Goal: Task Accomplishment & Management: Complete application form

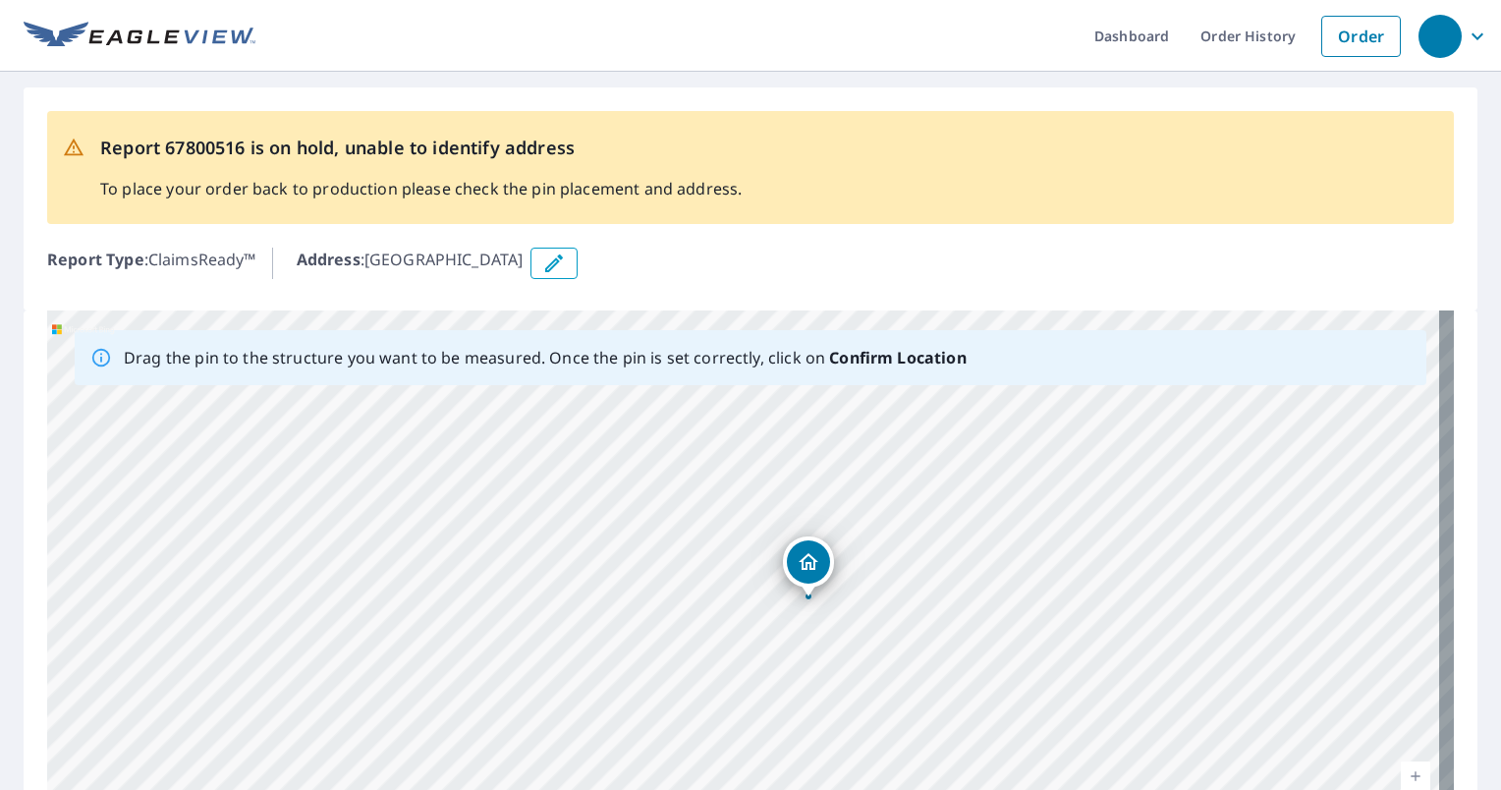
drag, startPoint x: 725, startPoint y: 476, endPoint x: 806, endPoint y: 567, distance: 121.1
drag, startPoint x: 740, startPoint y: 484, endPoint x: 759, endPoint y: 241, distance: 244.4
click at [759, 241] on div "Report 67800516 is on hold, unable to identify address To place your order back…" at bounding box center [750, 519] width 1501 height 894
drag, startPoint x: 637, startPoint y: 601, endPoint x: 676, endPoint y: 272, distance: 331.5
click at [676, 272] on div "Report 67800516 is on hold, unable to identify address To place your order back…" at bounding box center [750, 519] width 1501 height 894
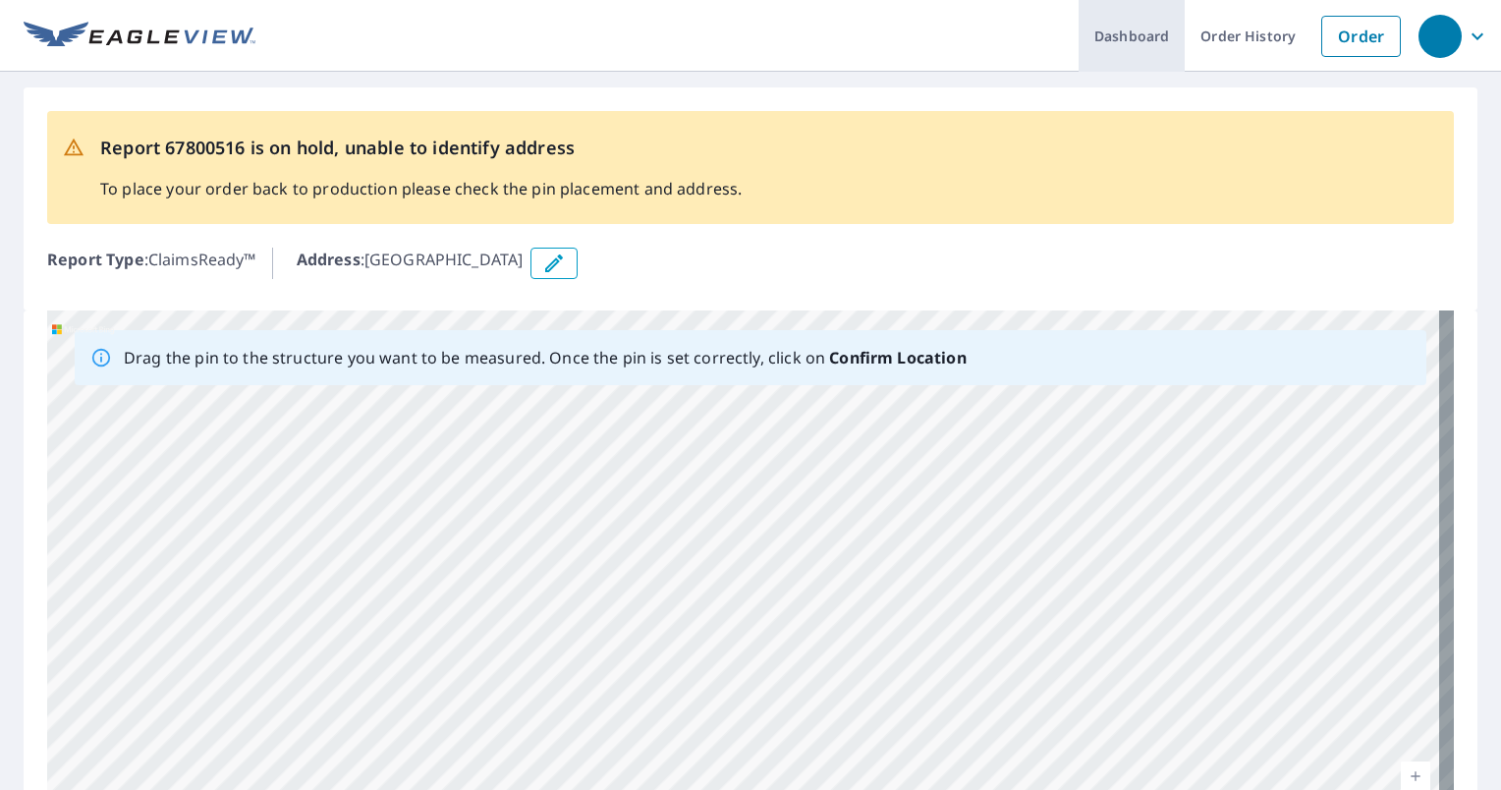
scroll to position [225, 0]
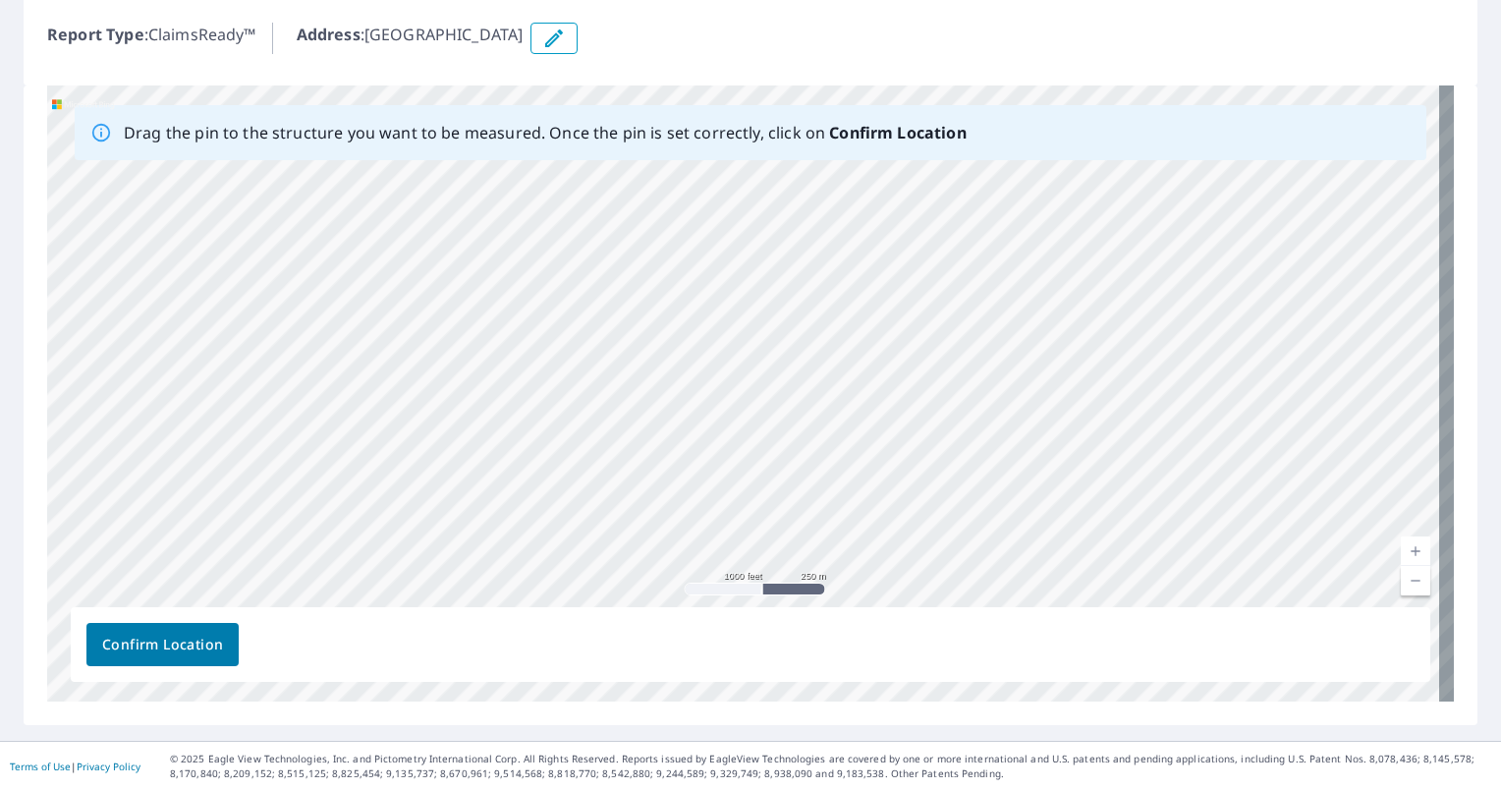
click at [1031, 313] on div "[GEOGRAPHIC_DATA]" at bounding box center [750, 393] width 1407 height 616
drag, startPoint x: 601, startPoint y: 498, endPoint x: 628, endPoint y: 248, distance: 251.9
click at [628, 248] on div "[GEOGRAPHIC_DATA]" at bounding box center [750, 393] width 1407 height 616
drag, startPoint x: 620, startPoint y: 480, endPoint x: 651, endPoint y: 335, distance: 148.8
click at [651, 335] on div "[GEOGRAPHIC_DATA]" at bounding box center [750, 393] width 1407 height 616
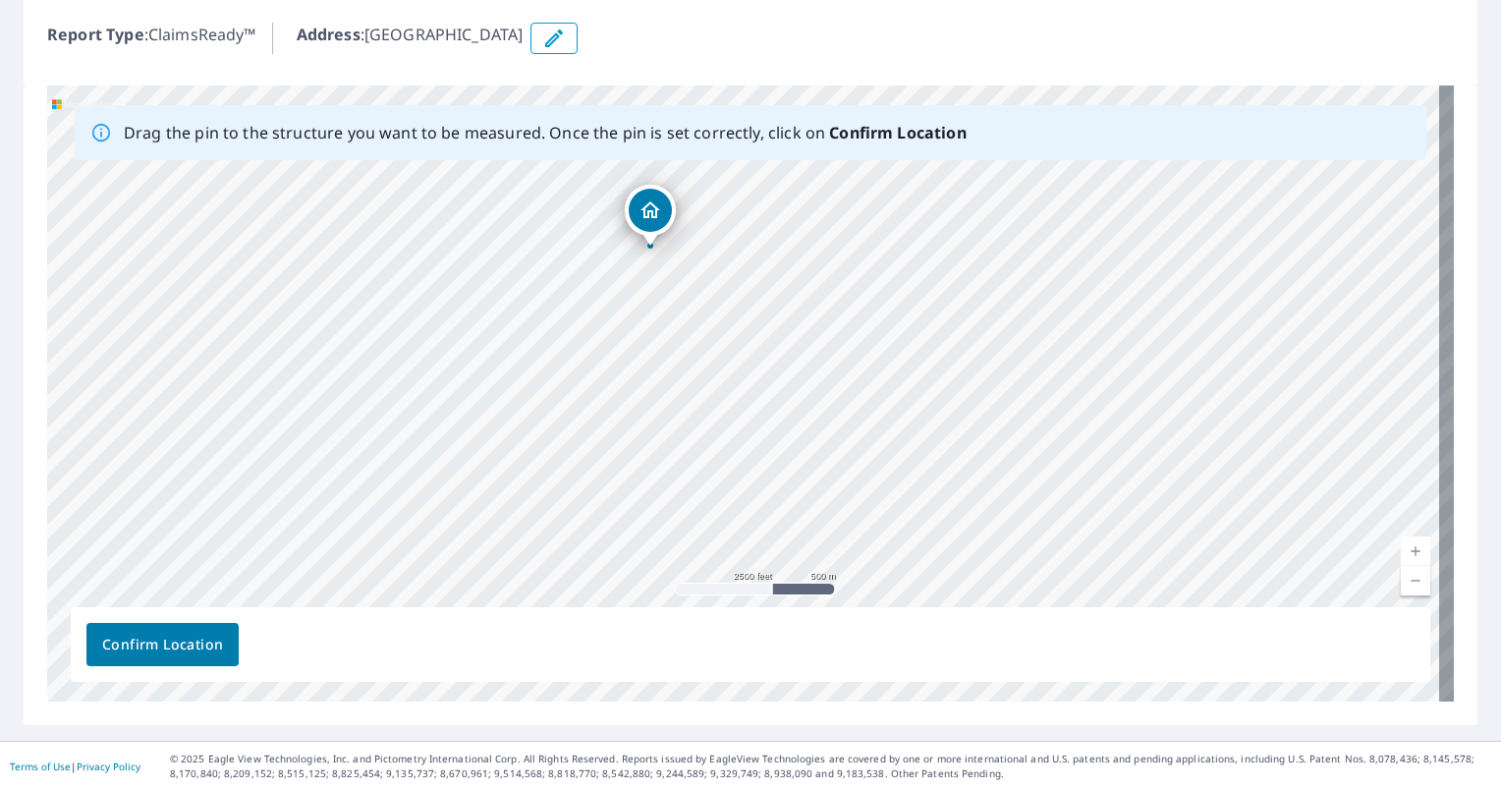
drag, startPoint x: 420, startPoint y: 488, endPoint x: 515, endPoint y: 419, distance: 117.3
click at [515, 419] on div "[GEOGRAPHIC_DATA]" at bounding box center [750, 393] width 1407 height 616
drag, startPoint x: 596, startPoint y: 232, endPoint x: 571, endPoint y: 288, distance: 61.5
click at [571, 288] on div "[GEOGRAPHIC_DATA]" at bounding box center [750, 393] width 1407 height 616
drag, startPoint x: 455, startPoint y: 491, endPoint x: 631, endPoint y: 202, distance: 338.2
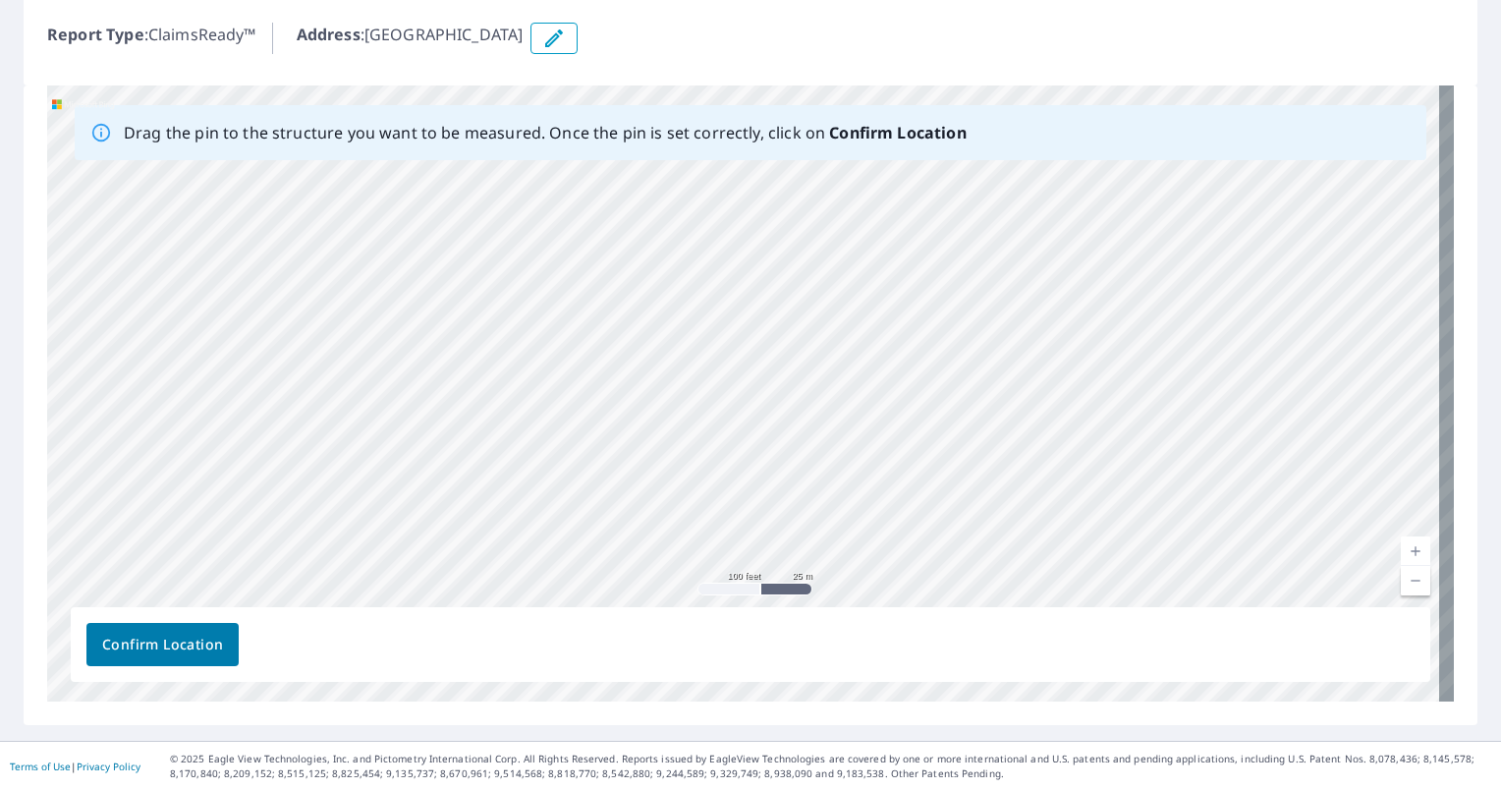
click at [631, 202] on div "[GEOGRAPHIC_DATA]" at bounding box center [750, 393] width 1407 height 616
drag, startPoint x: 435, startPoint y: 436, endPoint x: 637, endPoint y: -89, distance: 562.9
click at [637, 0] on html "Dashboard Order History Order Report 67800516 is on hold, unable to identify ad…" at bounding box center [750, 395] width 1501 height 790
click at [643, 133] on p "Drag the pin to the structure you want to be measured. Once the pin is set corr…" at bounding box center [545, 133] width 843 height 24
click at [574, 341] on div "[GEOGRAPHIC_DATA]" at bounding box center [750, 393] width 1407 height 616
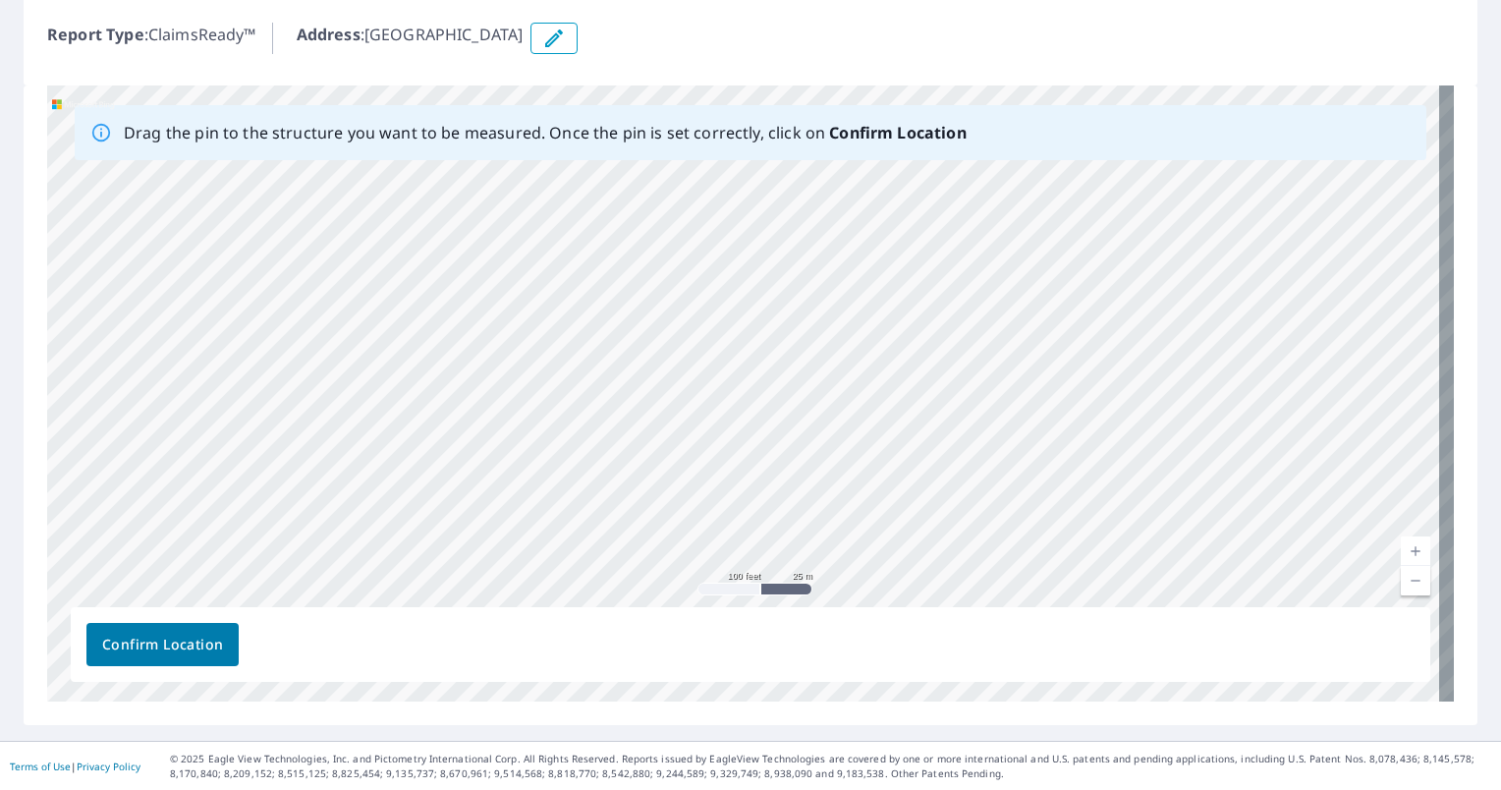
drag, startPoint x: 363, startPoint y: 544, endPoint x: 786, endPoint y: 169, distance: 565.8
click at [786, 169] on div "[GEOGRAPHIC_DATA]" at bounding box center [750, 393] width 1407 height 616
drag, startPoint x: 368, startPoint y: 485, endPoint x: 797, endPoint y: 318, distance: 459.8
click at [797, 318] on div "[GEOGRAPHIC_DATA]" at bounding box center [750, 393] width 1407 height 616
drag, startPoint x: 287, startPoint y: 495, endPoint x: 592, endPoint y: 365, distance: 331.9
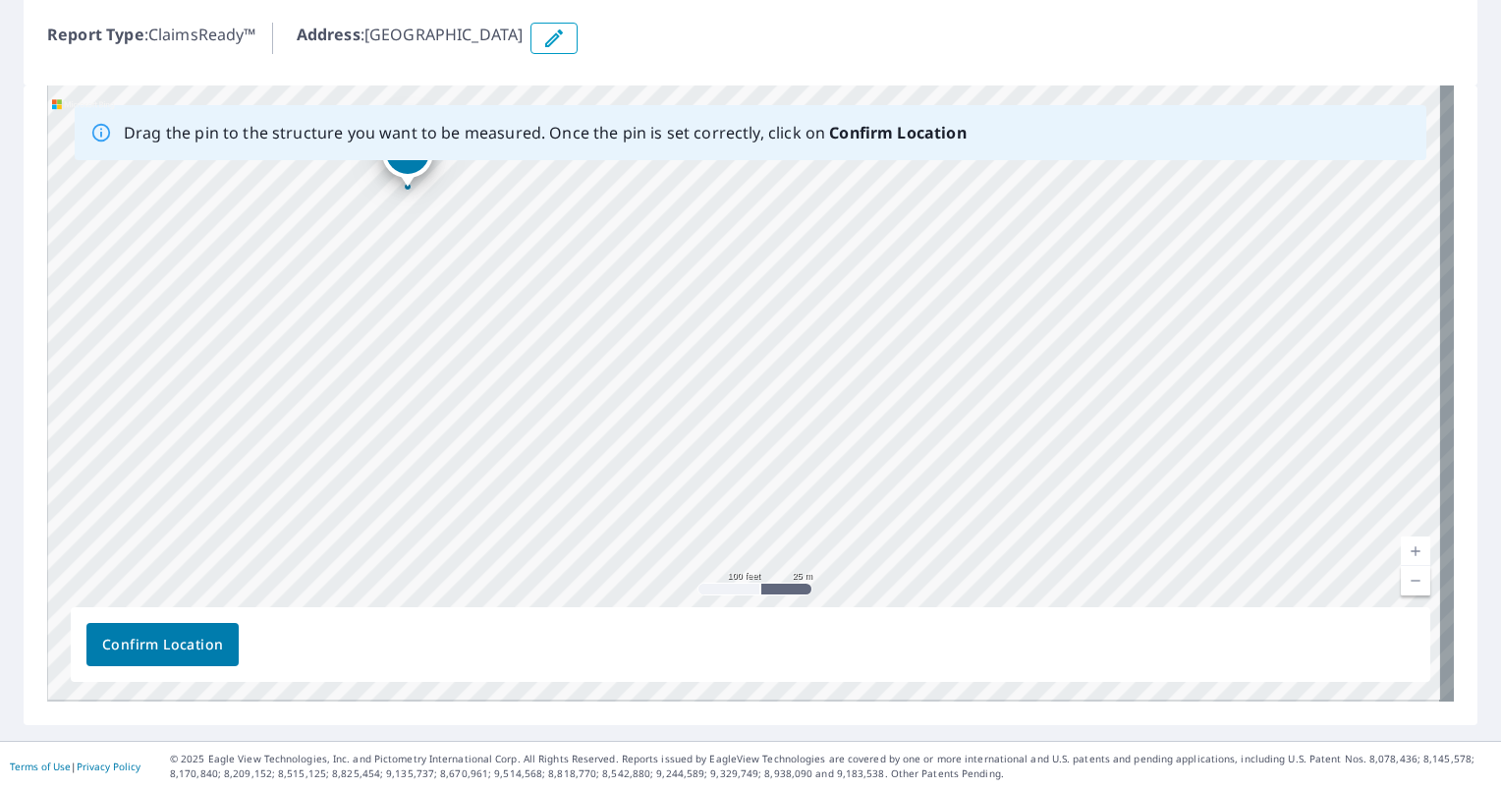
click at [592, 365] on div "[GEOGRAPHIC_DATA]" at bounding box center [750, 393] width 1407 height 616
drag, startPoint x: 468, startPoint y: 436, endPoint x: 545, endPoint y: 183, distance: 265.1
click at [545, 183] on div "[GEOGRAPHIC_DATA]" at bounding box center [750, 393] width 1407 height 616
drag, startPoint x: 542, startPoint y: 444, endPoint x: 590, endPoint y: 248, distance: 202.3
click at [590, 248] on div "[GEOGRAPHIC_DATA]" at bounding box center [750, 393] width 1407 height 616
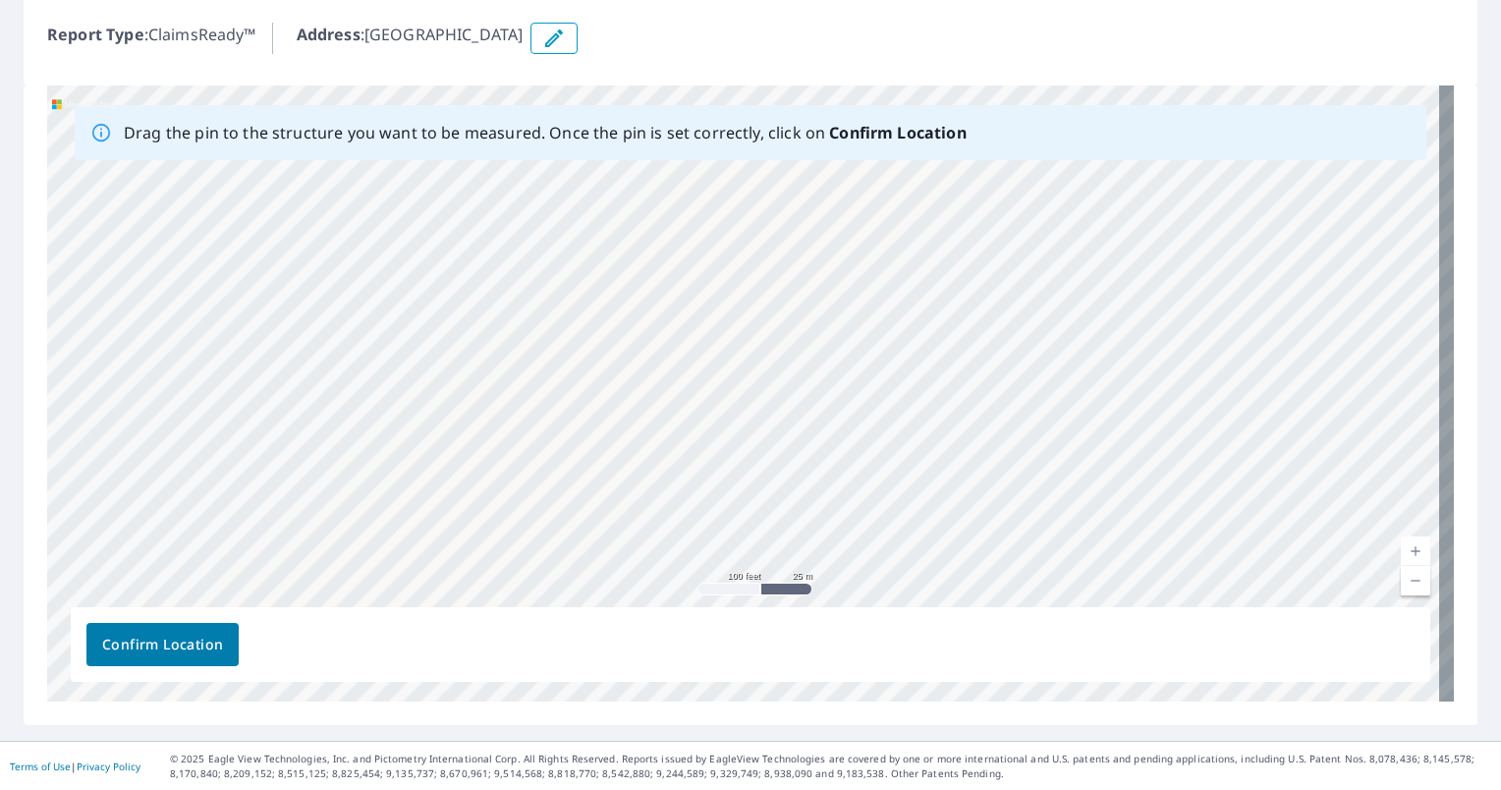
drag, startPoint x: 483, startPoint y: 436, endPoint x: 558, endPoint y: 292, distance: 162.6
click at [558, 292] on div "[GEOGRAPHIC_DATA]" at bounding box center [750, 393] width 1407 height 616
drag, startPoint x: 678, startPoint y: 267, endPoint x: 609, endPoint y: 457, distance: 201.7
click at [609, 457] on div "[GEOGRAPHIC_DATA]" at bounding box center [750, 393] width 1407 height 616
drag, startPoint x: 529, startPoint y: 346, endPoint x: 451, endPoint y: 305, distance: 87.9
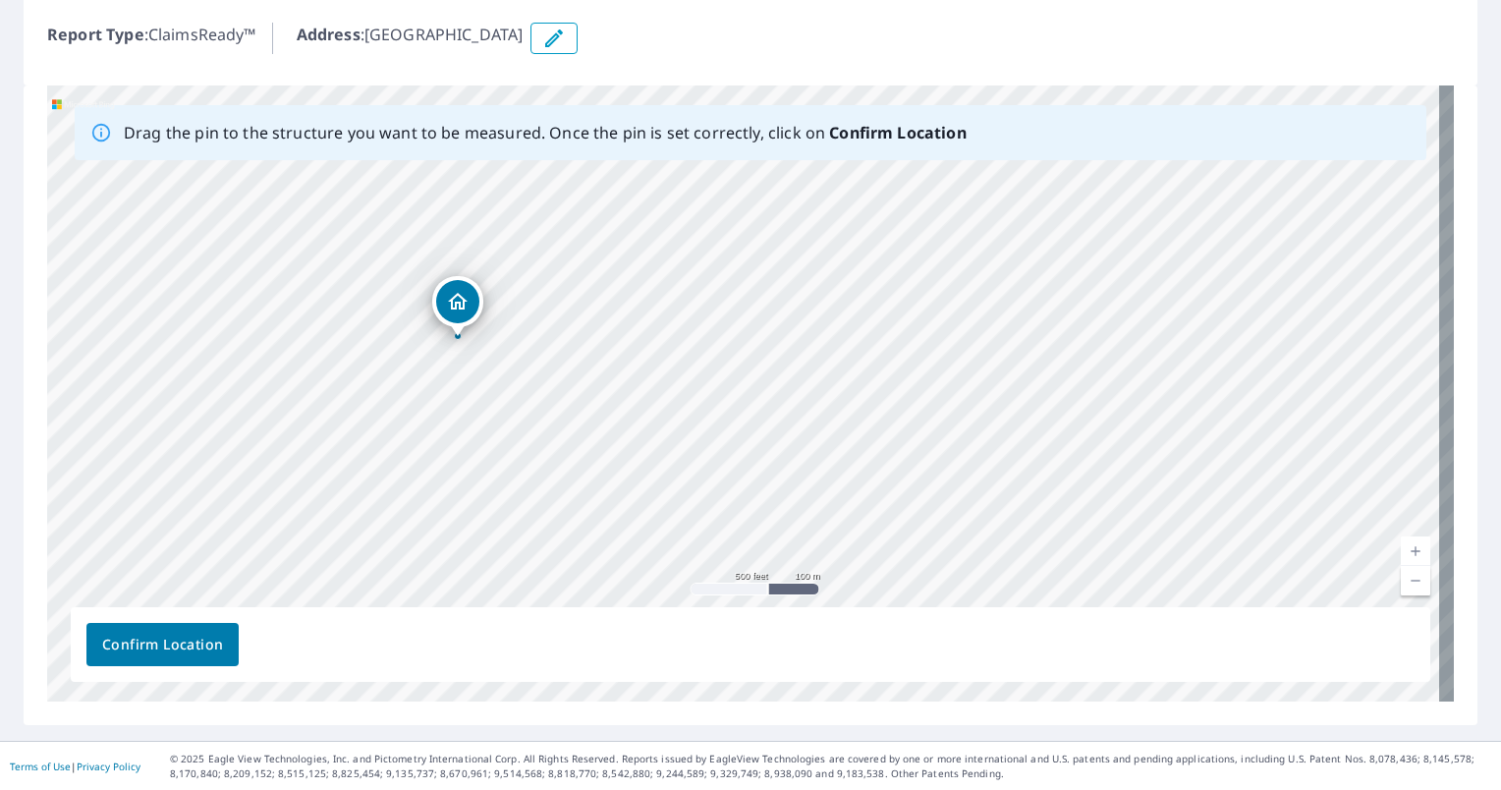
click at [451, 305] on div "[GEOGRAPHIC_DATA]" at bounding box center [750, 393] width 1407 height 616
drag, startPoint x: 1006, startPoint y: 424, endPoint x: 835, endPoint y: 446, distance: 172.3
click at [835, 446] on div "[GEOGRAPHIC_DATA]" at bounding box center [750, 393] width 1407 height 616
drag, startPoint x: 797, startPoint y: 311, endPoint x: 450, endPoint y: 479, distance: 385.4
click at [450, 479] on div "[GEOGRAPHIC_DATA]" at bounding box center [750, 393] width 1407 height 616
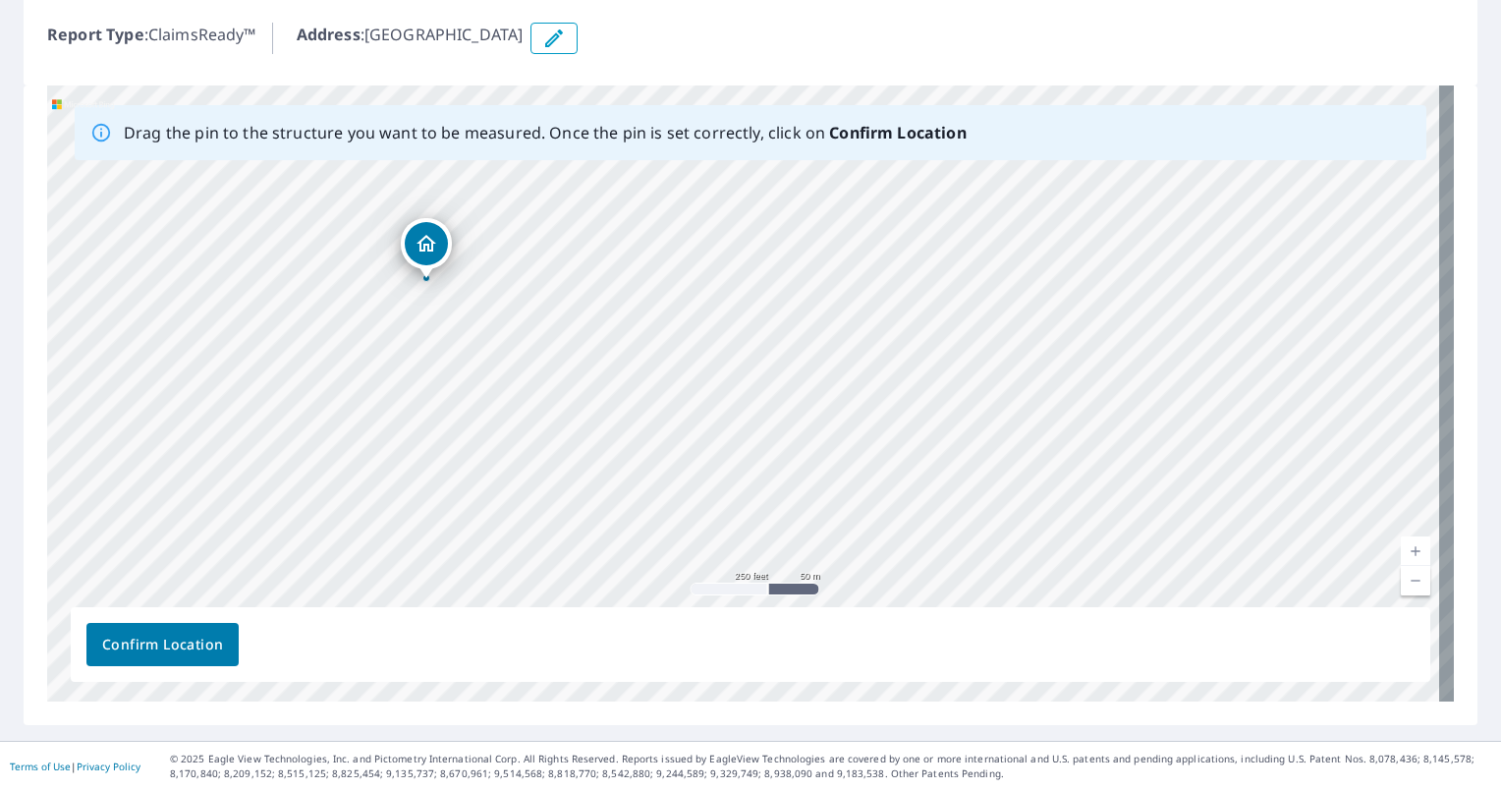
drag, startPoint x: 660, startPoint y: 486, endPoint x: 675, endPoint y: 296, distance: 191.2
click at [675, 296] on div "[GEOGRAPHIC_DATA]" at bounding box center [750, 393] width 1407 height 616
drag, startPoint x: 674, startPoint y: 469, endPoint x: 701, endPoint y: 236, distance: 234.5
click at [701, 236] on div "[GEOGRAPHIC_DATA]" at bounding box center [750, 393] width 1407 height 616
drag, startPoint x: 613, startPoint y: 423, endPoint x: 593, endPoint y: 207, distance: 217.0
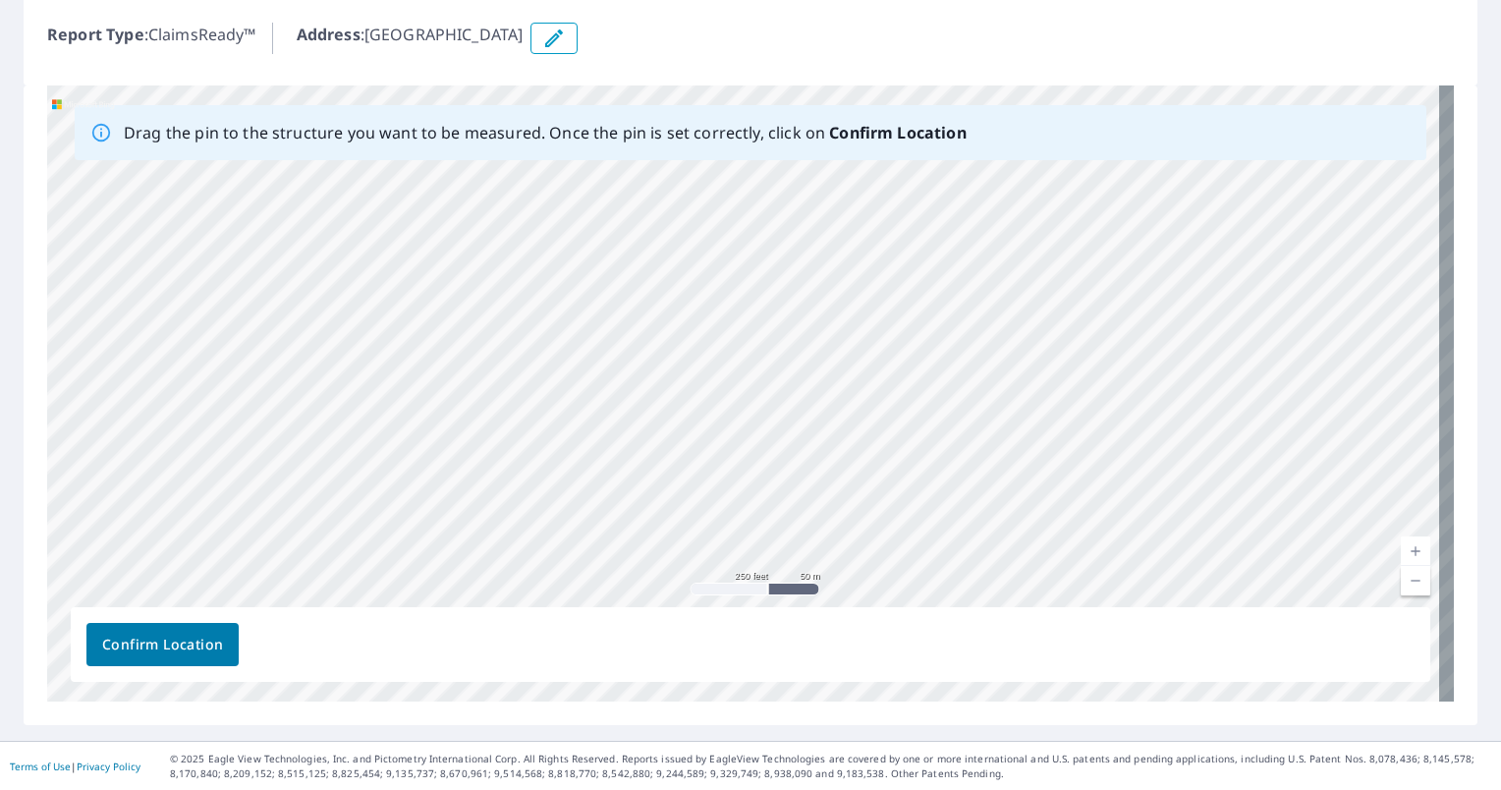
click at [593, 207] on div "[GEOGRAPHIC_DATA]" at bounding box center [750, 393] width 1407 height 616
drag, startPoint x: 685, startPoint y: 356, endPoint x: 625, endPoint y: 230, distance: 139.3
click at [625, 230] on div "[GEOGRAPHIC_DATA]" at bounding box center [750, 393] width 1407 height 616
drag, startPoint x: 644, startPoint y: 393, endPoint x: 559, endPoint y: 659, distance: 279.6
click at [559, 659] on div "Drag the pin to the structure you want to be measured. Once the pin is set corr…" at bounding box center [750, 393] width 1407 height 616
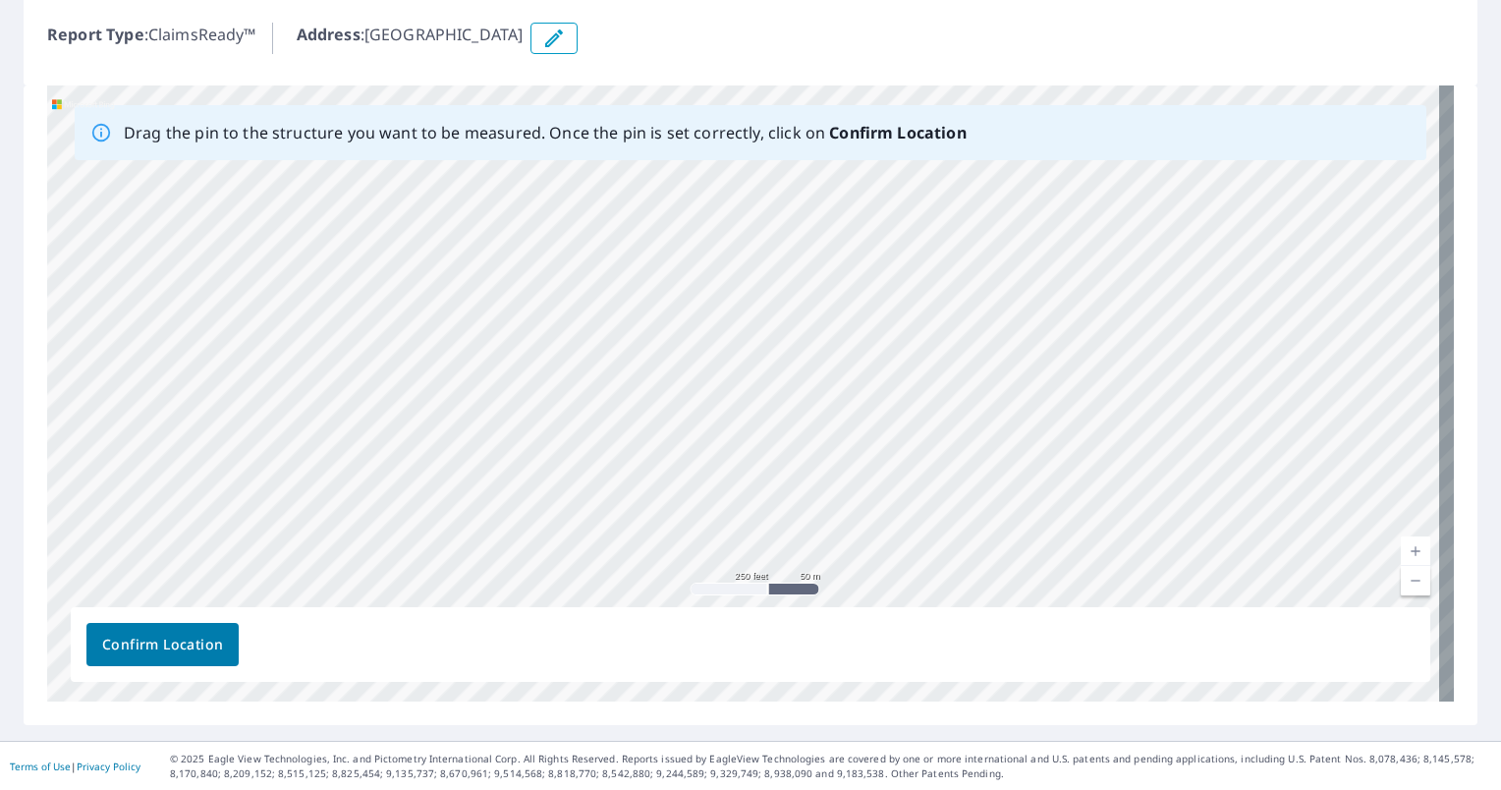
click at [365, 583] on div "[GEOGRAPHIC_DATA]" at bounding box center [750, 393] width 1407 height 616
drag, startPoint x: 499, startPoint y: 326, endPoint x: 530, endPoint y: 570, distance: 245.5
click at [530, 570] on div "[GEOGRAPHIC_DATA]" at bounding box center [750, 393] width 1407 height 616
drag, startPoint x: 511, startPoint y: 303, endPoint x: 670, endPoint y: 582, distance: 321.2
click at [670, 582] on div "[GEOGRAPHIC_DATA]" at bounding box center [750, 393] width 1407 height 616
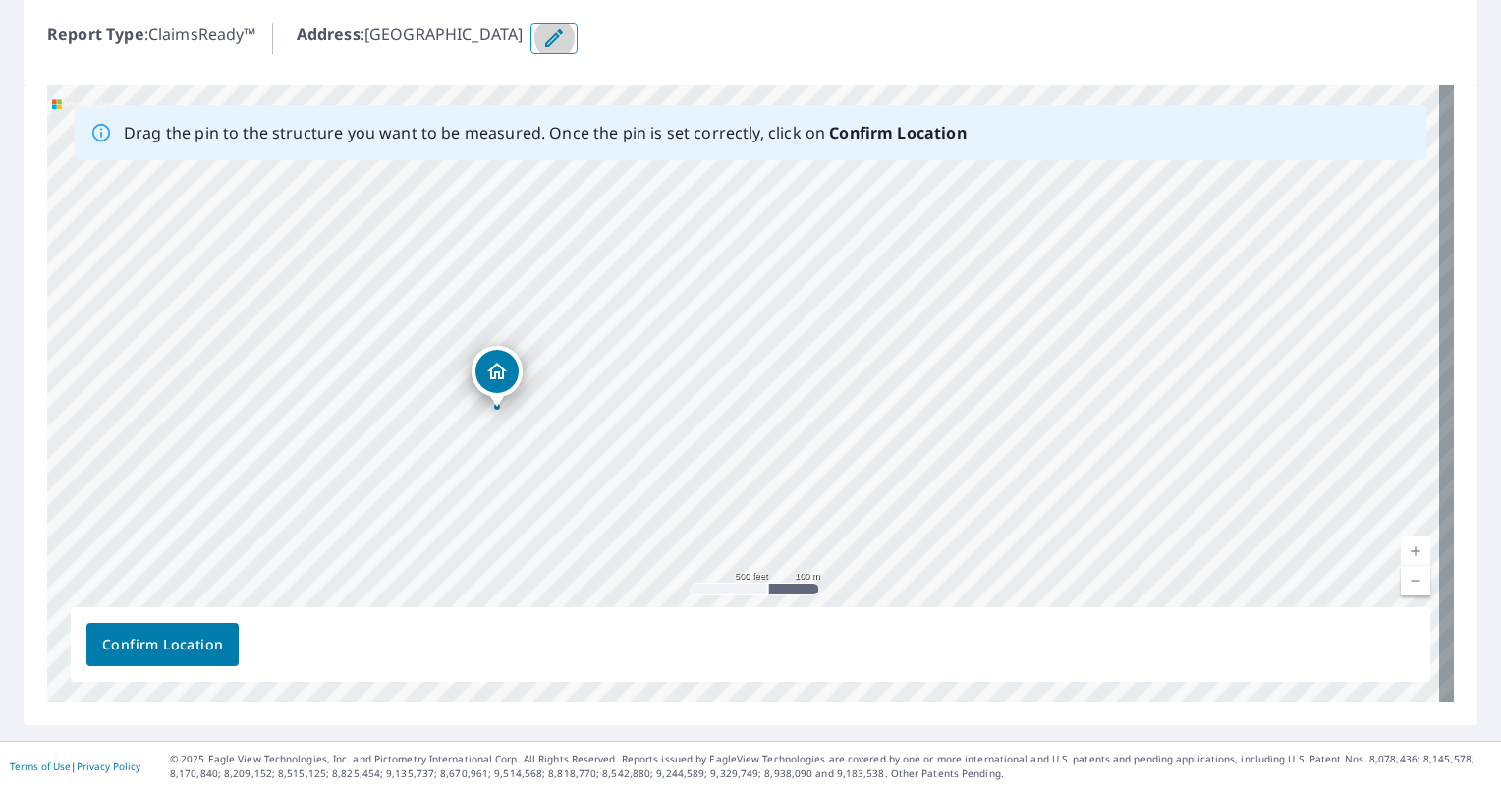
click at [566, 30] on icon "button" at bounding box center [554, 39] width 24 height 24
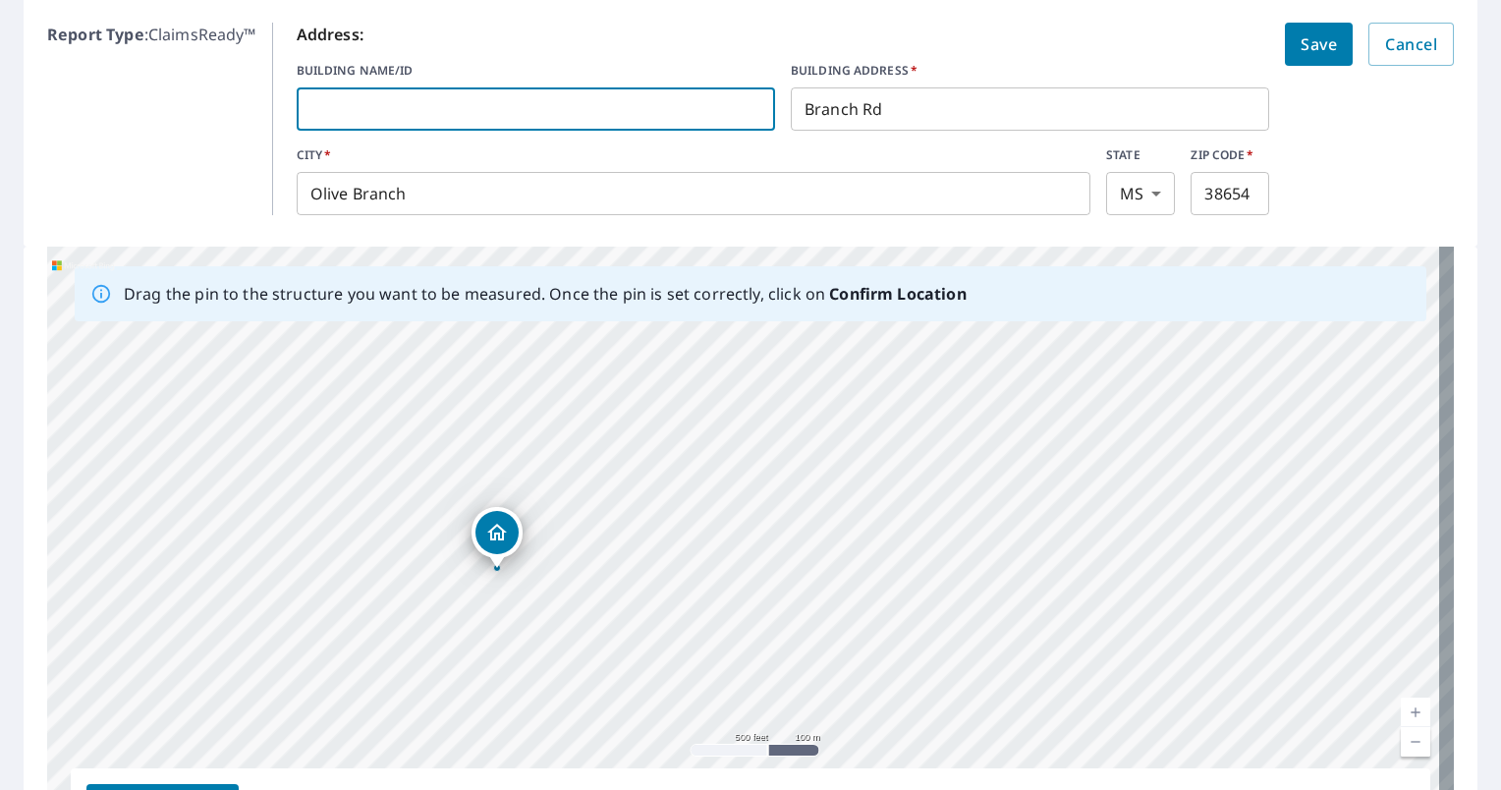
click at [472, 117] on input "text" at bounding box center [536, 109] width 478 height 55
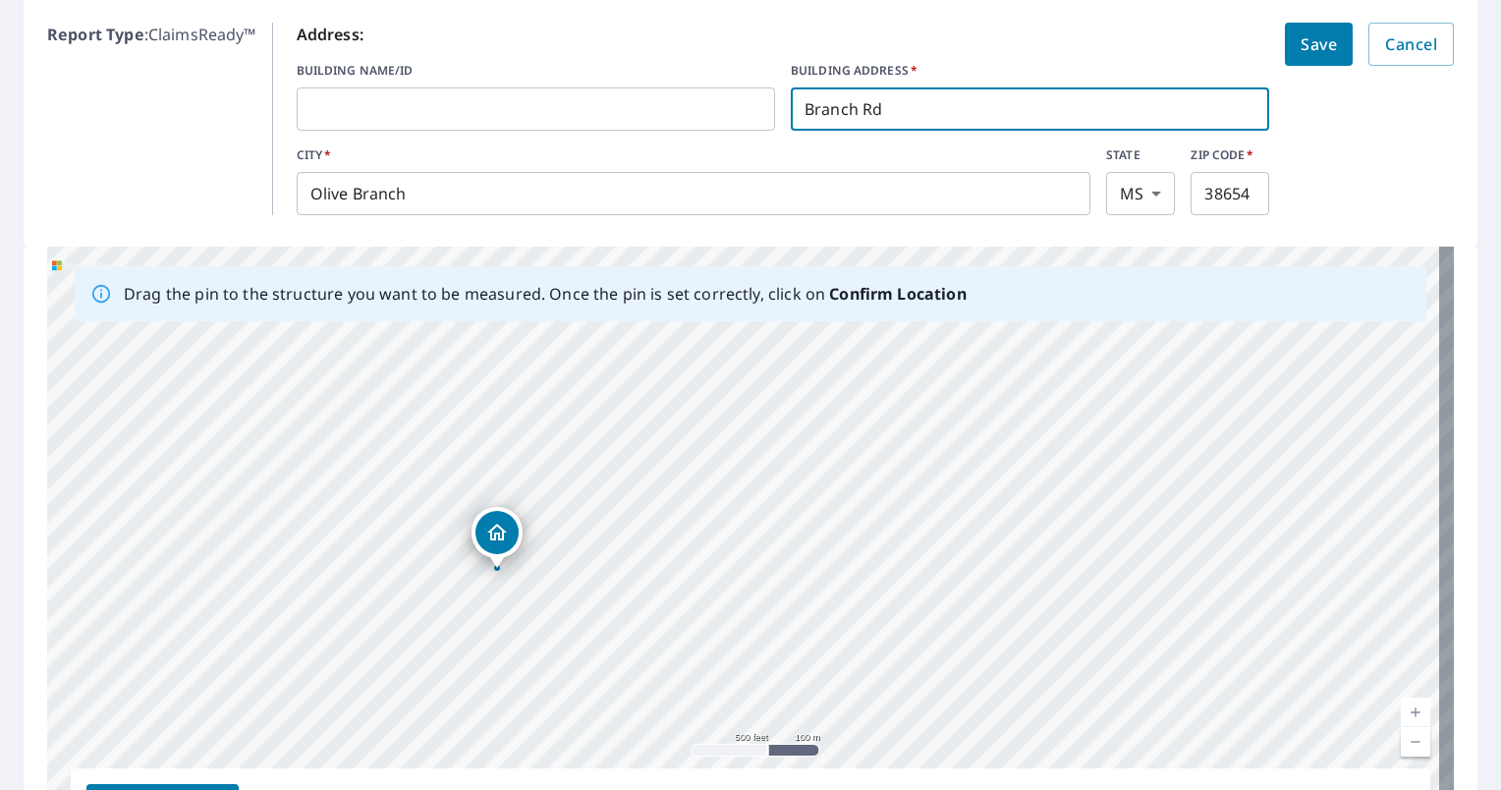
click at [886, 104] on input "Branch Rd" at bounding box center [1030, 109] width 478 height 55
type input "B"
drag, startPoint x: 888, startPoint y: 109, endPoint x: 880, endPoint y: 102, distance: 10.4
click at [880, 102] on input "[STREET_ADDRESS]" at bounding box center [1030, 109] width 478 height 55
click at [849, 106] on input "[STREET_ADDRESS]" at bounding box center [1030, 109] width 478 height 55
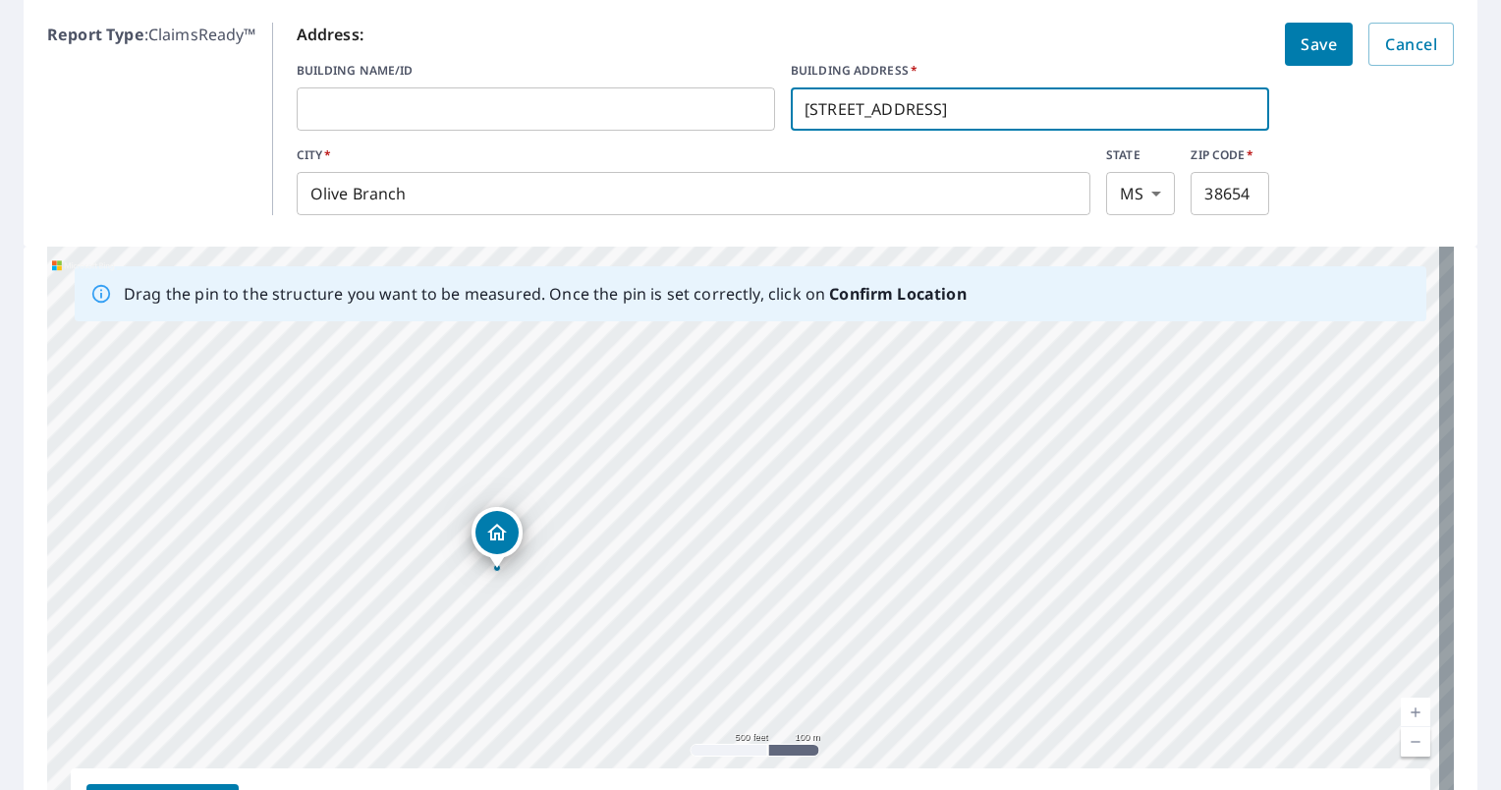
type input "[STREET_ADDRESS]"
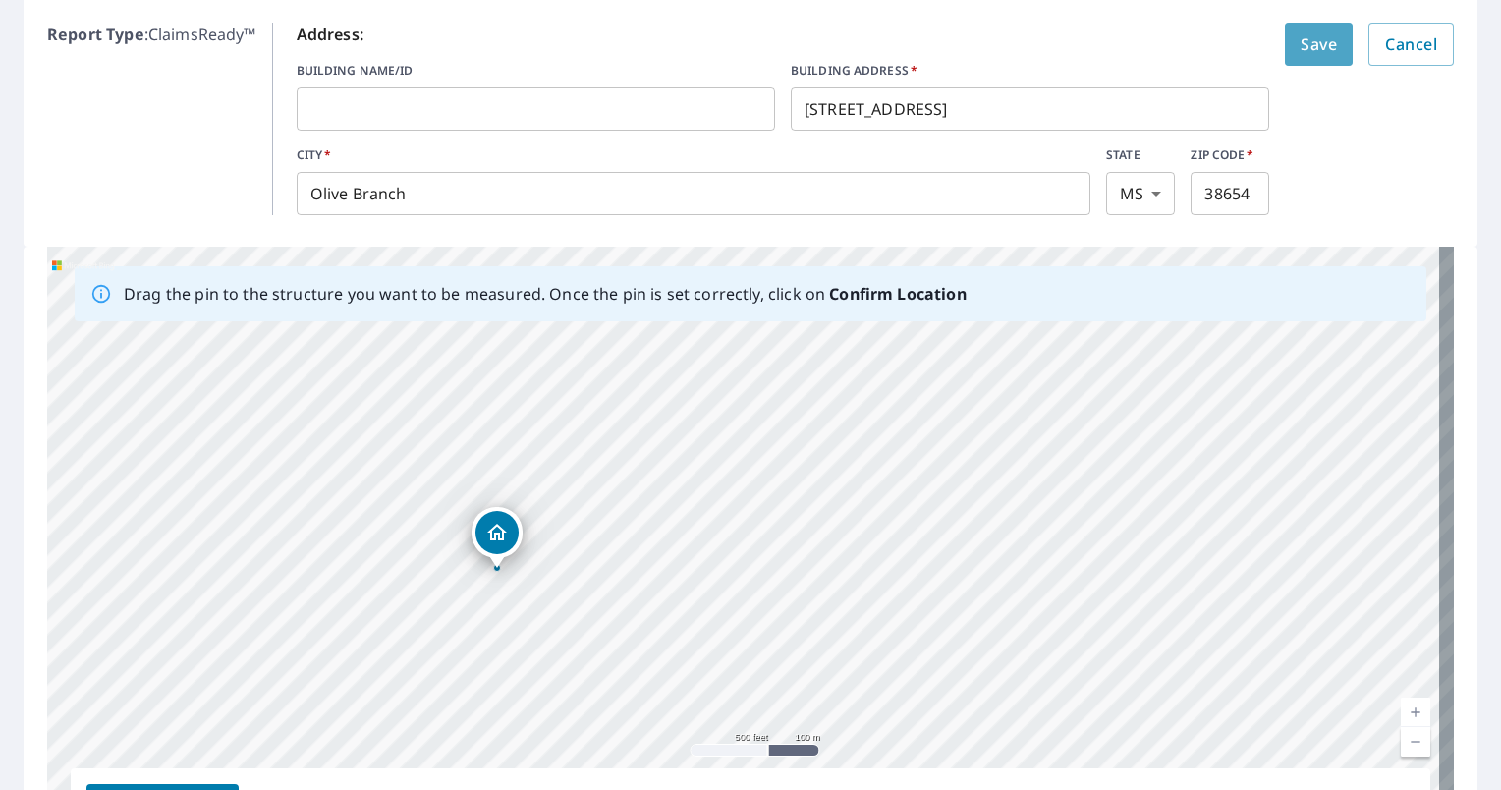
click at [1310, 54] on span "Save" at bounding box center [1319, 44] width 36 height 28
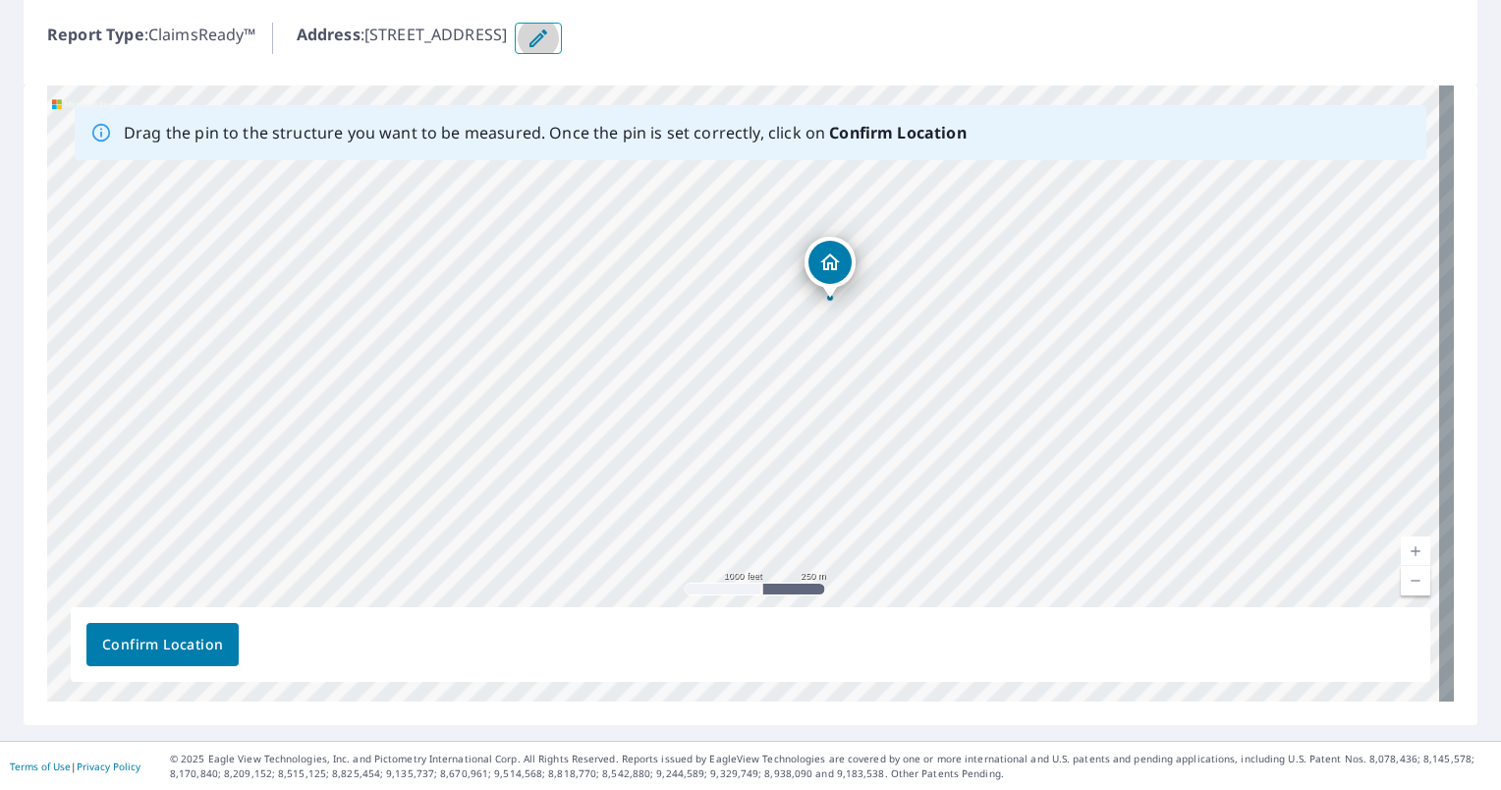
click at [550, 27] on icon "button" at bounding box center [539, 39] width 24 height 24
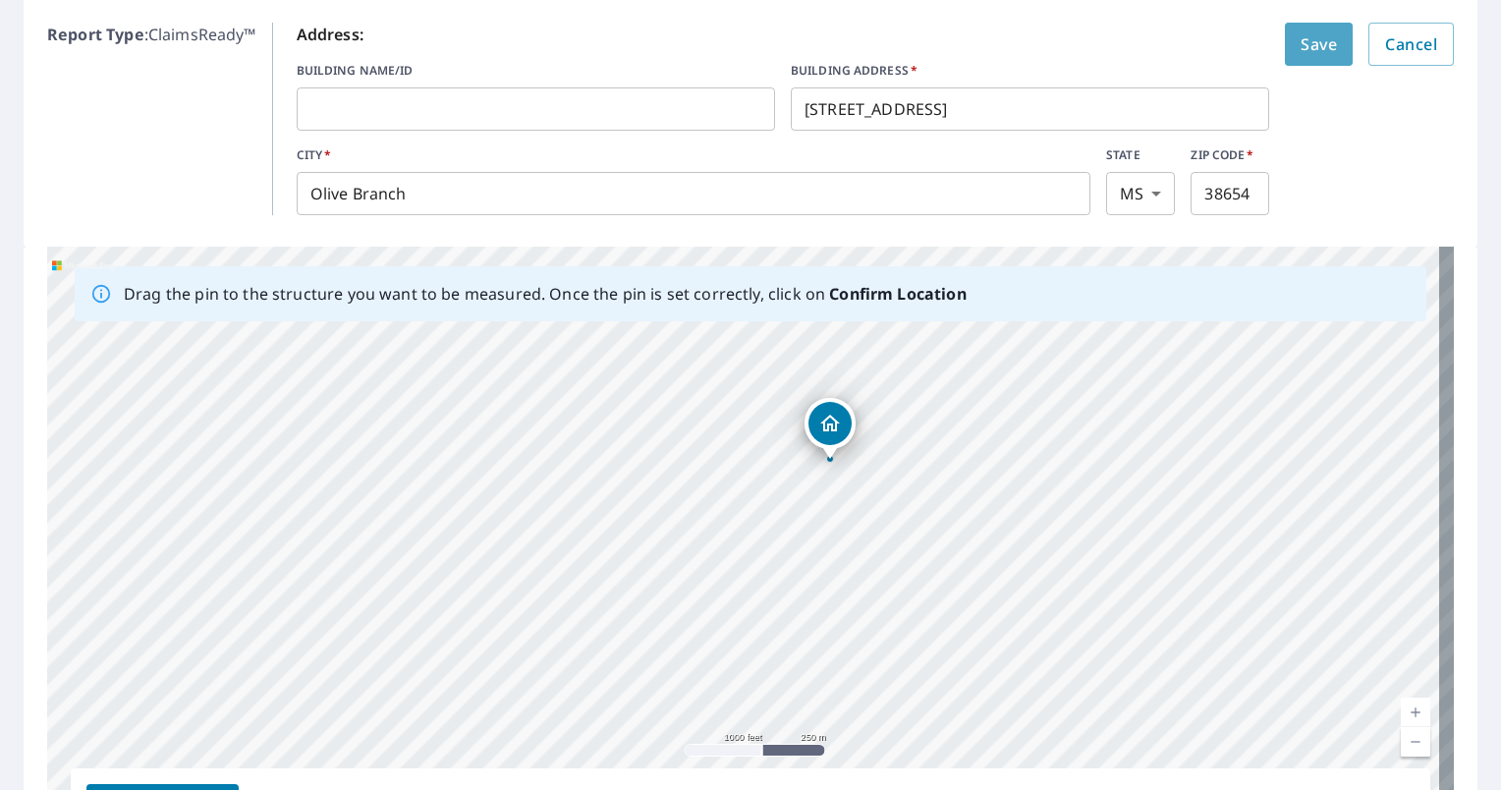
click at [1301, 56] on span "Save" at bounding box center [1319, 44] width 36 height 28
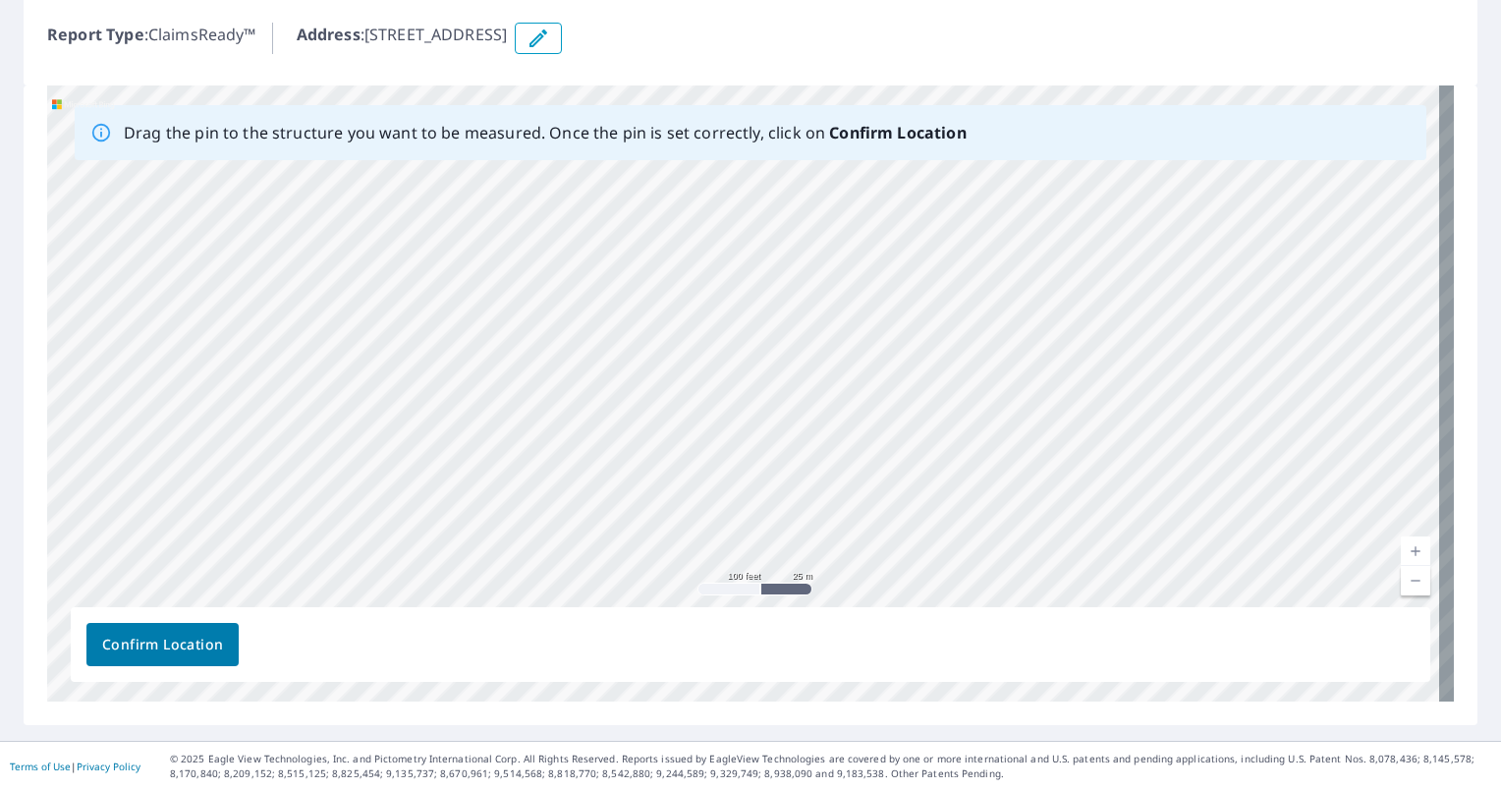
drag, startPoint x: 536, startPoint y: 449, endPoint x: 723, endPoint y: 224, distance: 292.3
click at [723, 224] on div "[STREET_ADDRESS] [GEOGRAPHIC_DATA], MS 38654" at bounding box center [750, 393] width 1407 height 616
drag, startPoint x: 542, startPoint y: 388, endPoint x: 876, endPoint y: 19, distance: 498.0
click at [876, 19] on div "Report 67800516 is on hold, unable to identify address To place your order back…" at bounding box center [750, 294] width 1501 height 894
click at [1014, 244] on div "[STREET_ADDRESS] [GEOGRAPHIC_DATA], MS 38654" at bounding box center [750, 393] width 1407 height 616
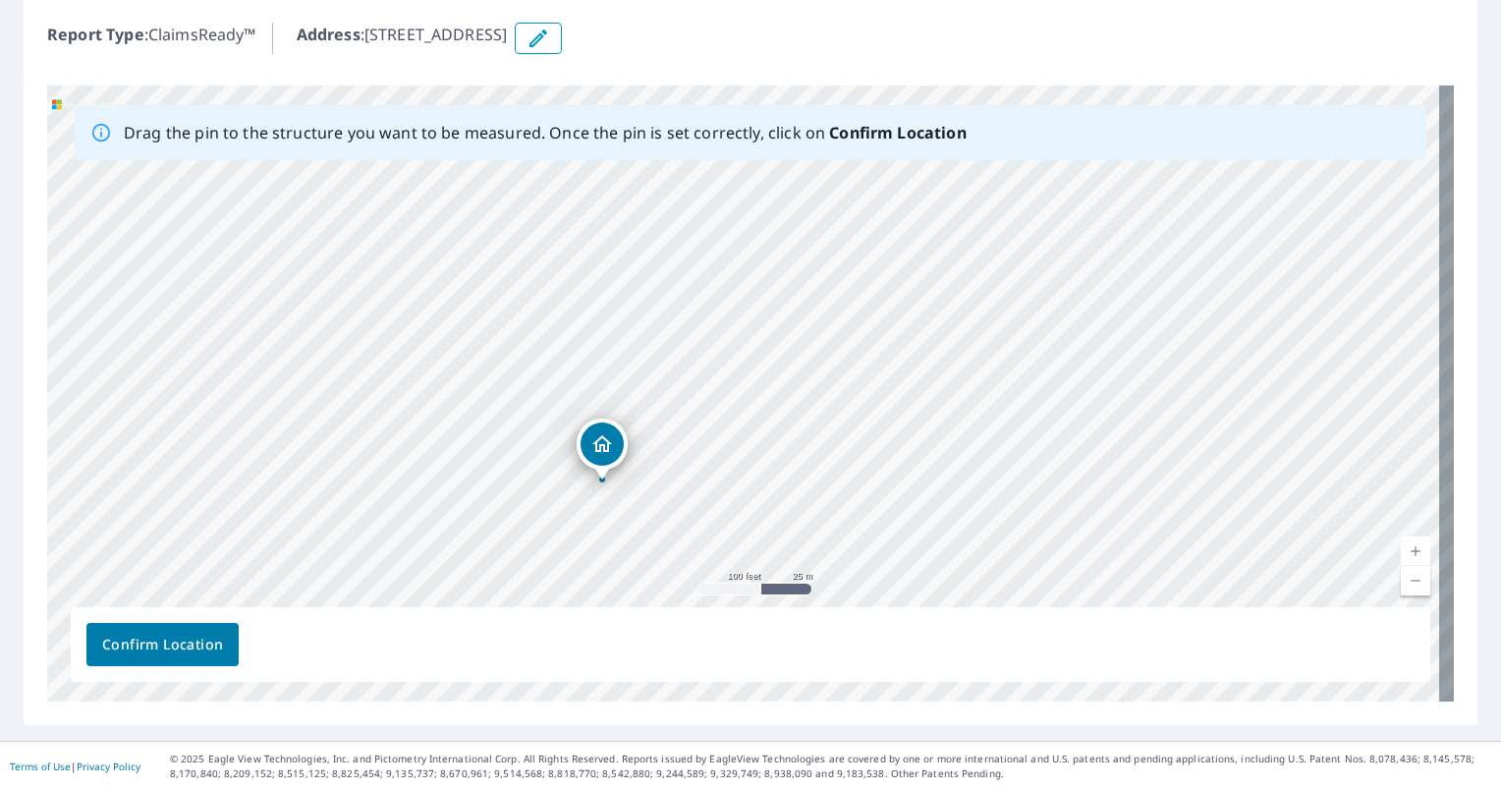
drag, startPoint x: 227, startPoint y: 476, endPoint x: 477, endPoint y: 275, distance: 320.8
click at [477, 275] on div "[STREET_ADDRESS] [GEOGRAPHIC_DATA], MS 38654" at bounding box center [750, 393] width 1407 height 616
drag, startPoint x: 308, startPoint y: 320, endPoint x: 566, endPoint y: 531, distance: 333.1
click at [566, 531] on div "[STREET_ADDRESS] [GEOGRAPHIC_DATA], MS 38654" at bounding box center [750, 393] width 1407 height 616
click at [550, 41] on icon "button" at bounding box center [539, 39] width 24 height 24
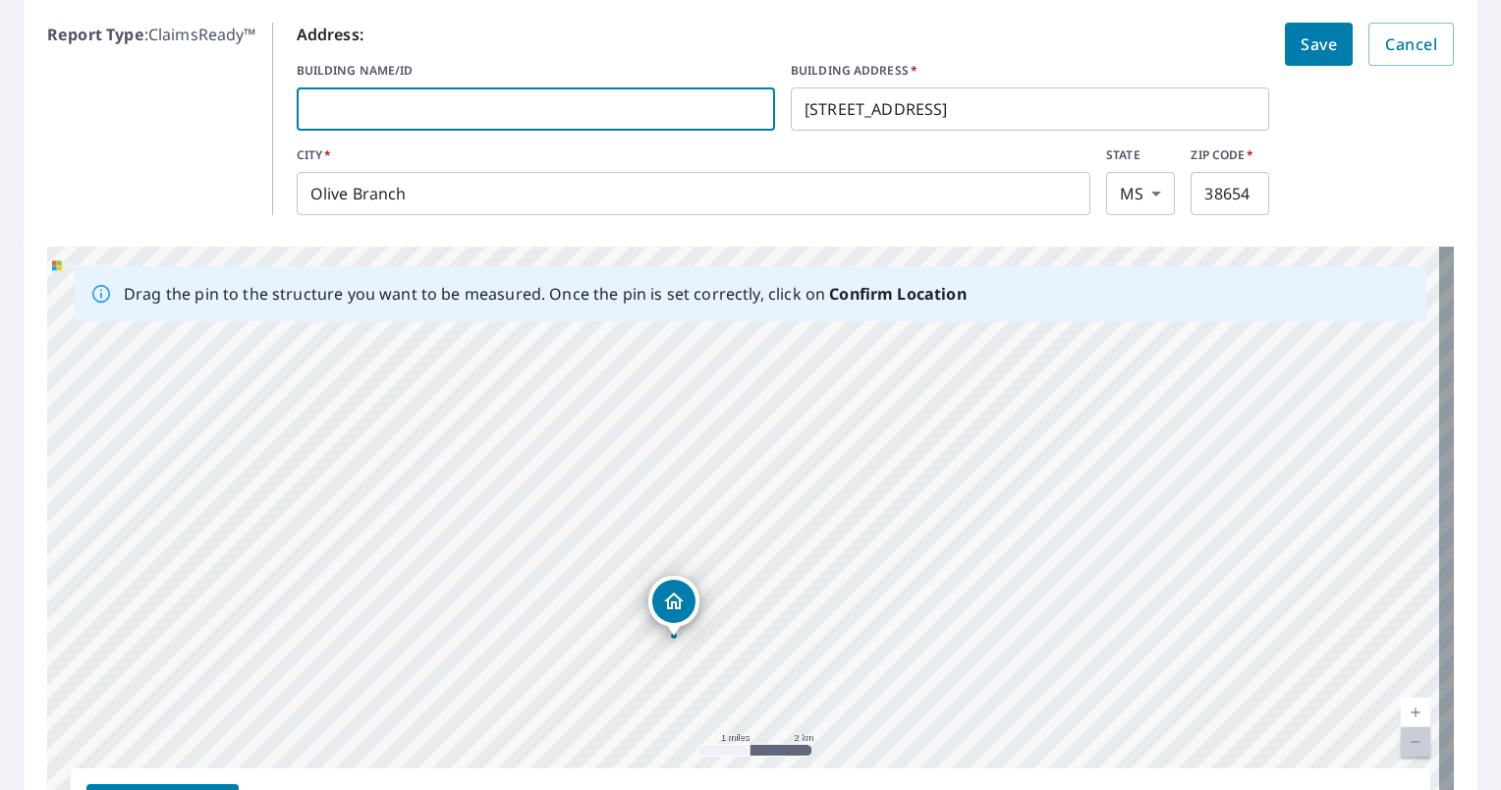
click at [468, 100] on input "text" at bounding box center [536, 109] width 478 height 55
type input "8"
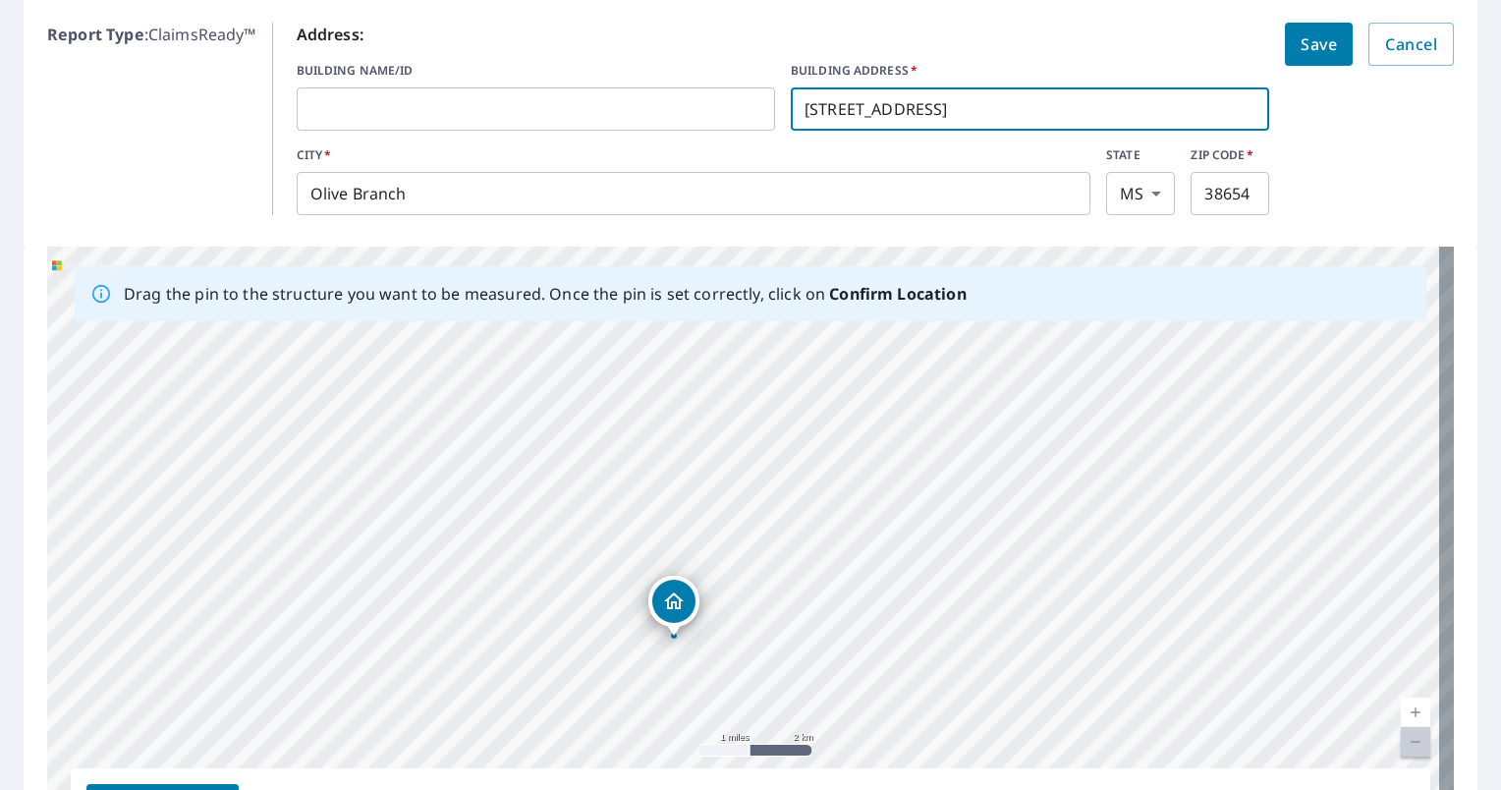
click at [846, 104] on input "[STREET_ADDRESS]" at bounding box center [1030, 109] width 478 height 55
type input "[STREET_ADDRESS][PERSON_NAME]"
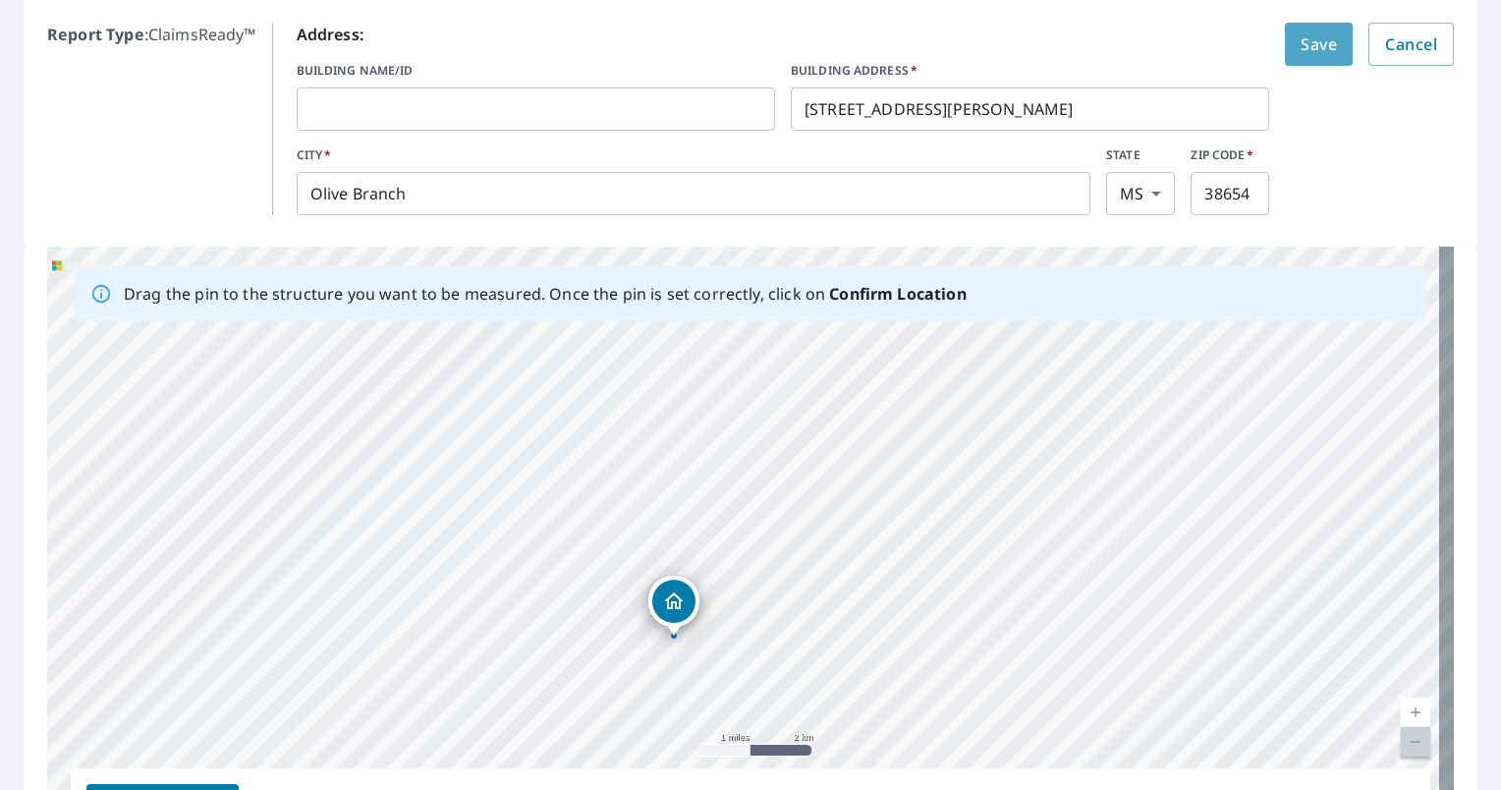
click at [1285, 44] on button "Save" at bounding box center [1319, 44] width 68 height 43
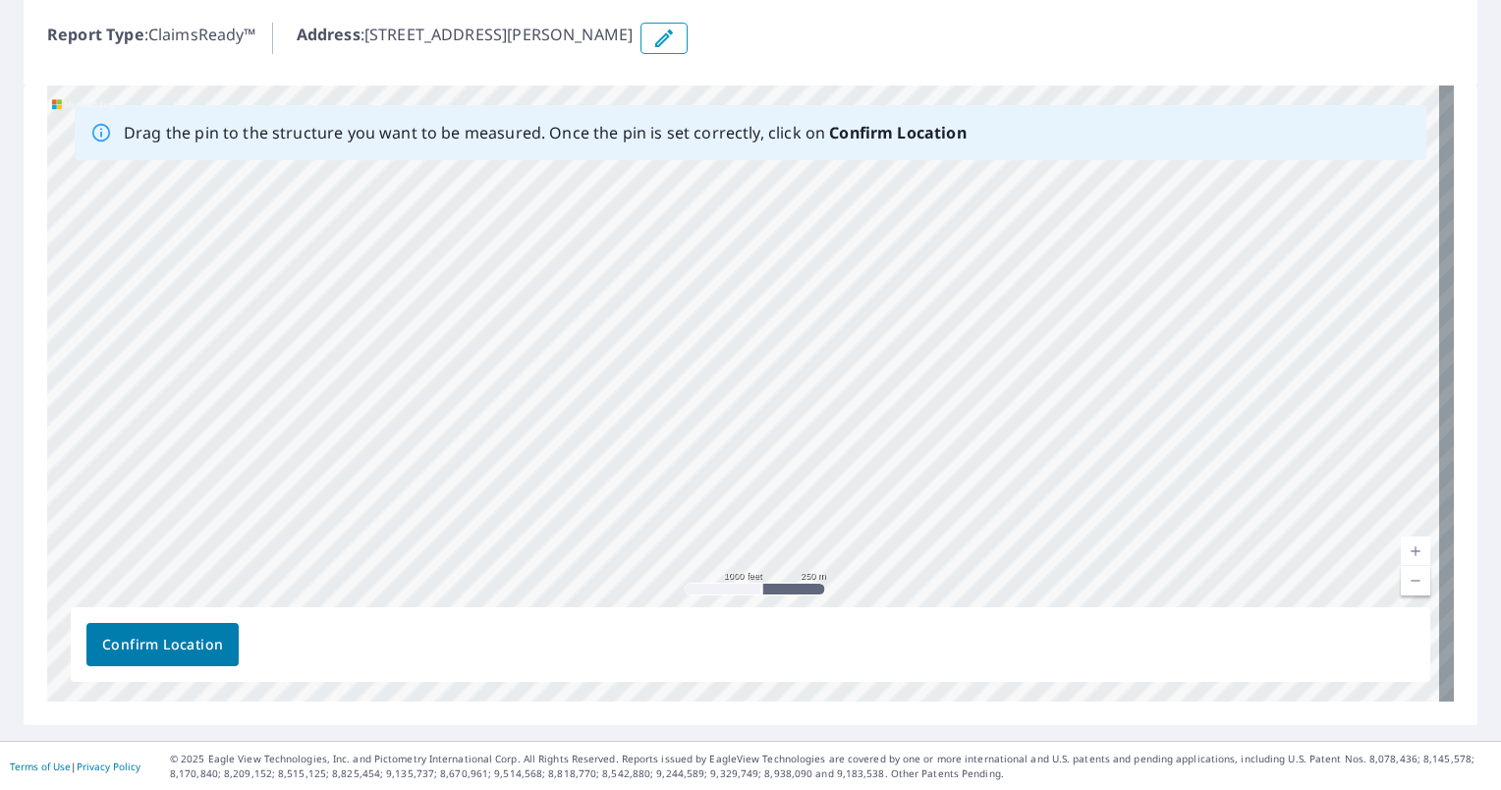
drag, startPoint x: 665, startPoint y: 440, endPoint x: 944, endPoint y: 169, distance: 389.1
click at [944, 169] on div "[STREET_ADDRESS][PERSON_NAME] [GEOGRAPHIC_DATA], MS 38654" at bounding box center [750, 393] width 1407 height 616
drag, startPoint x: 621, startPoint y: 460, endPoint x: 937, endPoint y: 193, distance: 414.1
click at [937, 193] on div "[STREET_ADDRESS][PERSON_NAME] [GEOGRAPHIC_DATA], MS 38654" at bounding box center [750, 393] width 1407 height 616
drag, startPoint x: 911, startPoint y: 477, endPoint x: 515, endPoint y: 115, distance: 536.8
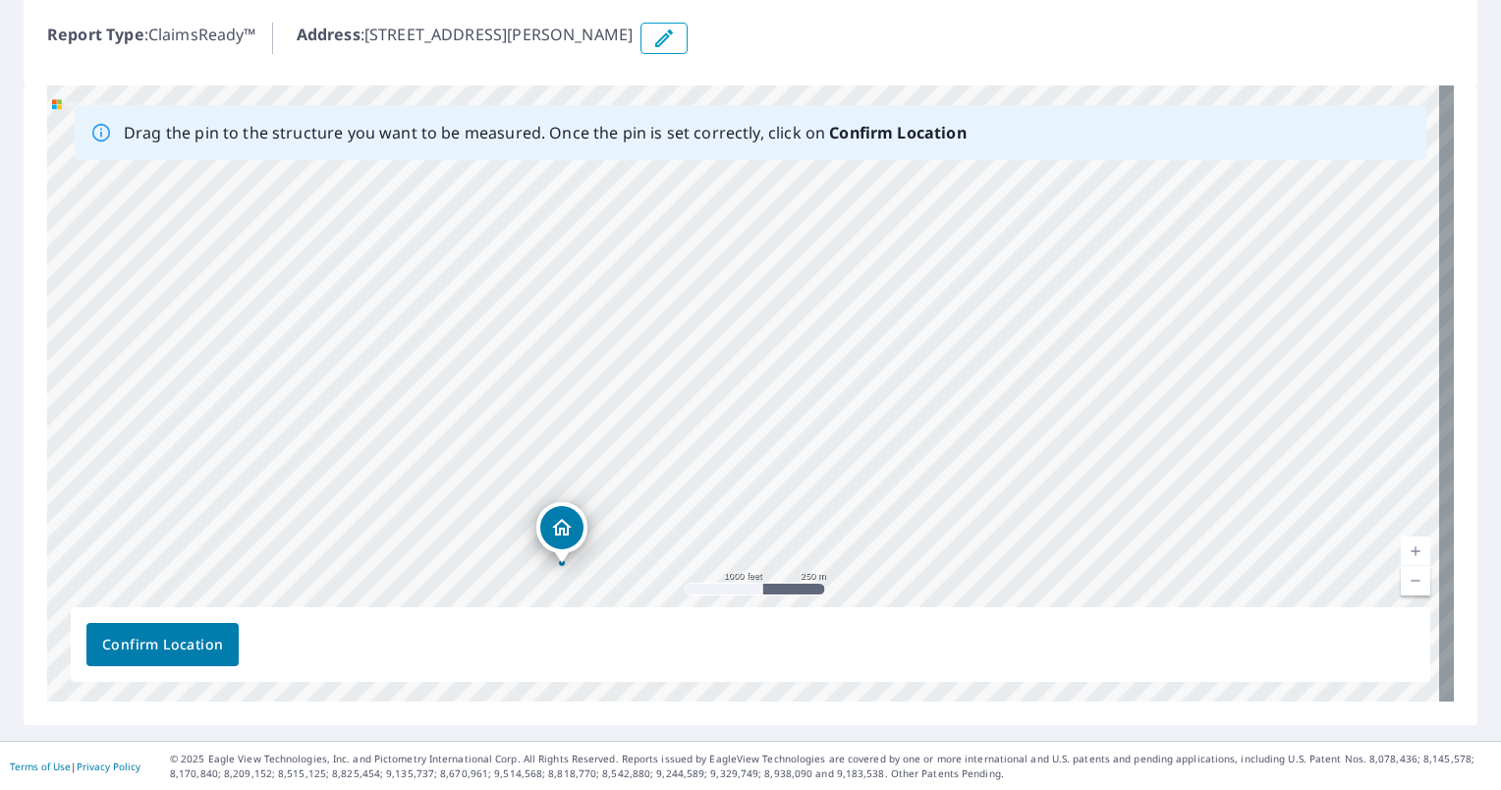
click at [515, 115] on div "Drag the pin to the structure you want to be measured. Once the pin is set corr…" at bounding box center [750, 393] width 1407 height 616
click at [744, 209] on div "[STREET_ADDRESS][PERSON_NAME] [GEOGRAPHIC_DATA], MS 38654" at bounding box center [750, 393] width 1407 height 616
drag, startPoint x: 615, startPoint y: 432, endPoint x: 584, endPoint y: 241, distance: 194.1
click at [584, 241] on div "[STREET_ADDRESS][PERSON_NAME] [GEOGRAPHIC_DATA], MS 38654" at bounding box center [750, 393] width 1407 height 616
drag, startPoint x: 406, startPoint y: 507, endPoint x: 960, endPoint y: 275, distance: 600.7
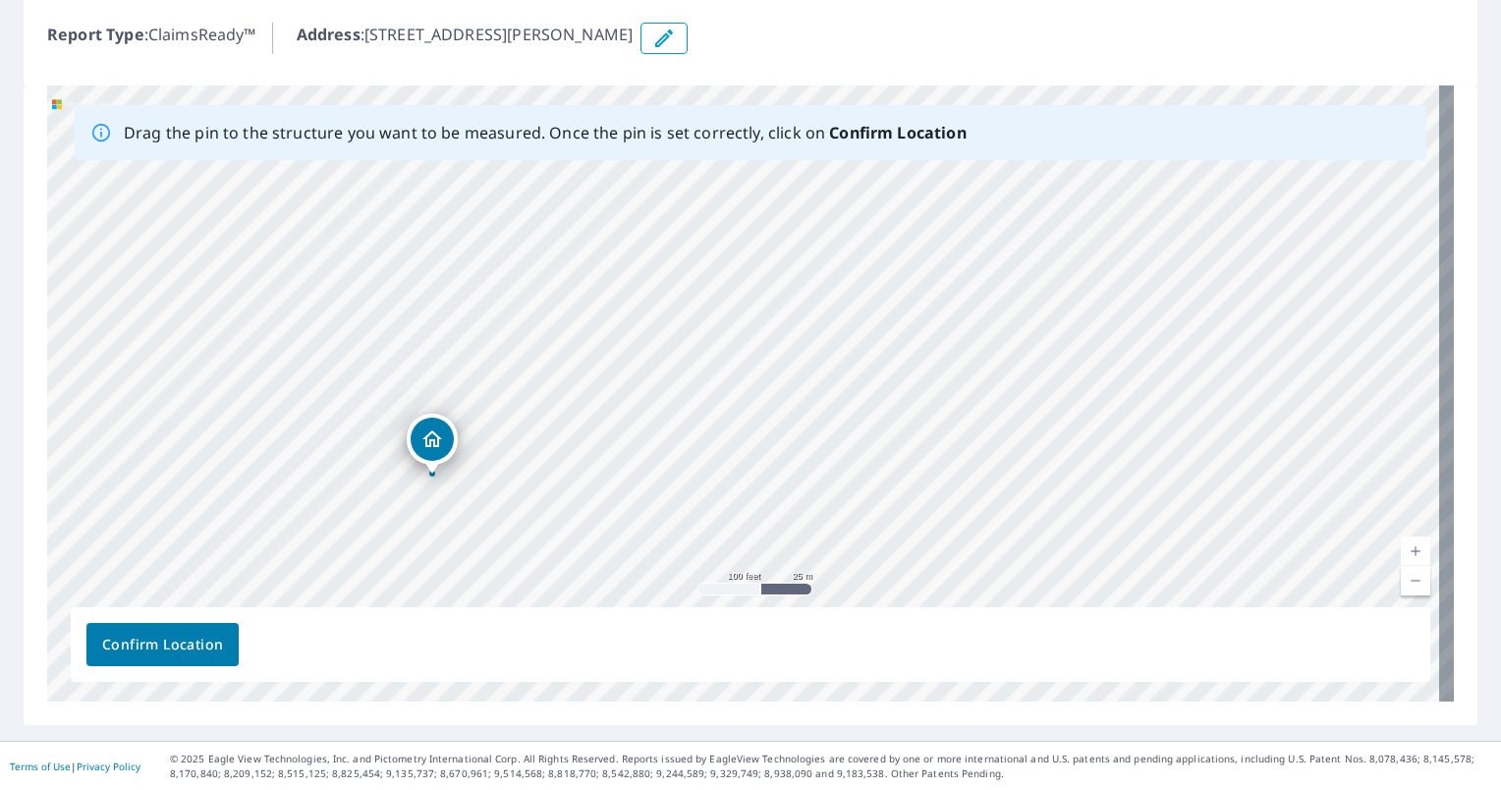
click at [960, 275] on div "[STREET_ADDRESS][PERSON_NAME] [GEOGRAPHIC_DATA], MS 38654" at bounding box center [750, 393] width 1407 height 616
drag, startPoint x: 803, startPoint y: 399, endPoint x: 962, endPoint y: 292, distance: 191.8
click at [962, 292] on div "[STREET_ADDRESS][PERSON_NAME] [GEOGRAPHIC_DATA], MS 38654" at bounding box center [750, 393] width 1407 height 616
drag, startPoint x: 593, startPoint y: 395, endPoint x: 539, endPoint y: 300, distance: 109.5
click at [539, 300] on div "[STREET_ADDRESS][PERSON_NAME] [GEOGRAPHIC_DATA], MS 38654" at bounding box center [750, 393] width 1407 height 616
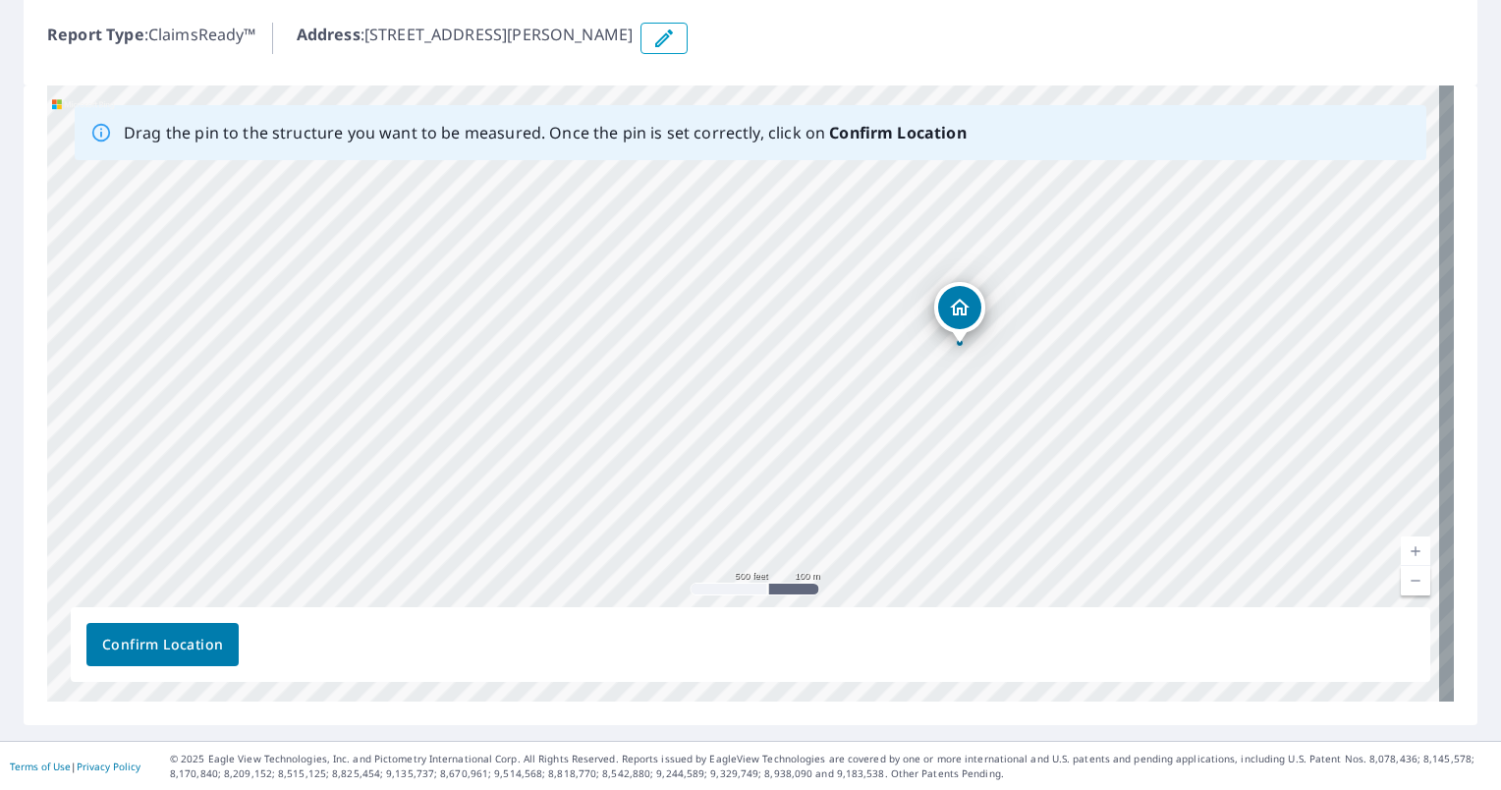
drag, startPoint x: 944, startPoint y: 339, endPoint x: 845, endPoint y: 509, distance: 196.8
click at [845, 509] on div "[STREET_ADDRESS][PERSON_NAME] [GEOGRAPHIC_DATA], MS 38654" at bounding box center [750, 393] width 1407 height 616
drag, startPoint x: 864, startPoint y: 494, endPoint x: 971, endPoint y: 314, distance: 209.3
click at [971, 314] on div "[STREET_ADDRESS][PERSON_NAME] [GEOGRAPHIC_DATA], MS 38654" at bounding box center [750, 393] width 1407 height 616
drag, startPoint x: 621, startPoint y: 540, endPoint x: 724, endPoint y: 351, distance: 215.9
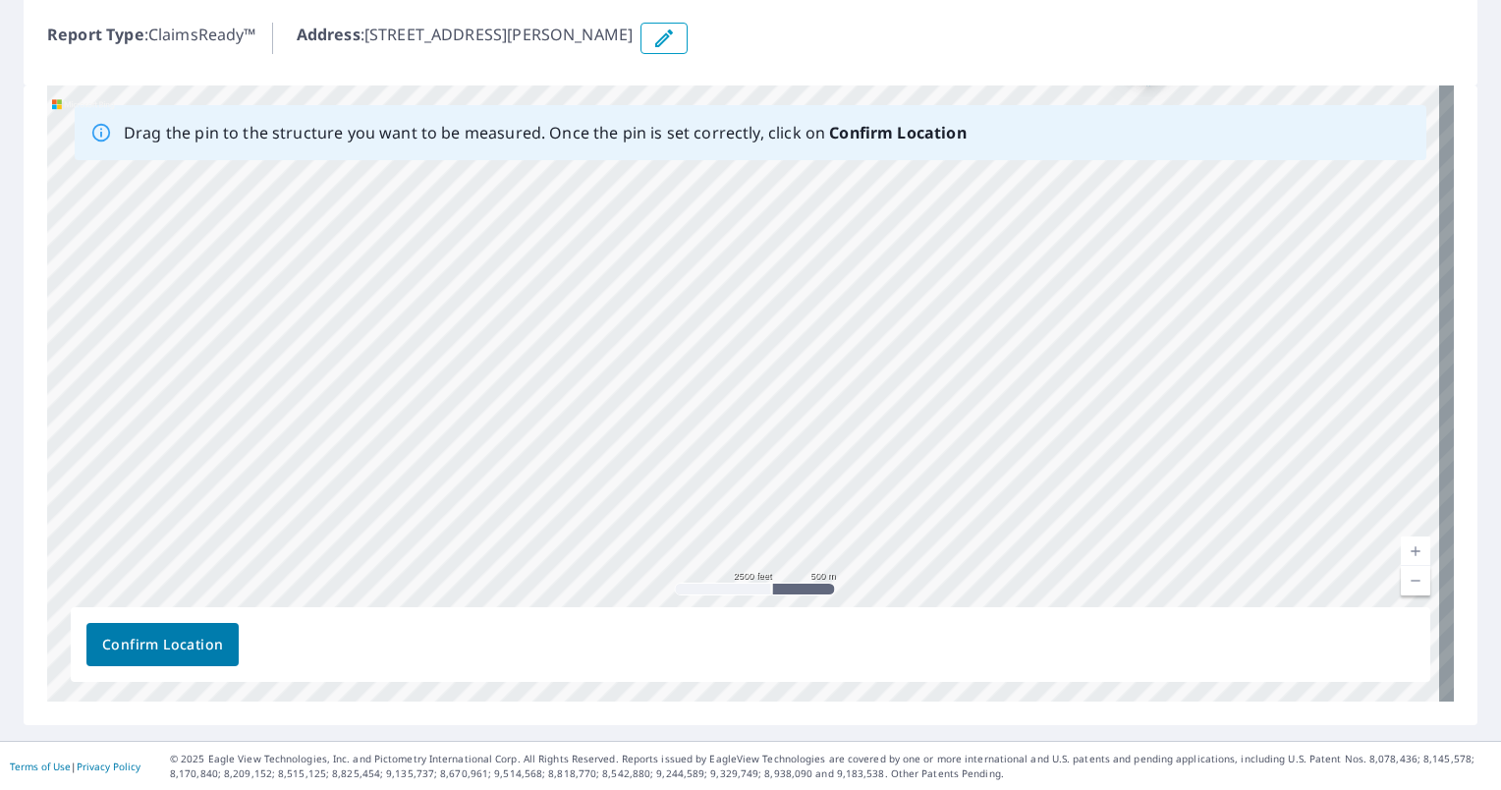
click at [724, 351] on div "[STREET_ADDRESS][PERSON_NAME] [GEOGRAPHIC_DATA], MS 38654" at bounding box center [750, 393] width 1407 height 616
drag, startPoint x: 554, startPoint y: 351, endPoint x: 716, endPoint y: 510, distance: 227.2
click at [716, 510] on div "[STREET_ADDRESS][PERSON_NAME] [GEOGRAPHIC_DATA], MS 38654" at bounding box center [750, 393] width 1407 height 616
click at [676, 40] on icon "button" at bounding box center [664, 39] width 24 height 24
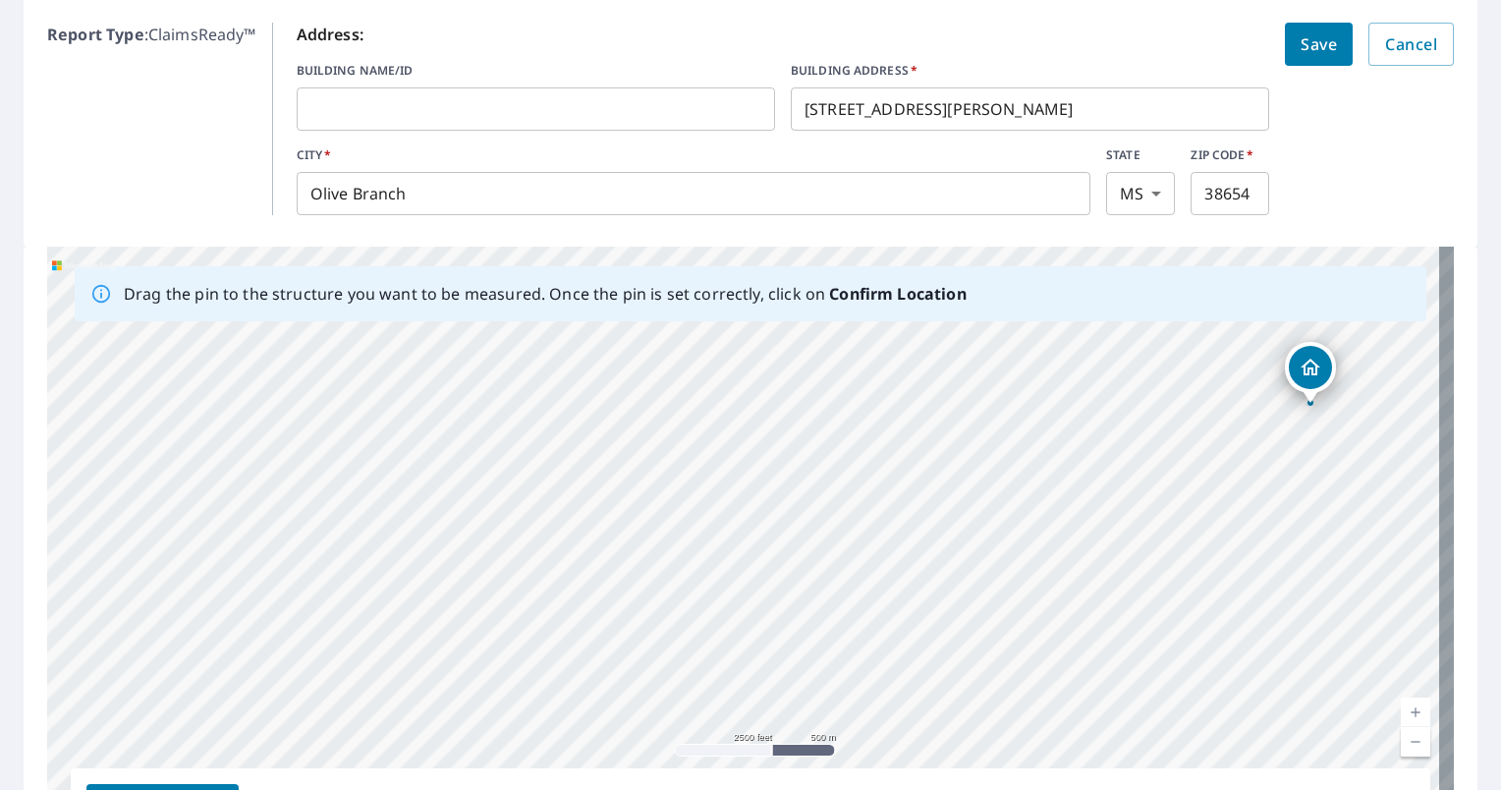
click at [1314, 41] on span "Save" at bounding box center [1319, 44] width 36 height 28
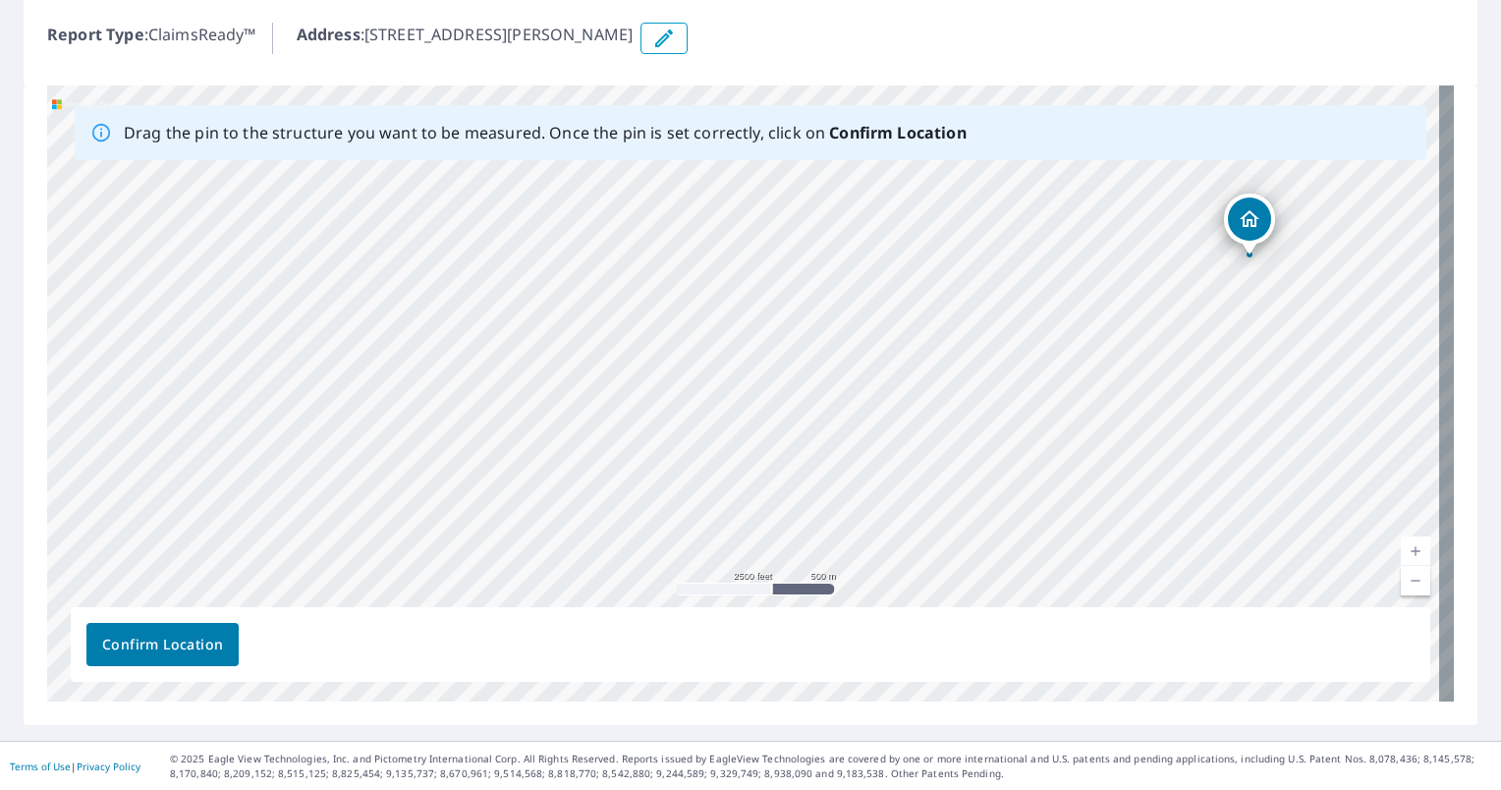
drag, startPoint x: 444, startPoint y: 447, endPoint x: 953, endPoint y: 308, distance: 527.7
click at [953, 308] on div "[STREET_ADDRESS][PERSON_NAME] [GEOGRAPHIC_DATA], MS 38654" at bounding box center [750, 393] width 1407 height 616
drag, startPoint x: 461, startPoint y: 384, endPoint x: 495, endPoint y: 29, distance: 356.3
click at [495, 29] on div "Report 67800516 is on hold, unable to identify address To place your order back…" at bounding box center [750, 294] width 1501 height 894
click at [1394, 387] on div "[STREET_ADDRESS][PERSON_NAME] [GEOGRAPHIC_DATA], MS 38654" at bounding box center [750, 393] width 1407 height 616
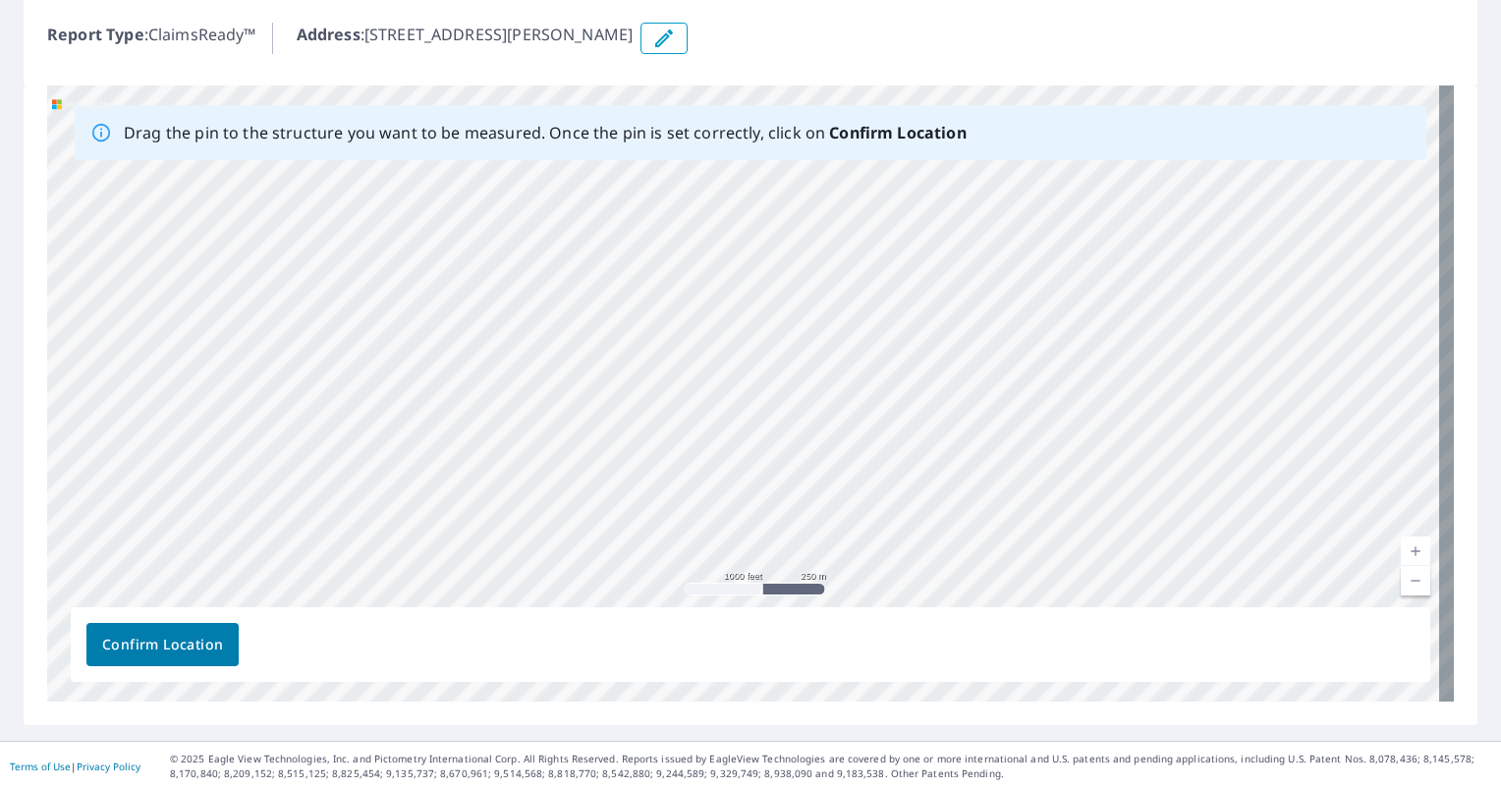
drag, startPoint x: 424, startPoint y: 354, endPoint x: 685, endPoint y: 275, distance: 272.0
click at [685, 275] on div "[STREET_ADDRESS][PERSON_NAME] [GEOGRAPHIC_DATA], MS 38654" at bounding box center [750, 393] width 1407 height 616
drag, startPoint x: 667, startPoint y: 313, endPoint x: 648, endPoint y: 355, distance: 45.3
click at [648, 355] on div "[STREET_ADDRESS][PERSON_NAME] [GEOGRAPHIC_DATA], MS 38654" at bounding box center [750, 393] width 1407 height 616
drag, startPoint x: 406, startPoint y: 300, endPoint x: 433, endPoint y: 523, distance: 224.7
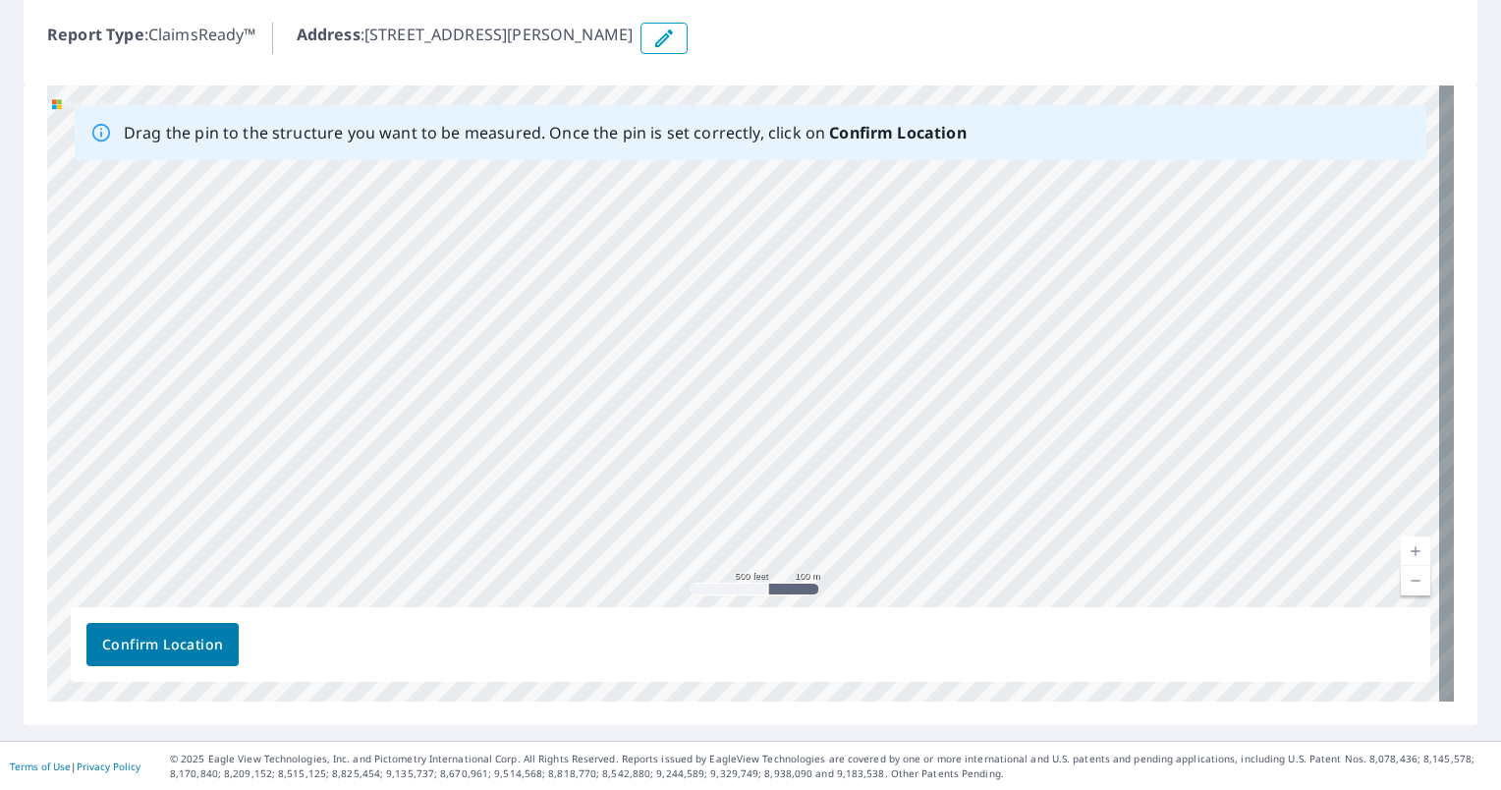
click at [433, 523] on div "[STREET_ADDRESS][PERSON_NAME] [GEOGRAPHIC_DATA], MS 38654" at bounding box center [750, 393] width 1407 height 616
drag, startPoint x: 484, startPoint y: 401, endPoint x: 490, endPoint y: 126, distance: 275.1
click at [490, 126] on div "Drag the pin to the structure you want to be measured. Once the pin is set corr…" at bounding box center [750, 393] width 1407 height 616
click at [471, 204] on div "[STREET_ADDRESS][PERSON_NAME] [GEOGRAPHIC_DATA], MS 38654" at bounding box center [750, 393] width 1407 height 616
drag, startPoint x: 455, startPoint y: 291, endPoint x: 557, endPoint y: 164, distance: 162.8
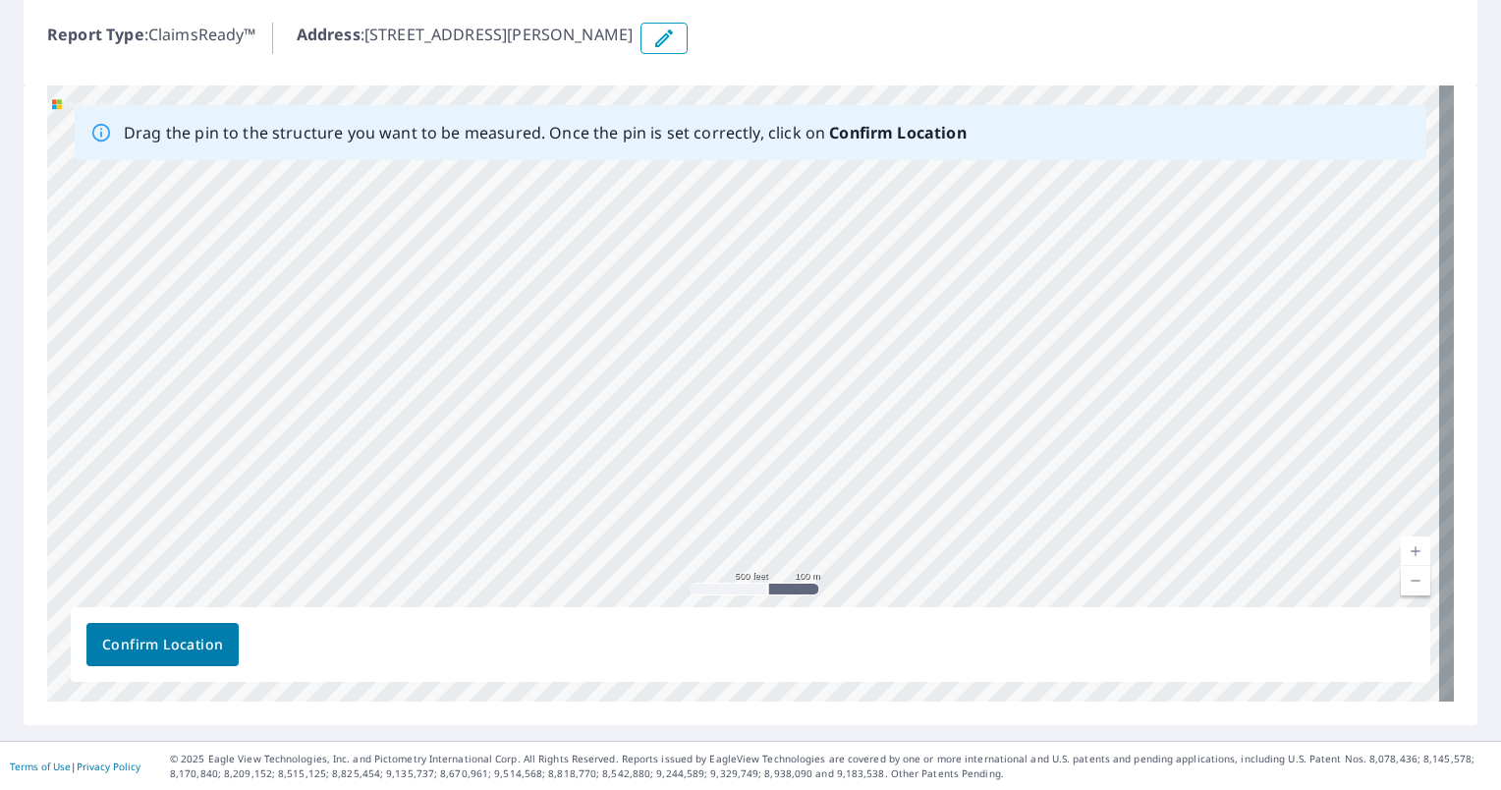
click at [557, 164] on div "[STREET_ADDRESS][PERSON_NAME] [GEOGRAPHIC_DATA], MS 38654" at bounding box center [750, 393] width 1407 height 616
drag, startPoint x: 547, startPoint y: 330, endPoint x: 543, endPoint y: 182, distance: 148.4
click at [543, 182] on div "[STREET_ADDRESS][PERSON_NAME] [GEOGRAPHIC_DATA], MS 38654" at bounding box center [750, 393] width 1407 height 616
drag, startPoint x: 491, startPoint y: 346, endPoint x: 486, endPoint y: 275, distance: 70.9
click at [486, 275] on div "[STREET_ADDRESS][PERSON_NAME] [GEOGRAPHIC_DATA], MS 38654" at bounding box center [750, 393] width 1407 height 616
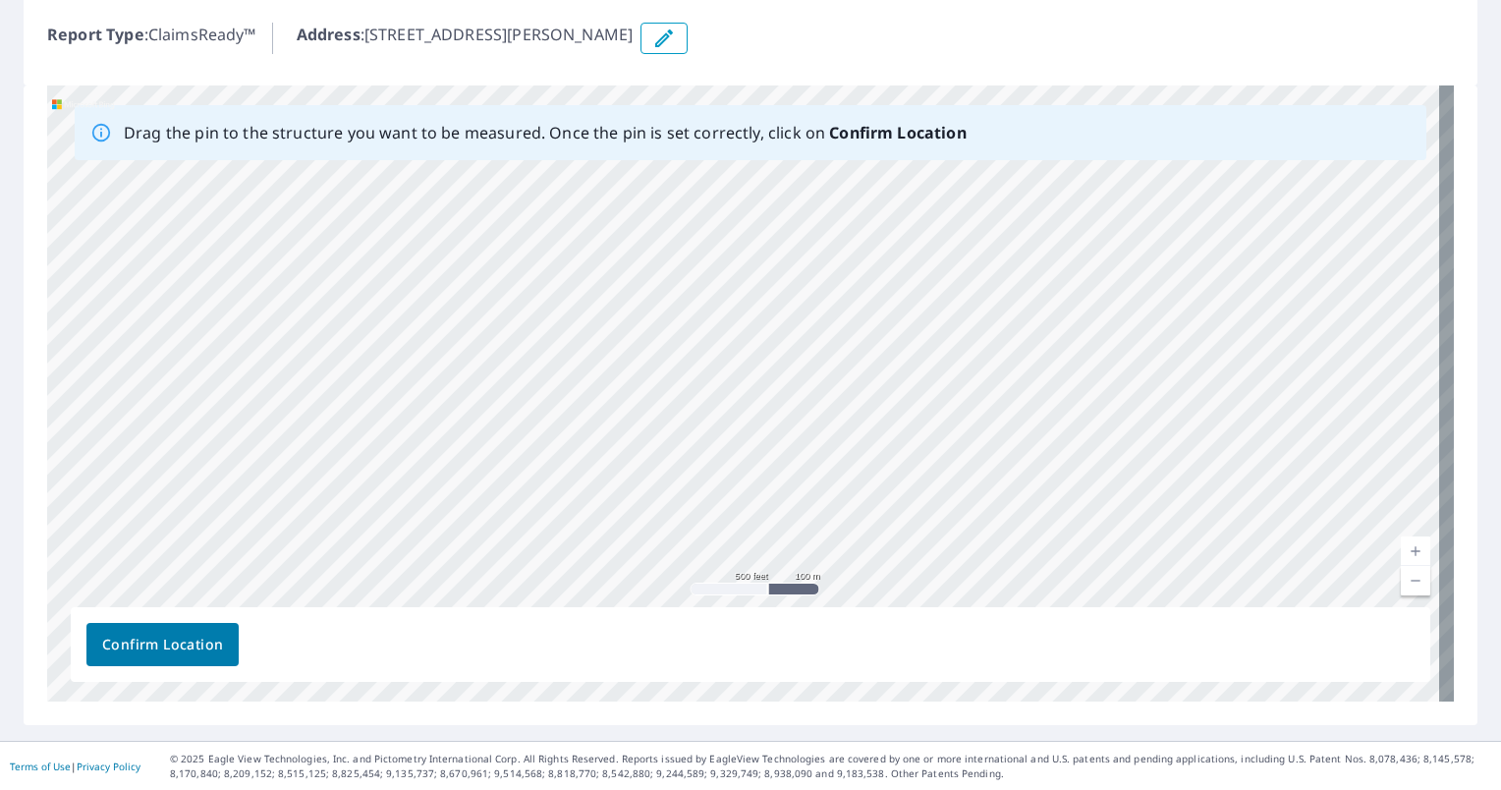
drag, startPoint x: 486, startPoint y: 411, endPoint x: 511, endPoint y: 266, distance: 146.5
click at [511, 266] on div "[STREET_ADDRESS][PERSON_NAME] [GEOGRAPHIC_DATA], MS 38654" at bounding box center [750, 393] width 1407 height 616
drag, startPoint x: 511, startPoint y: 266, endPoint x: 501, endPoint y: 419, distance: 152.6
click at [501, 419] on div "[STREET_ADDRESS][PERSON_NAME] [GEOGRAPHIC_DATA], MS 38654" at bounding box center [750, 393] width 1407 height 616
drag, startPoint x: 593, startPoint y: 323, endPoint x: 574, endPoint y: 459, distance: 137.0
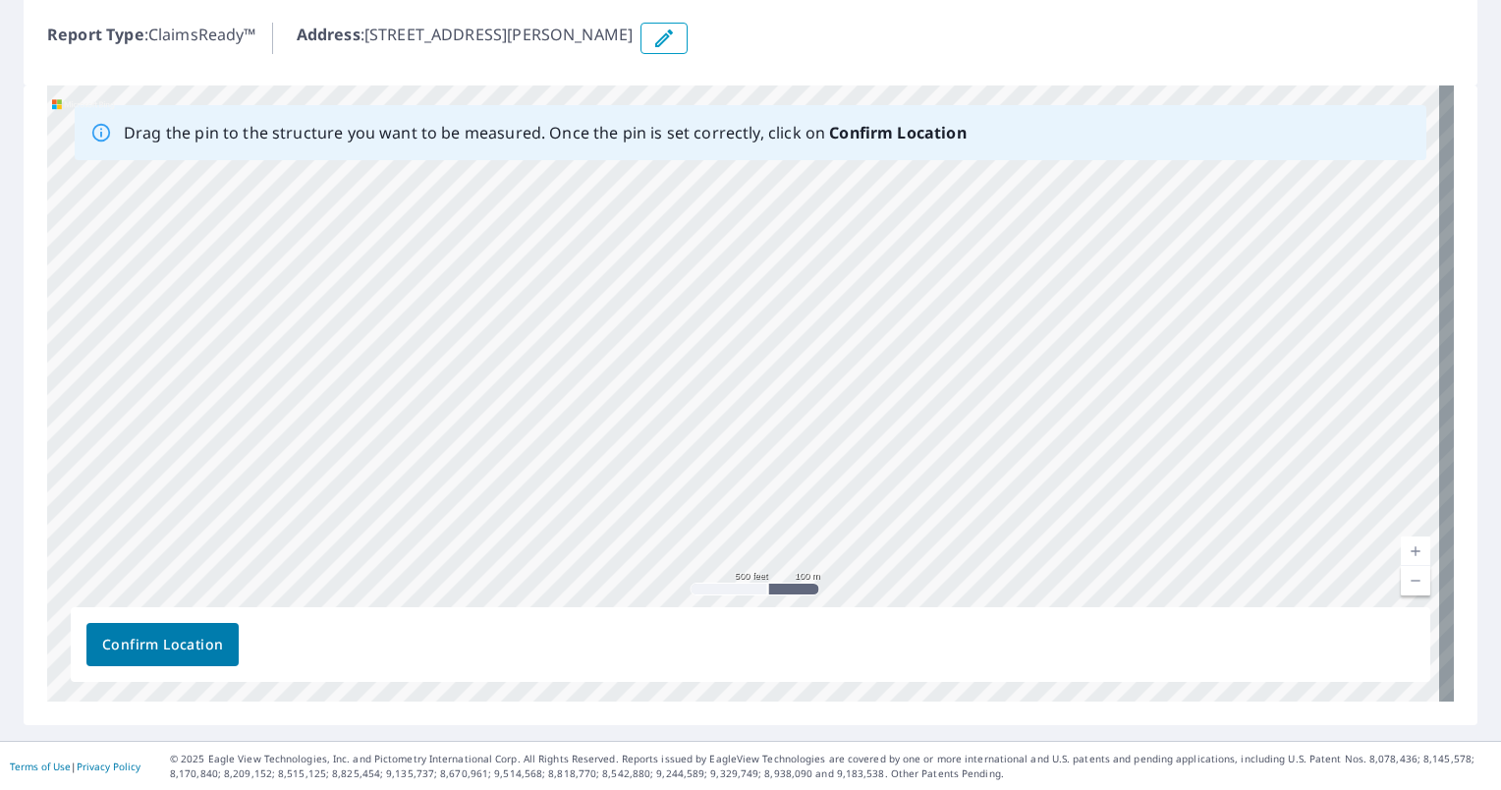
click at [574, 459] on div "[STREET_ADDRESS][PERSON_NAME] [GEOGRAPHIC_DATA], MS 38654" at bounding box center [750, 393] width 1407 height 616
drag, startPoint x: 566, startPoint y: 286, endPoint x: 571, endPoint y: 403, distance: 117.0
click at [571, 403] on div "[STREET_ADDRESS][PERSON_NAME] [GEOGRAPHIC_DATA], MS 38654" at bounding box center [750, 393] width 1407 height 616
drag, startPoint x: 585, startPoint y: 216, endPoint x: 528, endPoint y: 422, distance: 214.0
click at [528, 422] on div "[STREET_ADDRESS][PERSON_NAME] [GEOGRAPHIC_DATA], MS 38654" at bounding box center [750, 393] width 1407 height 616
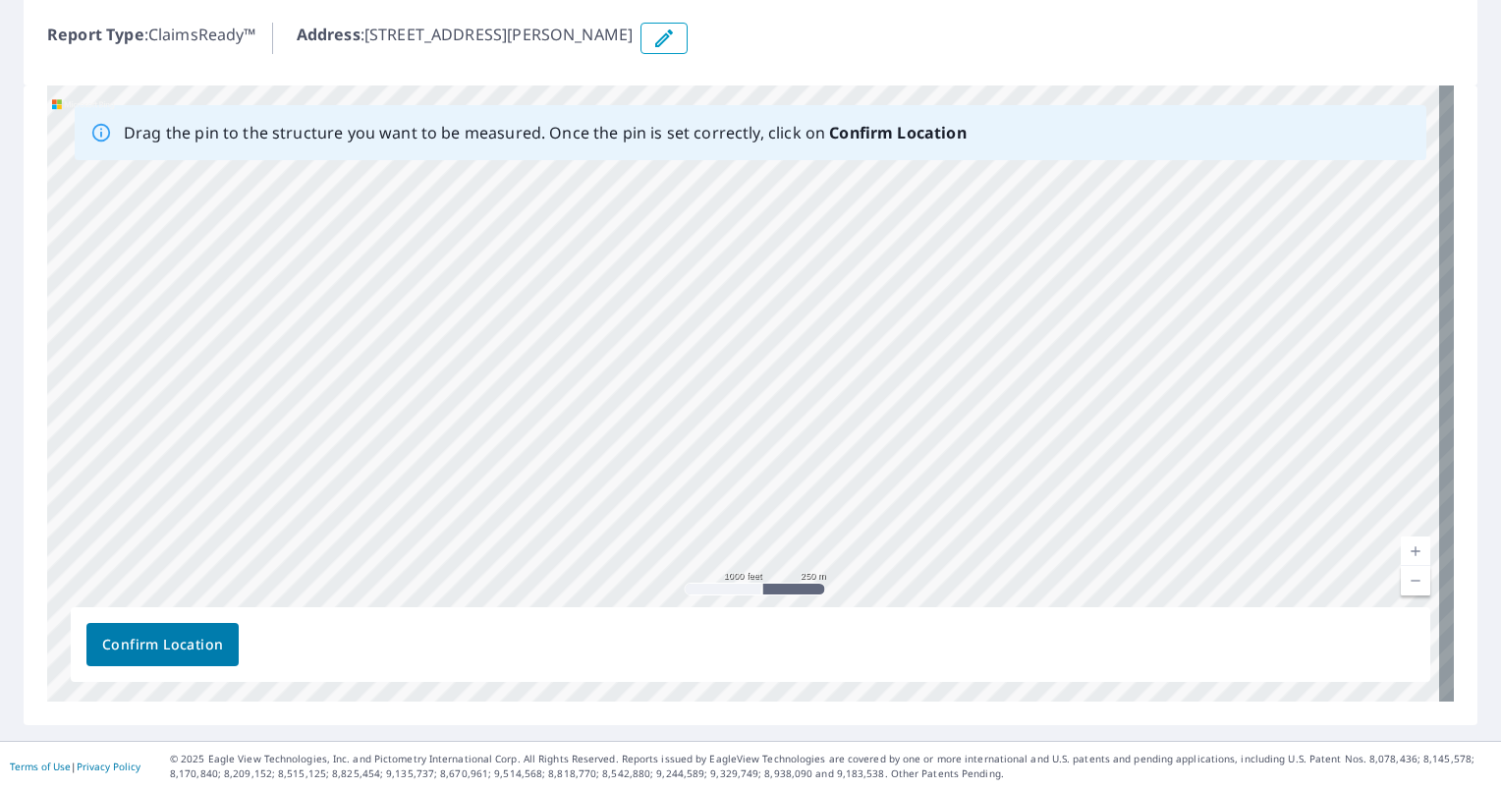
drag, startPoint x: 591, startPoint y: 310, endPoint x: 597, endPoint y: 557, distance: 246.7
click at [597, 557] on div "[STREET_ADDRESS][PERSON_NAME] [GEOGRAPHIC_DATA], MS 38654" at bounding box center [750, 393] width 1407 height 616
drag, startPoint x: 670, startPoint y: 338, endPoint x: 658, endPoint y: 527, distance: 189.0
click at [658, 527] on div "[STREET_ADDRESS][PERSON_NAME] [GEOGRAPHIC_DATA], MS 38654" at bounding box center [750, 393] width 1407 height 616
drag, startPoint x: 641, startPoint y: 337, endPoint x: 642, endPoint y: 517, distance: 179.8
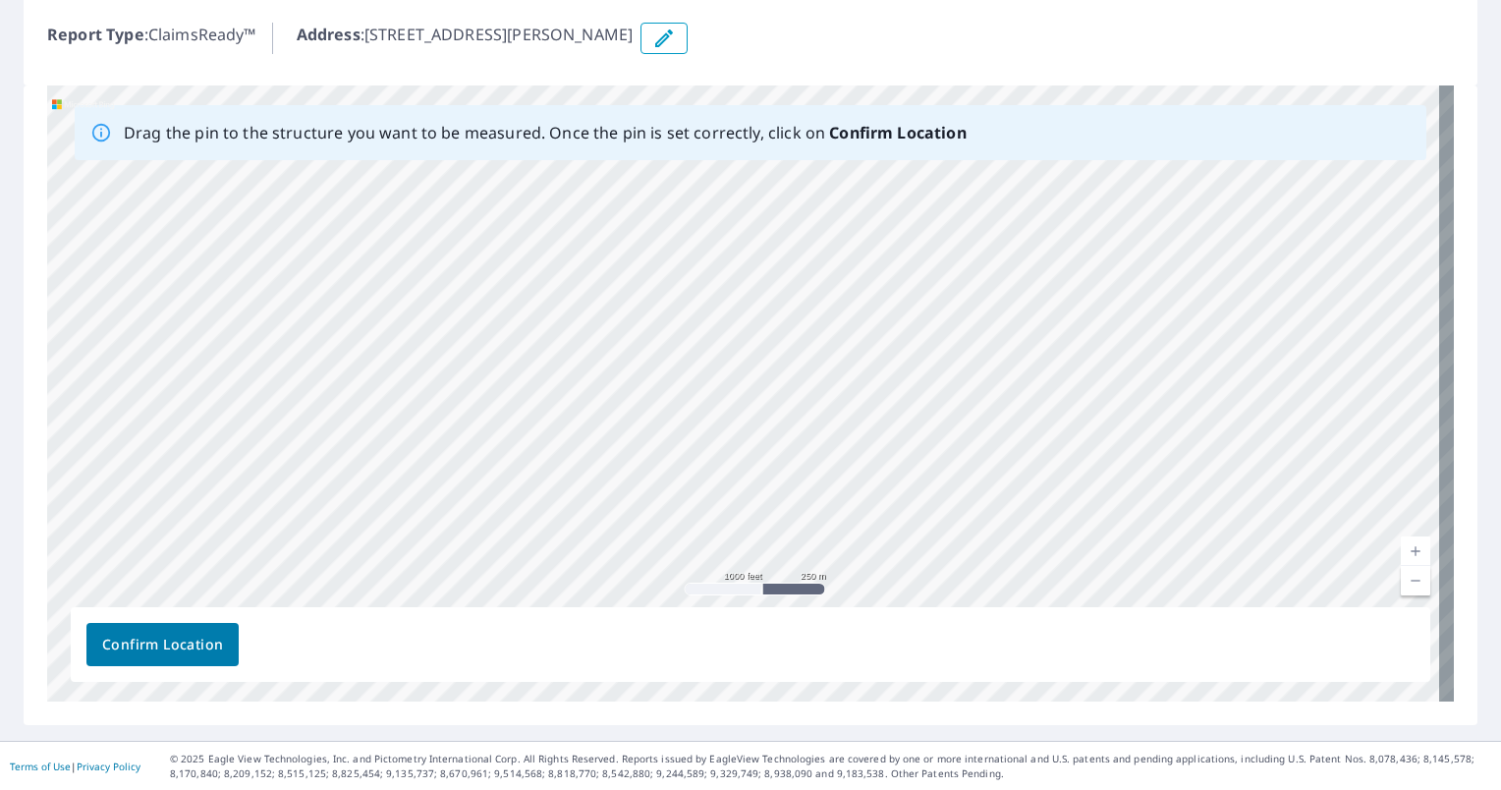
click at [642, 517] on div "[STREET_ADDRESS][PERSON_NAME] [GEOGRAPHIC_DATA], MS 38654" at bounding box center [750, 393] width 1407 height 616
click at [793, 424] on div "[STREET_ADDRESS][PERSON_NAME] [GEOGRAPHIC_DATA], MS 38654" at bounding box center [750, 393] width 1407 height 616
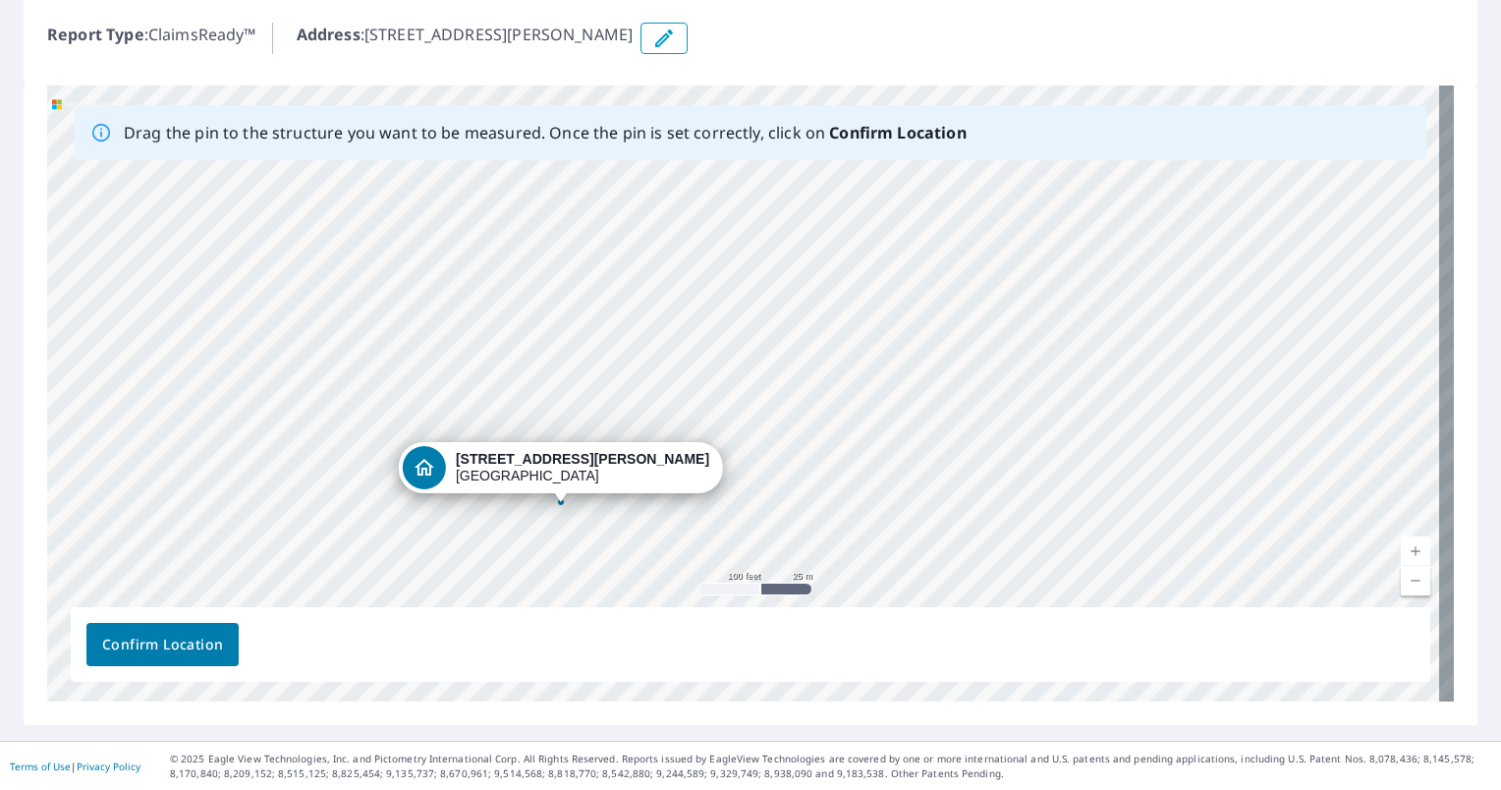
drag, startPoint x: 737, startPoint y: 368, endPoint x: 518, endPoint y: 516, distance: 264.0
click at [518, 516] on div "[STREET_ADDRESS][PERSON_NAME] [GEOGRAPHIC_DATA], MS 38654" at bounding box center [750, 393] width 1407 height 616
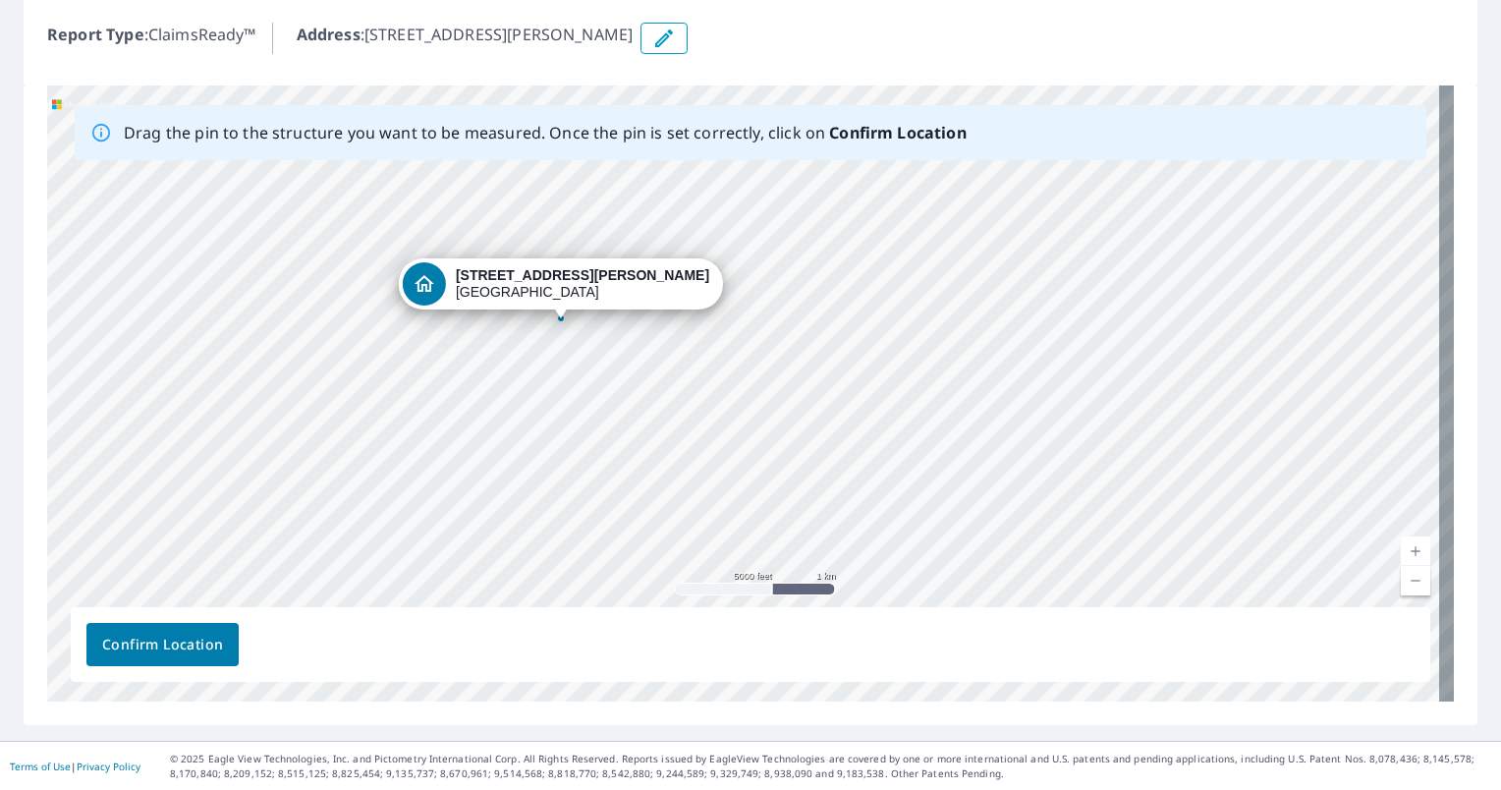
drag, startPoint x: 713, startPoint y: 328, endPoint x: 553, endPoint y: 291, distance: 164.4
click at [553, 291] on div "[STREET_ADDRESS][PERSON_NAME] [GEOGRAPHIC_DATA], MS 38654" at bounding box center [750, 393] width 1407 height 616
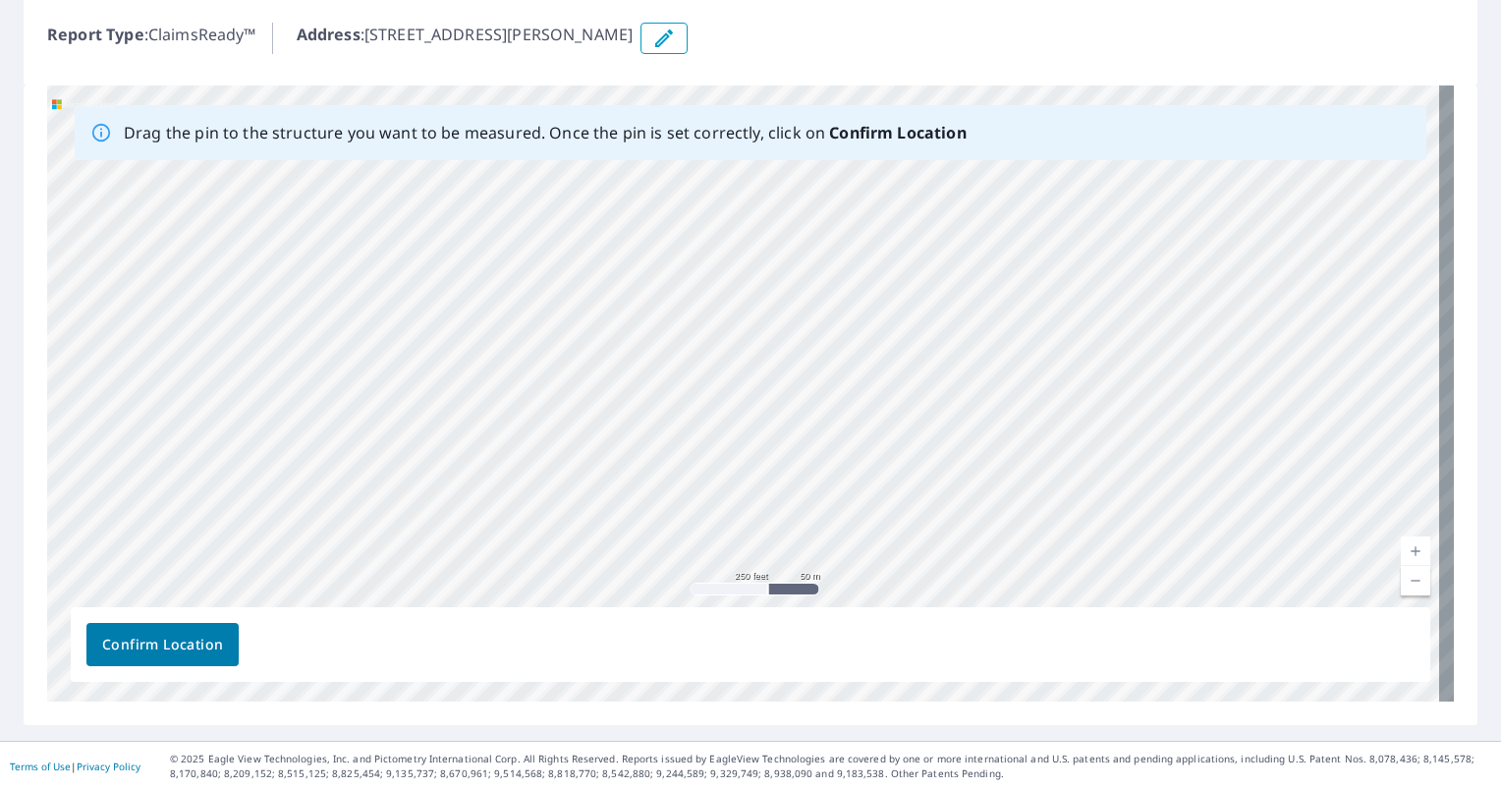
drag, startPoint x: 606, startPoint y: 448, endPoint x: 1413, endPoint y: 473, distance: 807.0
click at [1413, 473] on div "[STREET_ADDRESS][PERSON_NAME] [GEOGRAPHIC_DATA], MS 38654" at bounding box center [750, 393] width 1407 height 616
drag, startPoint x: 921, startPoint y: 349, endPoint x: 1334, endPoint y: 387, distance: 415.4
click at [1334, 387] on div "[STREET_ADDRESS][PERSON_NAME] [GEOGRAPHIC_DATA], MS 38654" at bounding box center [750, 393] width 1407 height 616
drag, startPoint x: 749, startPoint y: 445, endPoint x: 1195, endPoint y: 668, distance: 498.7
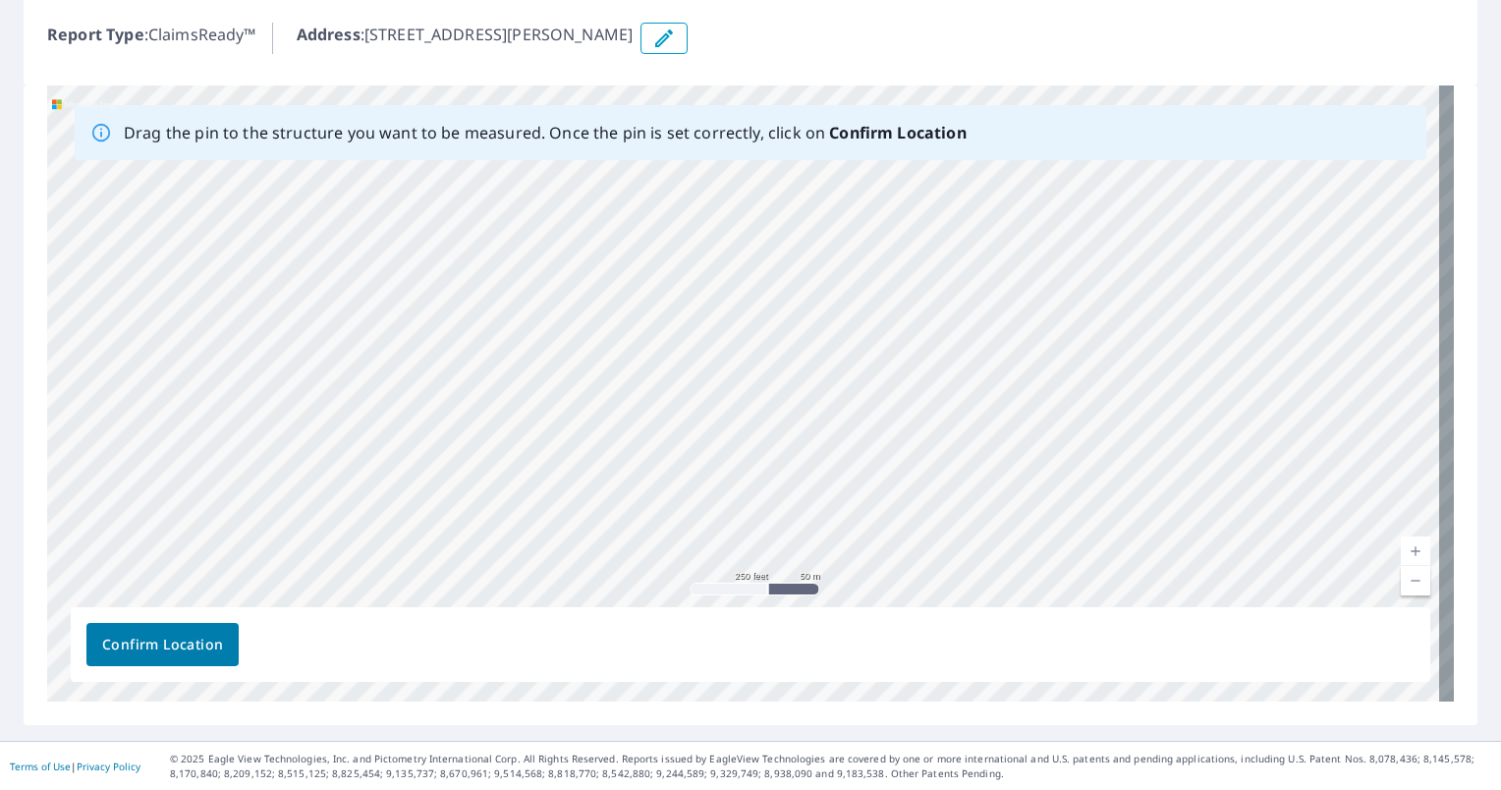
click at [1195, 668] on div "Drag the pin to the structure you want to be measured. Once the pin is set corr…" at bounding box center [750, 393] width 1407 height 616
click at [1356, 322] on div "[STREET_ADDRESS][PERSON_NAME] [GEOGRAPHIC_DATA], MS 38654" at bounding box center [750, 393] width 1407 height 616
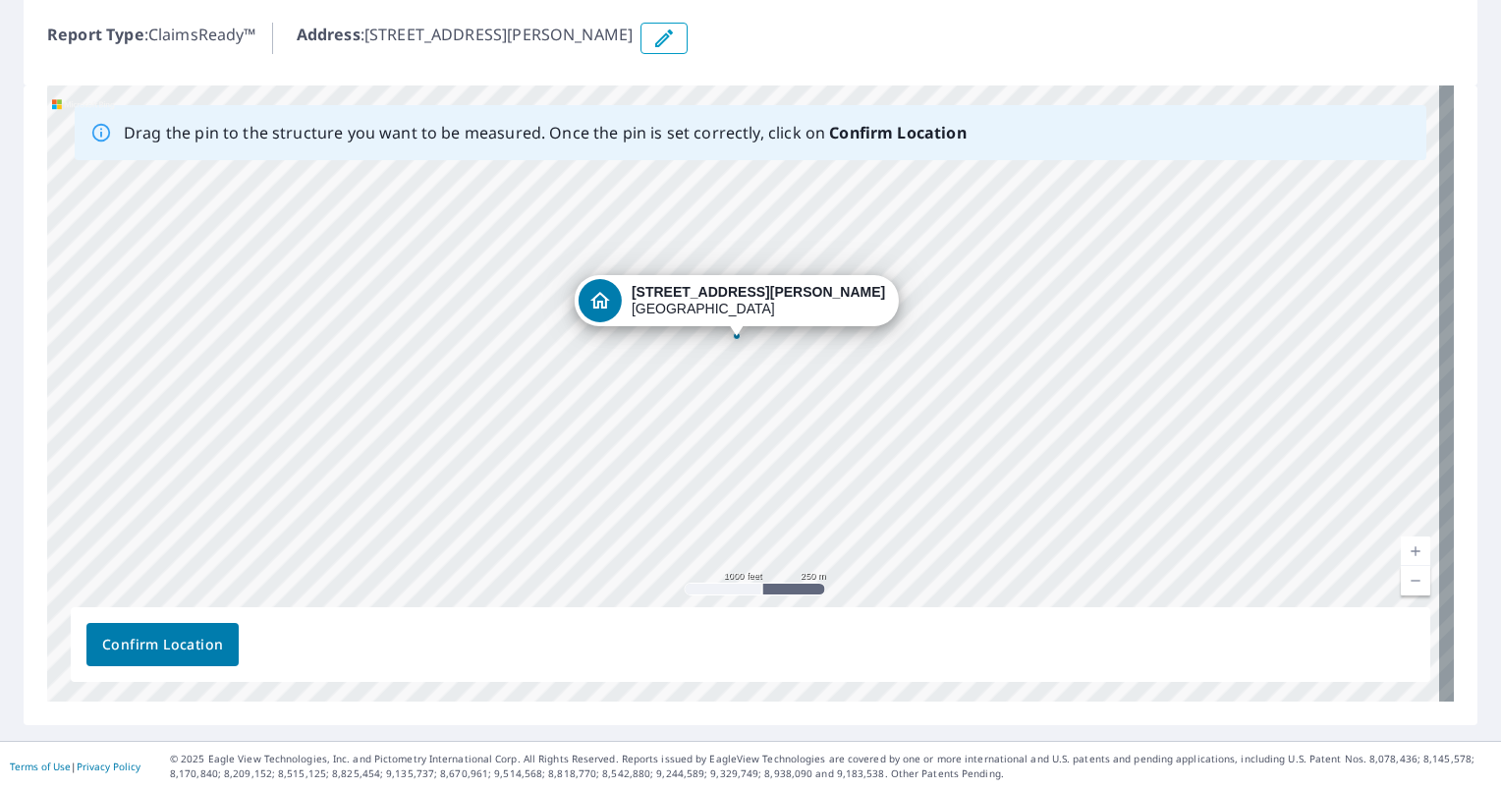
drag, startPoint x: 598, startPoint y: 317, endPoint x: 680, endPoint y: 539, distance: 236.5
click at [680, 539] on div "[STREET_ADDRESS][PERSON_NAME] [GEOGRAPHIC_DATA], MS 38654" at bounding box center [750, 393] width 1407 height 616
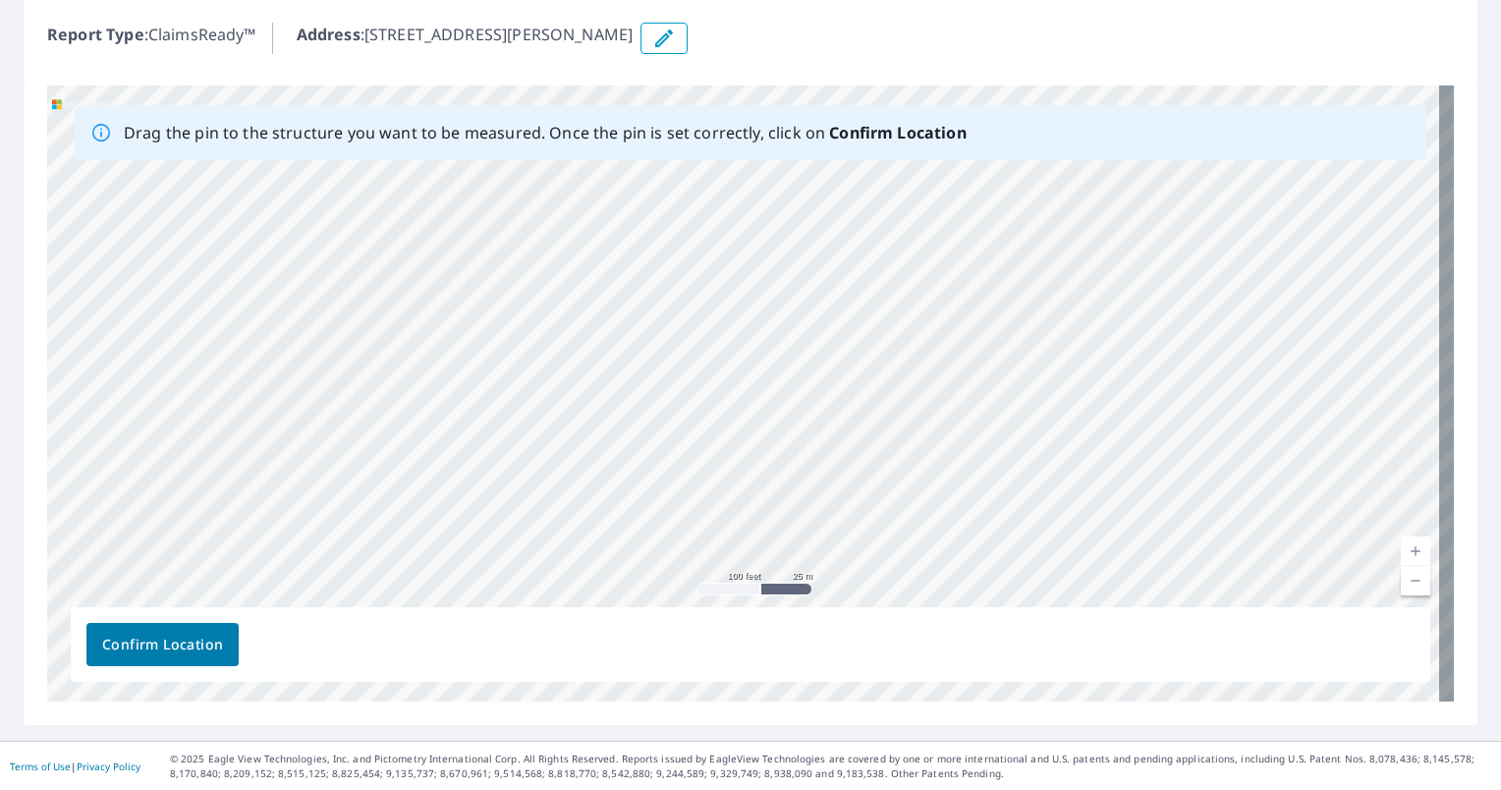
drag, startPoint x: 628, startPoint y: 355, endPoint x: 892, endPoint y: -61, distance: 492.5
click at [892, 0] on html "Dashboard Order History Order Report 67800516 is on hold, unable to identify ad…" at bounding box center [750, 395] width 1501 height 790
click at [822, 401] on div "[STREET_ADDRESS][PERSON_NAME] [GEOGRAPHIC_DATA], MS 38654" at bounding box center [750, 393] width 1407 height 616
drag, startPoint x: 528, startPoint y: 490, endPoint x: 801, endPoint y: 43, distance: 523.8
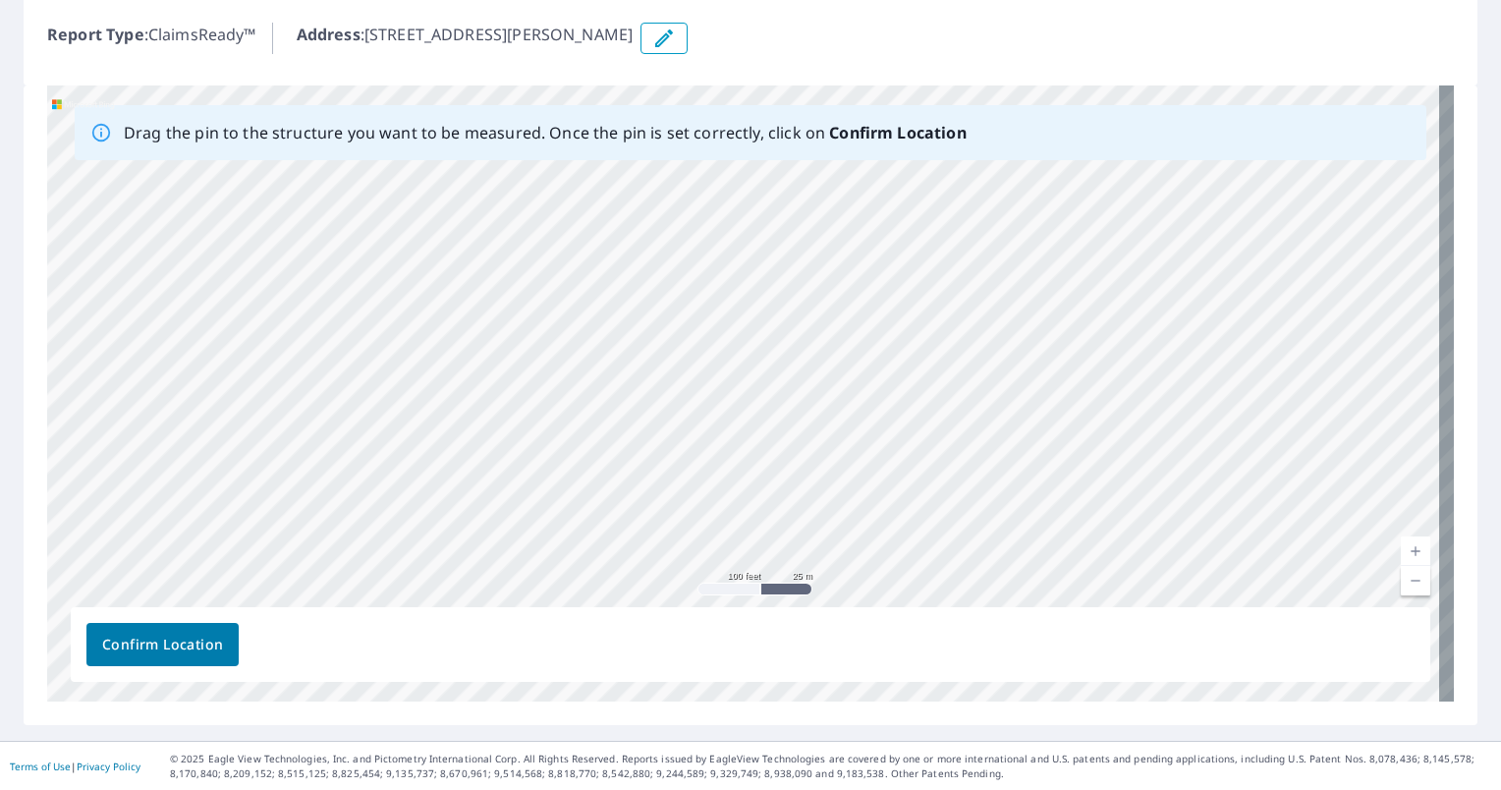
click at [801, 43] on div "Report 67800516 is on hold, unable to identify address To place your order back…" at bounding box center [750, 294] width 1501 height 894
click at [883, 284] on div "[STREET_ADDRESS][PERSON_NAME] [GEOGRAPHIC_DATA], MS 38654" at bounding box center [750, 393] width 1407 height 616
drag, startPoint x: 519, startPoint y: 468, endPoint x: 750, endPoint y: 249, distance: 318.3
click at [750, 249] on div "[STREET_ADDRESS][PERSON_NAME] [GEOGRAPHIC_DATA], MS 38654" at bounding box center [750, 393] width 1407 height 616
drag, startPoint x: 514, startPoint y: 448, endPoint x: 723, endPoint y: 163, distance: 353.5
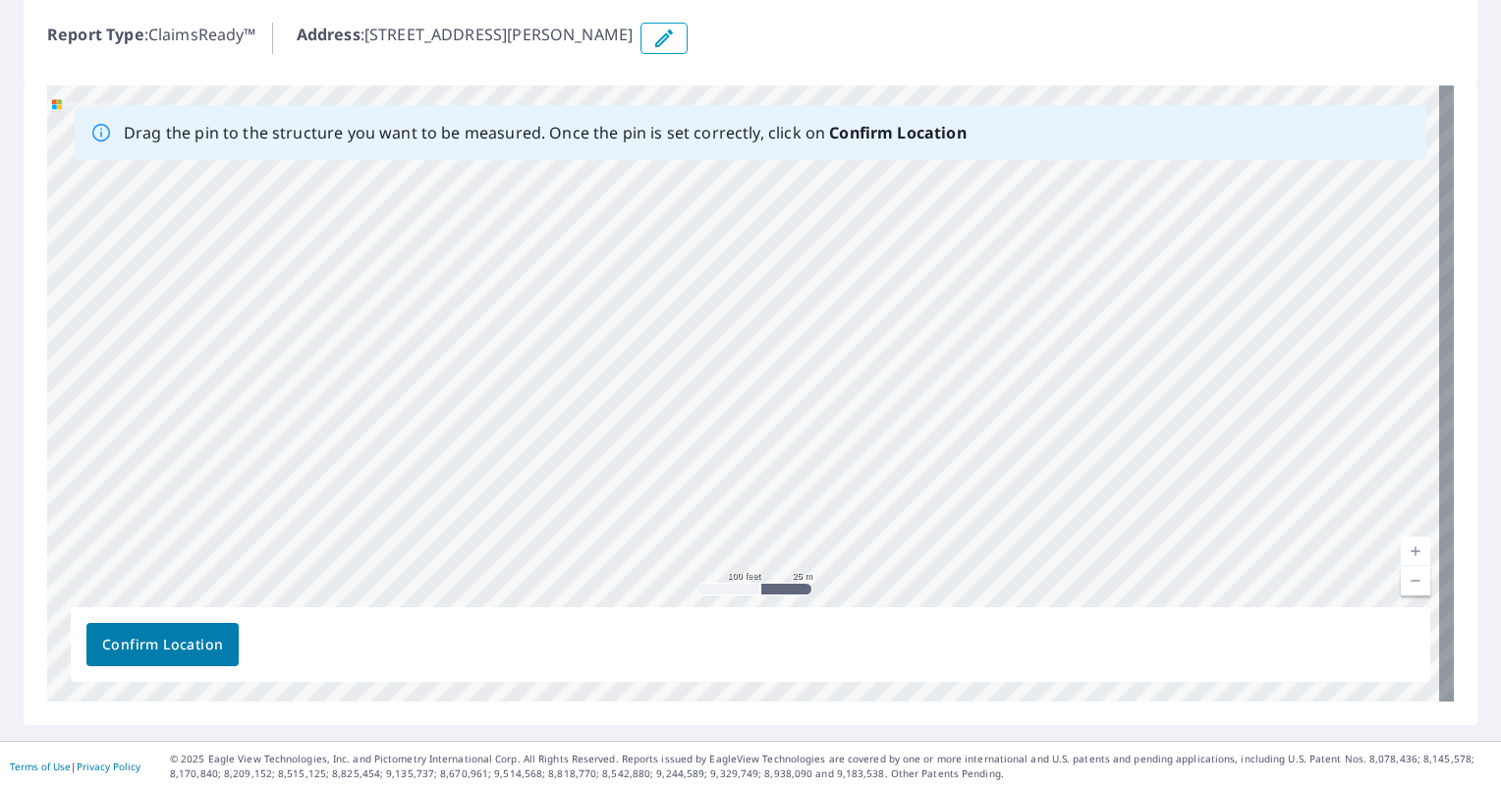
click at [723, 163] on div "[STREET_ADDRESS][PERSON_NAME] [GEOGRAPHIC_DATA], MS 38654" at bounding box center [750, 393] width 1407 height 616
drag, startPoint x: 874, startPoint y: 542, endPoint x: 706, endPoint y: 803, distance: 309.8
click at [706, 789] on html "Dashboard Order History Order Report 67800516 is on hold, unable to identify ad…" at bounding box center [750, 395] width 1501 height 790
click at [415, 735] on div "Report 67800516 is on hold, unable to identify address To place your order back…" at bounding box center [750, 294] width 1501 height 894
click at [613, 246] on div "[STREET_ADDRESS][PERSON_NAME] [GEOGRAPHIC_DATA], MS 38654" at bounding box center [750, 393] width 1407 height 616
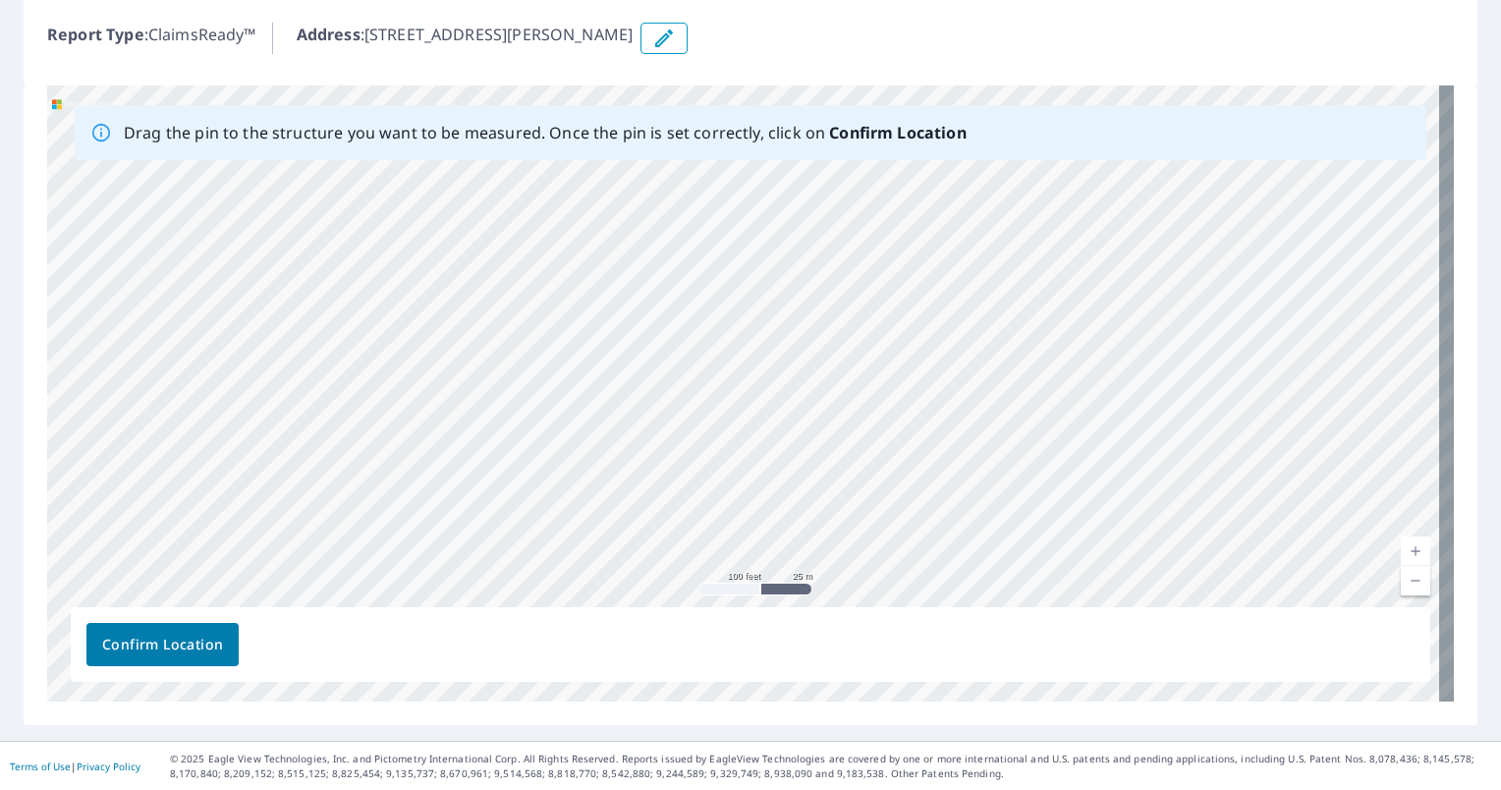
drag, startPoint x: 675, startPoint y: 211, endPoint x: 560, endPoint y: 558, distance: 365.4
click at [560, 558] on div "[STREET_ADDRESS][PERSON_NAME] [GEOGRAPHIC_DATA], MS 38654" at bounding box center [750, 393] width 1407 height 616
drag, startPoint x: 645, startPoint y: 233, endPoint x: 698, endPoint y: 523, distance: 294.5
click at [698, 523] on div "[STREET_ADDRESS][PERSON_NAME] [GEOGRAPHIC_DATA], MS 38654" at bounding box center [750, 393] width 1407 height 616
drag, startPoint x: 717, startPoint y: 204, endPoint x: 683, endPoint y: 546, distance: 343.6
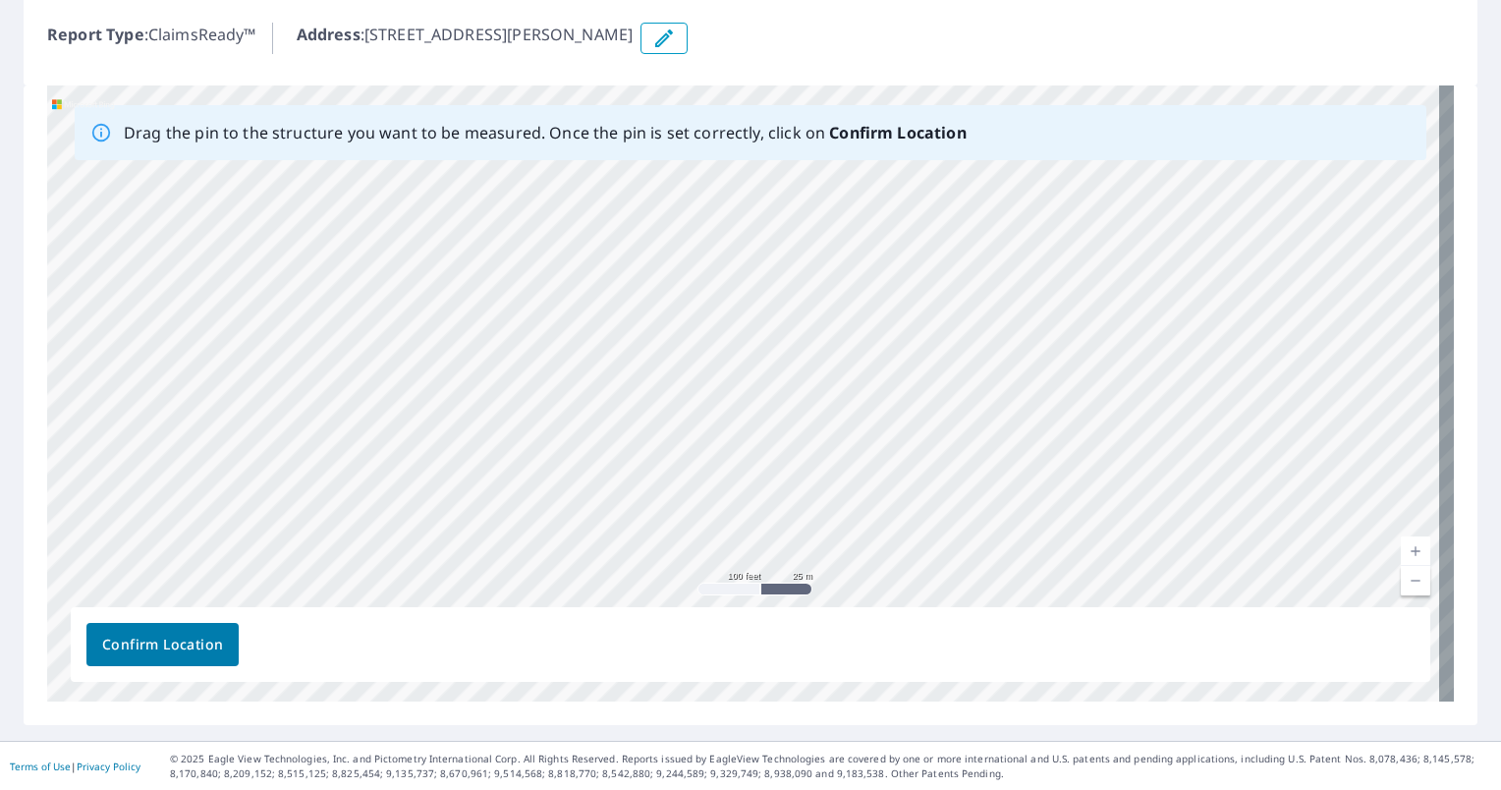
click at [683, 546] on div "[STREET_ADDRESS][PERSON_NAME] [GEOGRAPHIC_DATA], MS 38654" at bounding box center [750, 393] width 1407 height 616
drag, startPoint x: 543, startPoint y: 362, endPoint x: 733, endPoint y: 79, distance: 340.6
click at [733, 79] on div "Report 67800516 is on hold, unable to identify address To place your order back…" at bounding box center [750, 294] width 1501 height 894
click at [707, 569] on div "[STREET_ADDRESS][PERSON_NAME] [GEOGRAPHIC_DATA], MS 38654" at bounding box center [750, 393] width 1407 height 616
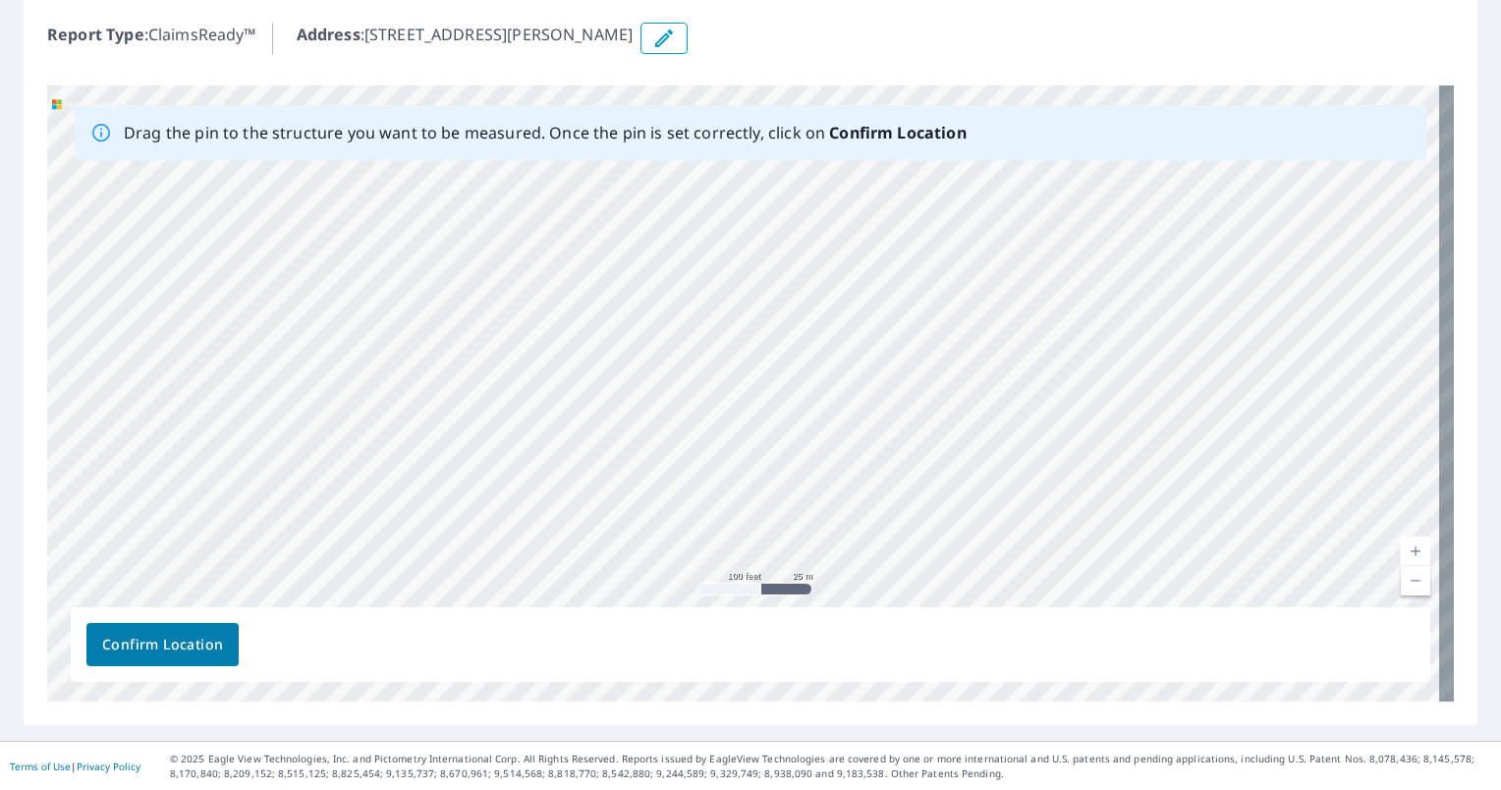
drag, startPoint x: 597, startPoint y: 311, endPoint x: 606, endPoint y: 664, distance: 352.8
click at [606, 664] on div "Drag the pin to the structure you want to be measured. Once the pin is set corr…" at bounding box center [750, 393] width 1407 height 616
click at [582, 339] on div "[STREET_ADDRESS][PERSON_NAME] [GEOGRAPHIC_DATA], MS 38654" at bounding box center [750, 393] width 1407 height 616
drag, startPoint x: 612, startPoint y: 196, endPoint x: 512, endPoint y: 640, distance: 454.3
click at [512, 640] on div "Drag the pin to the structure you want to be measured. Once the pin is set corr…" at bounding box center [750, 393] width 1407 height 616
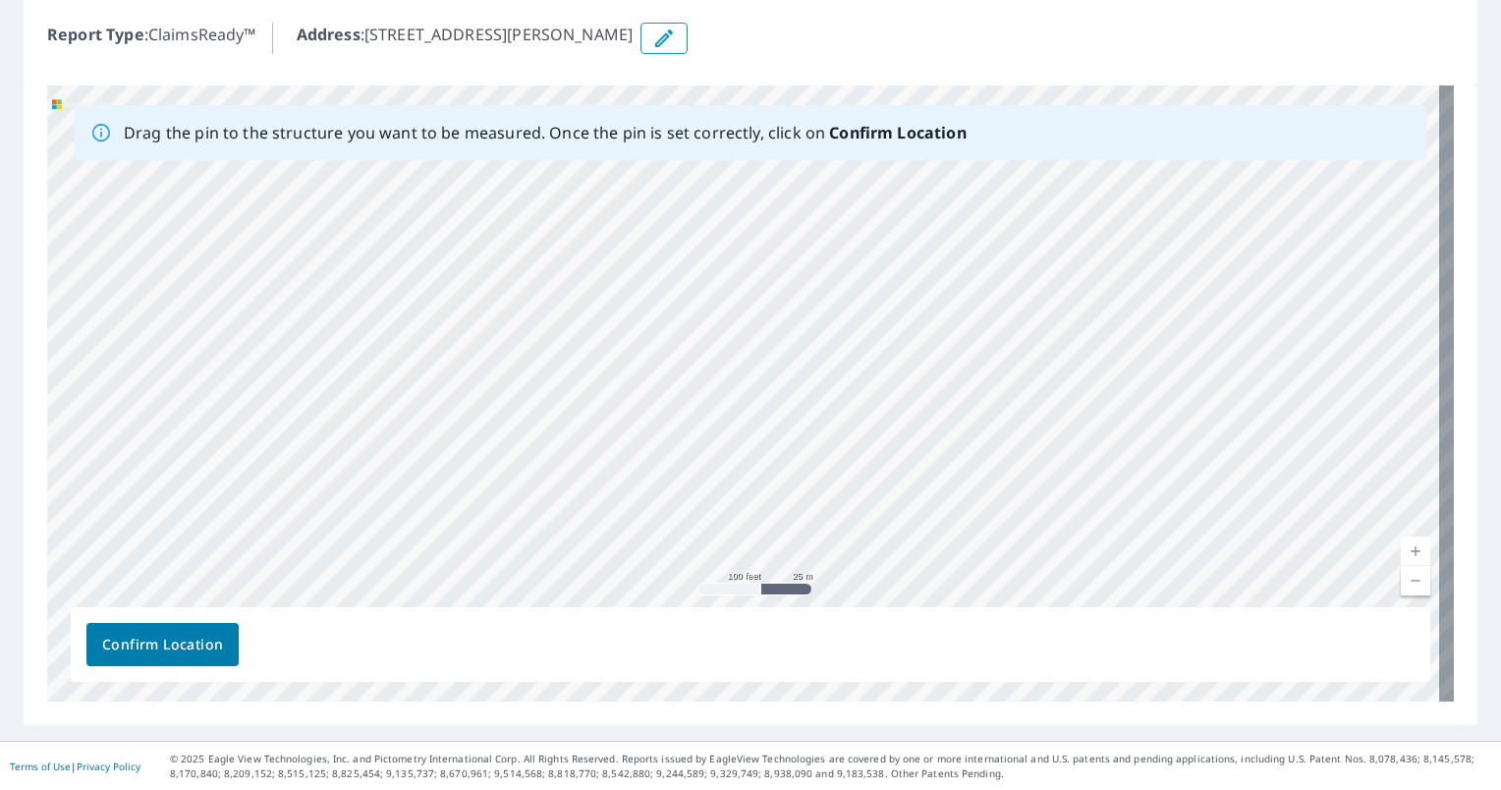
click at [527, 367] on div "[STREET_ADDRESS][PERSON_NAME] [GEOGRAPHIC_DATA], MS 38654" at bounding box center [750, 393] width 1407 height 616
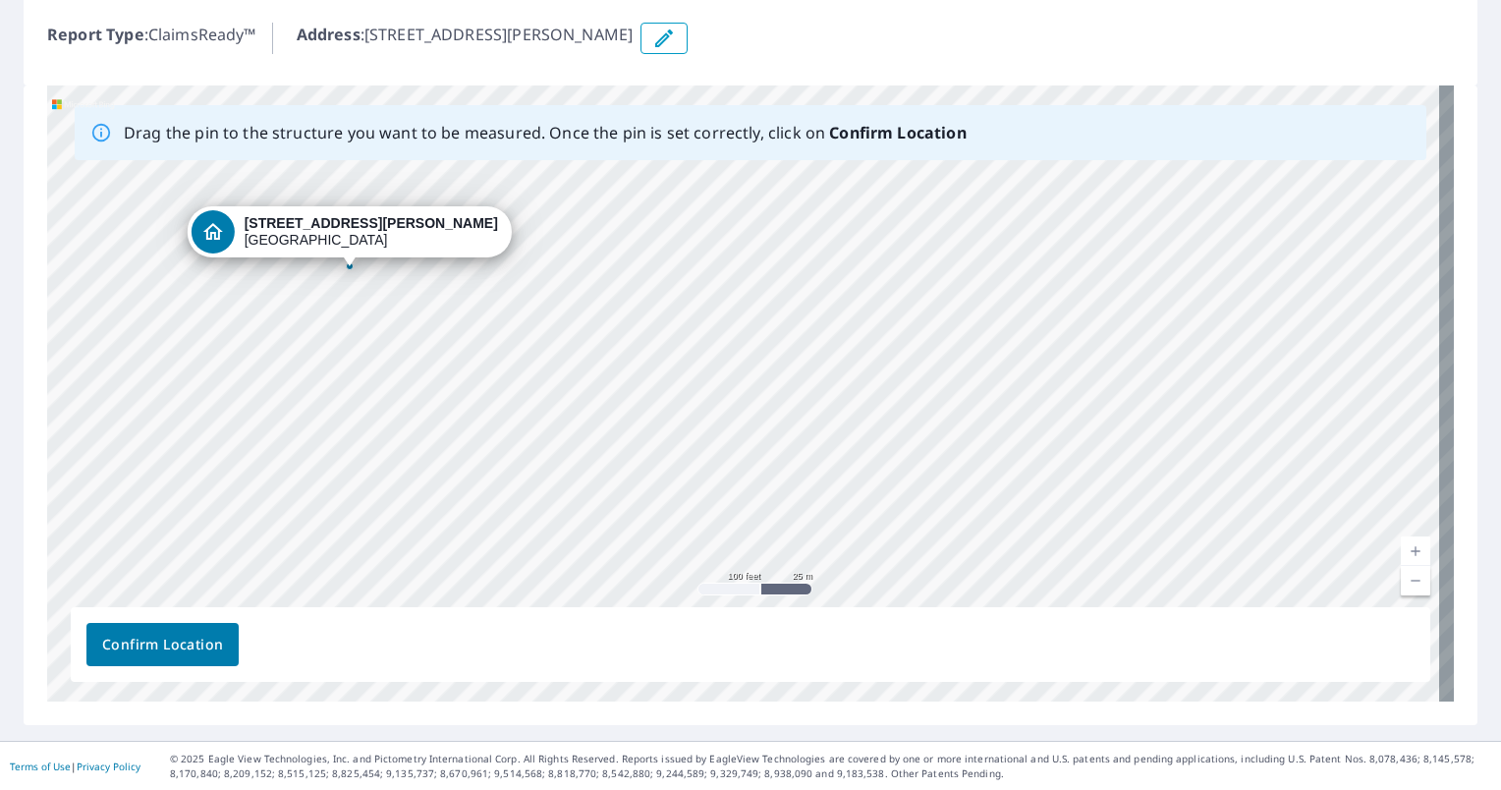
drag, startPoint x: 587, startPoint y: 170, endPoint x: 493, endPoint y: 587, distance: 428.1
click at [493, 587] on div "[STREET_ADDRESS][PERSON_NAME] [GEOGRAPHIC_DATA], MS 38654" at bounding box center [750, 393] width 1407 height 616
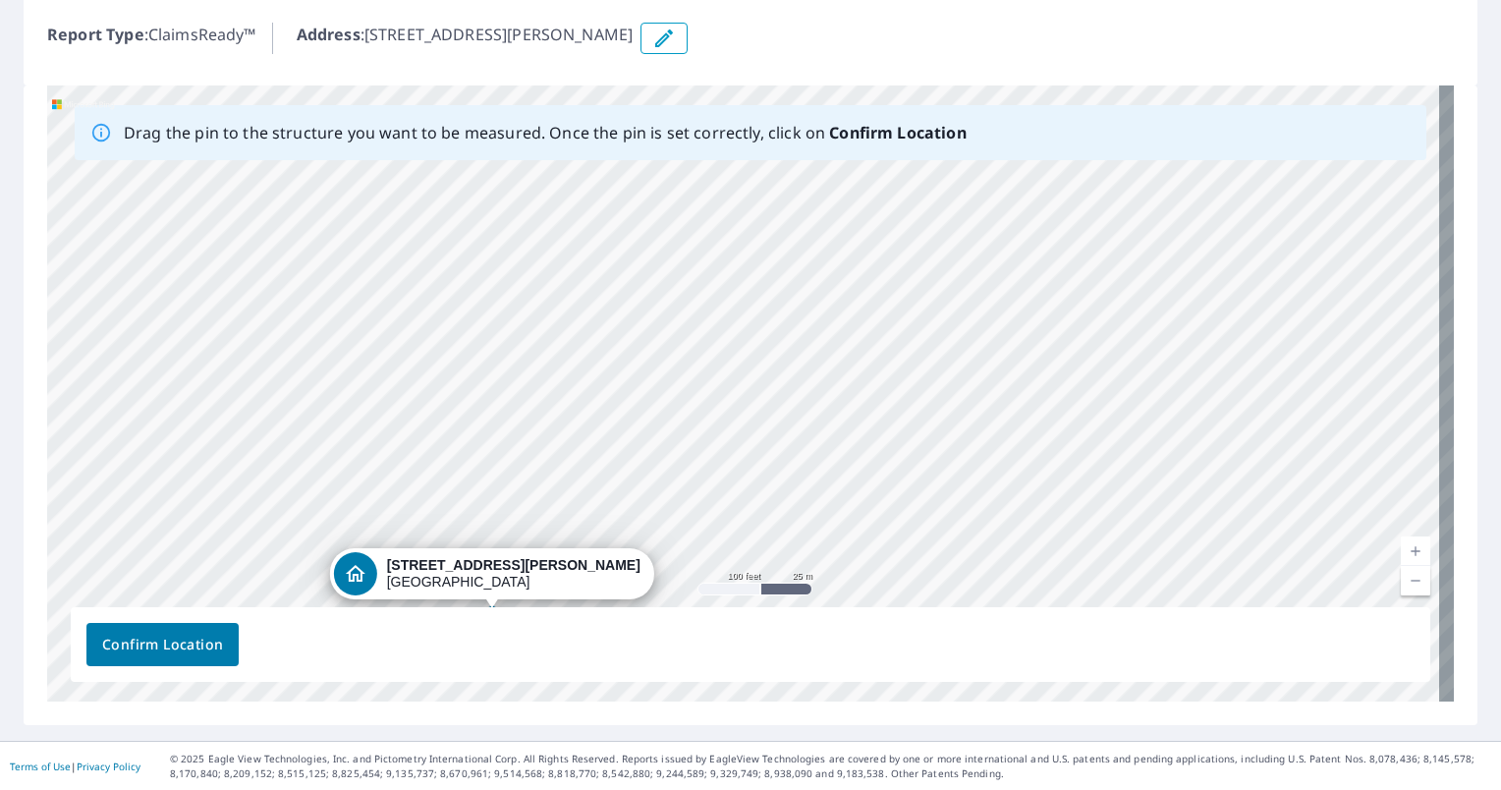
drag, startPoint x: 588, startPoint y: 210, endPoint x: 731, endPoint y: 552, distance: 370.4
click at [731, 552] on div "[STREET_ADDRESS][PERSON_NAME] [GEOGRAPHIC_DATA], MS 38654" at bounding box center [750, 393] width 1407 height 616
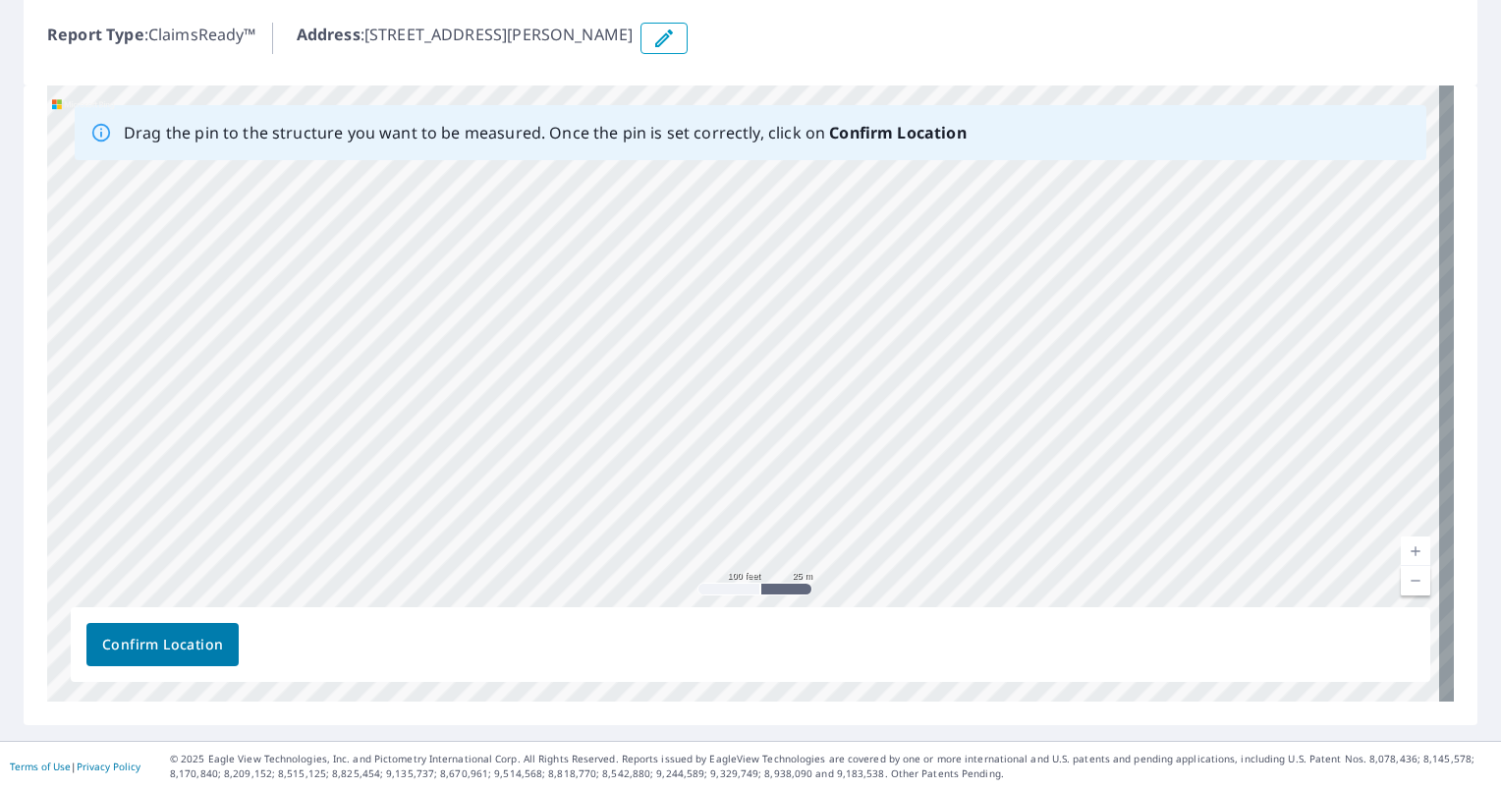
drag, startPoint x: 418, startPoint y: 235, endPoint x: 685, endPoint y: 643, distance: 488.3
click at [685, 643] on div "Drag the pin to the structure you want to be measured. Once the pin is set corr…" at bounding box center [750, 393] width 1407 height 616
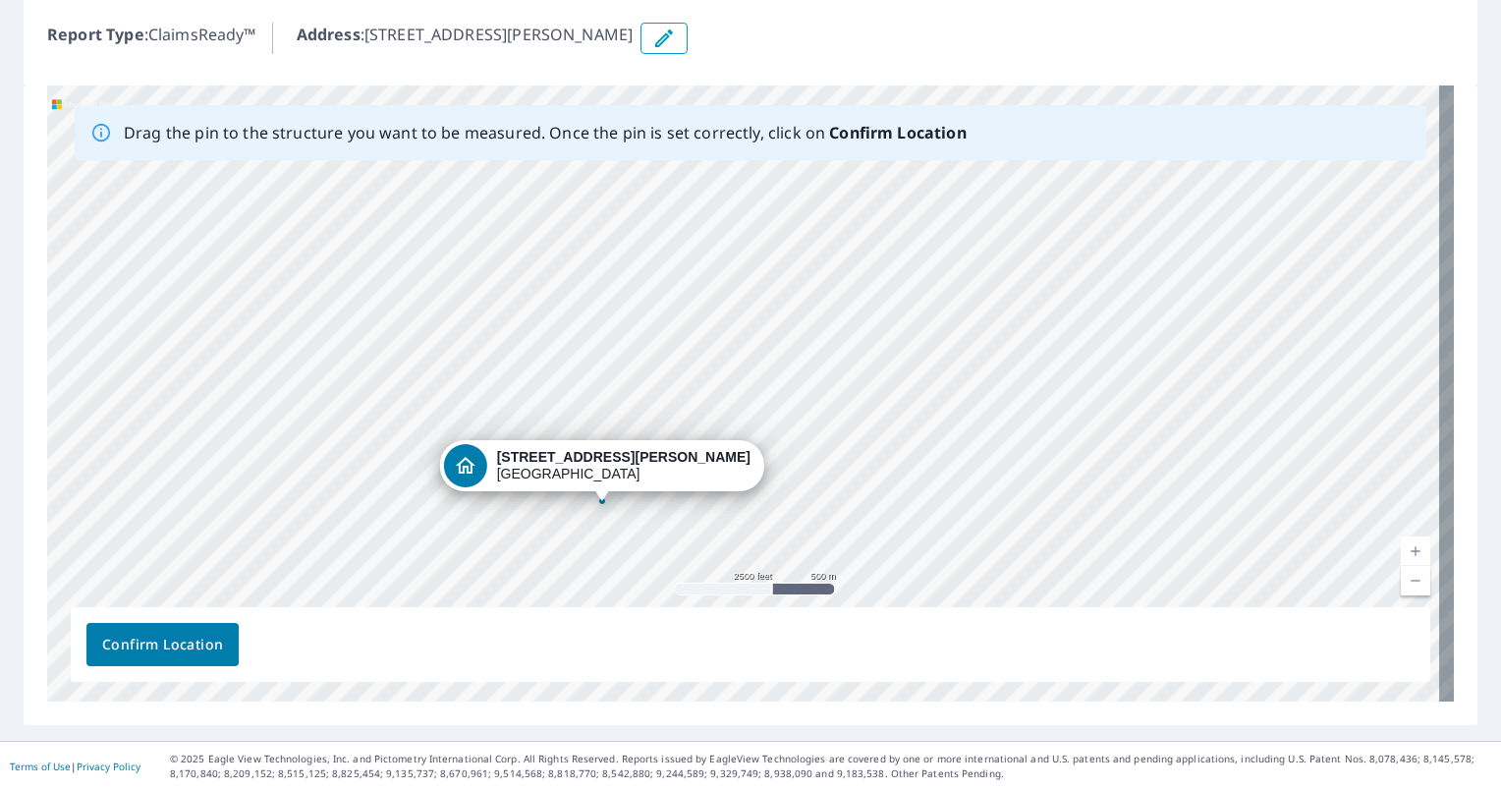
click at [597, 480] on div "[STREET_ADDRESS][PERSON_NAME] [GEOGRAPHIC_DATA], MS 38654" at bounding box center [623, 465] width 253 height 33
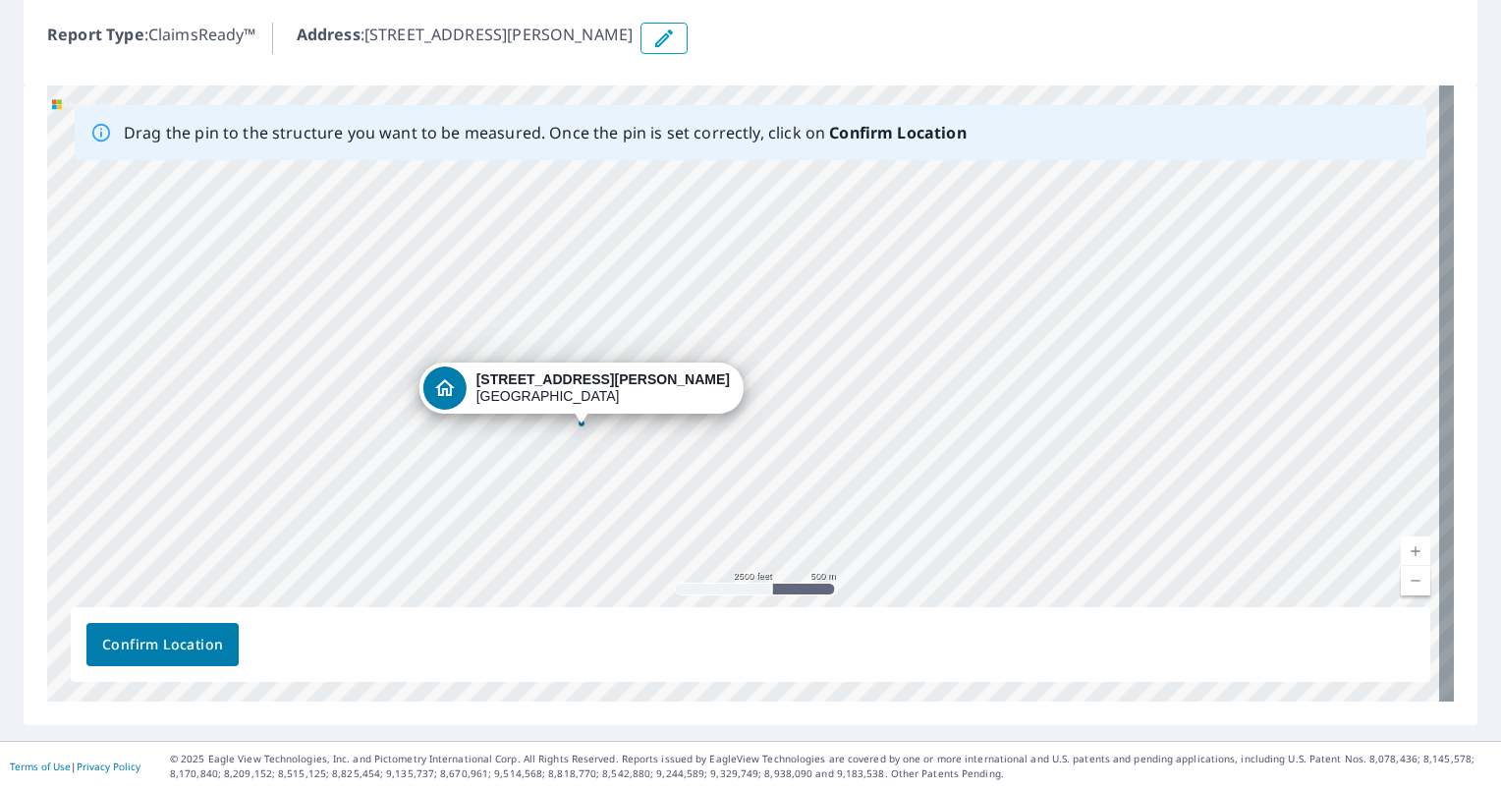
click at [577, 403] on div "[STREET_ADDRESS][PERSON_NAME] [GEOGRAPHIC_DATA], MS 38654" at bounding box center [602, 387] width 253 height 33
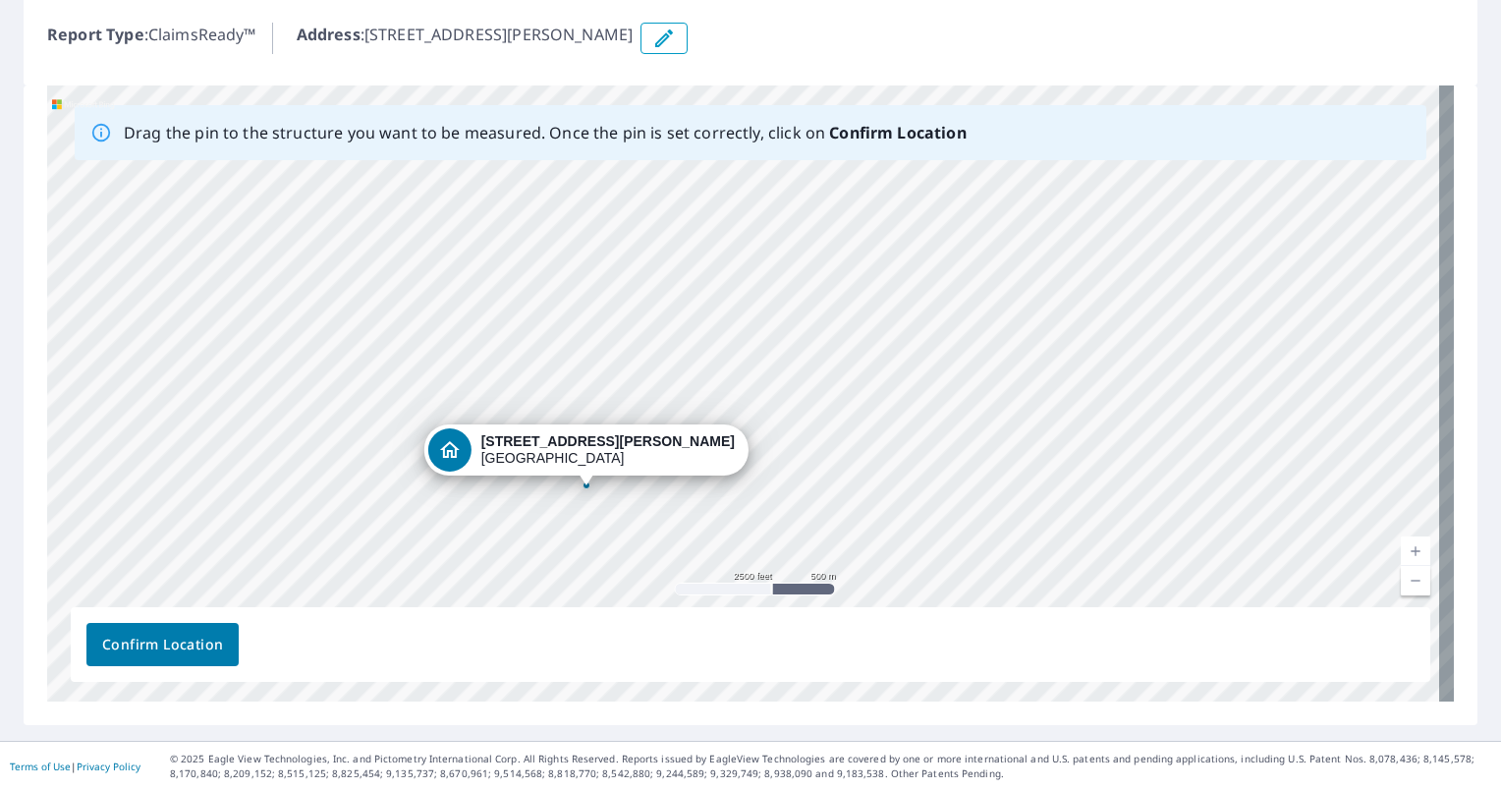
click at [582, 465] on div "[STREET_ADDRESS][PERSON_NAME] [GEOGRAPHIC_DATA], MS 38654" at bounding box center [607, 449] width 253 height 33
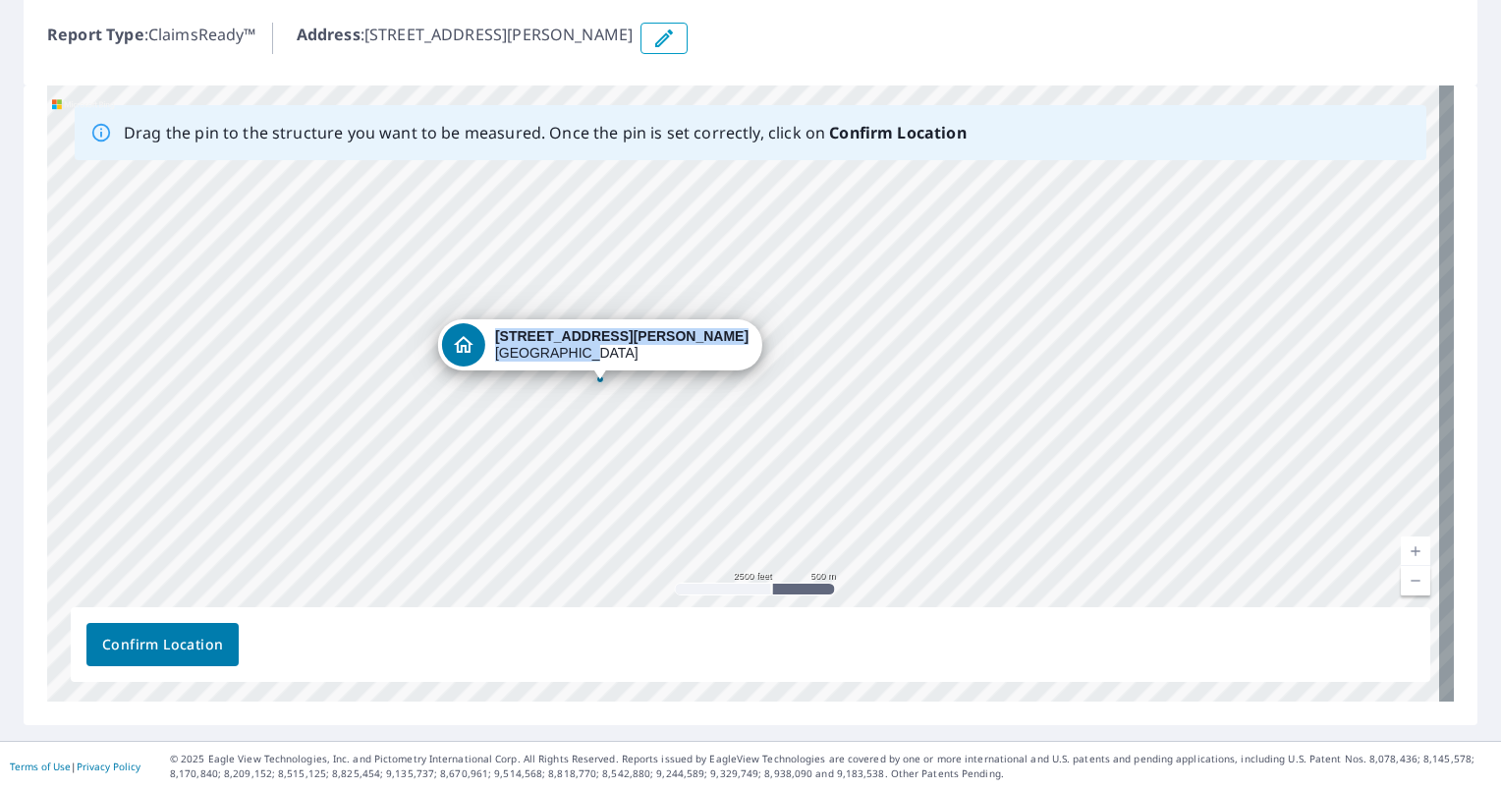
drag, startPoint x: 582, startPoint y: 465, endPoint x: 586, endPoint y: 342, distance: 122.9
click at [586, 342] on div "[STREET_ADDRESS][PERSON_NAME] [GEOGRAPHIC_DATA], MS 38654" at bounding box center [750, 393] width 1407 height 616
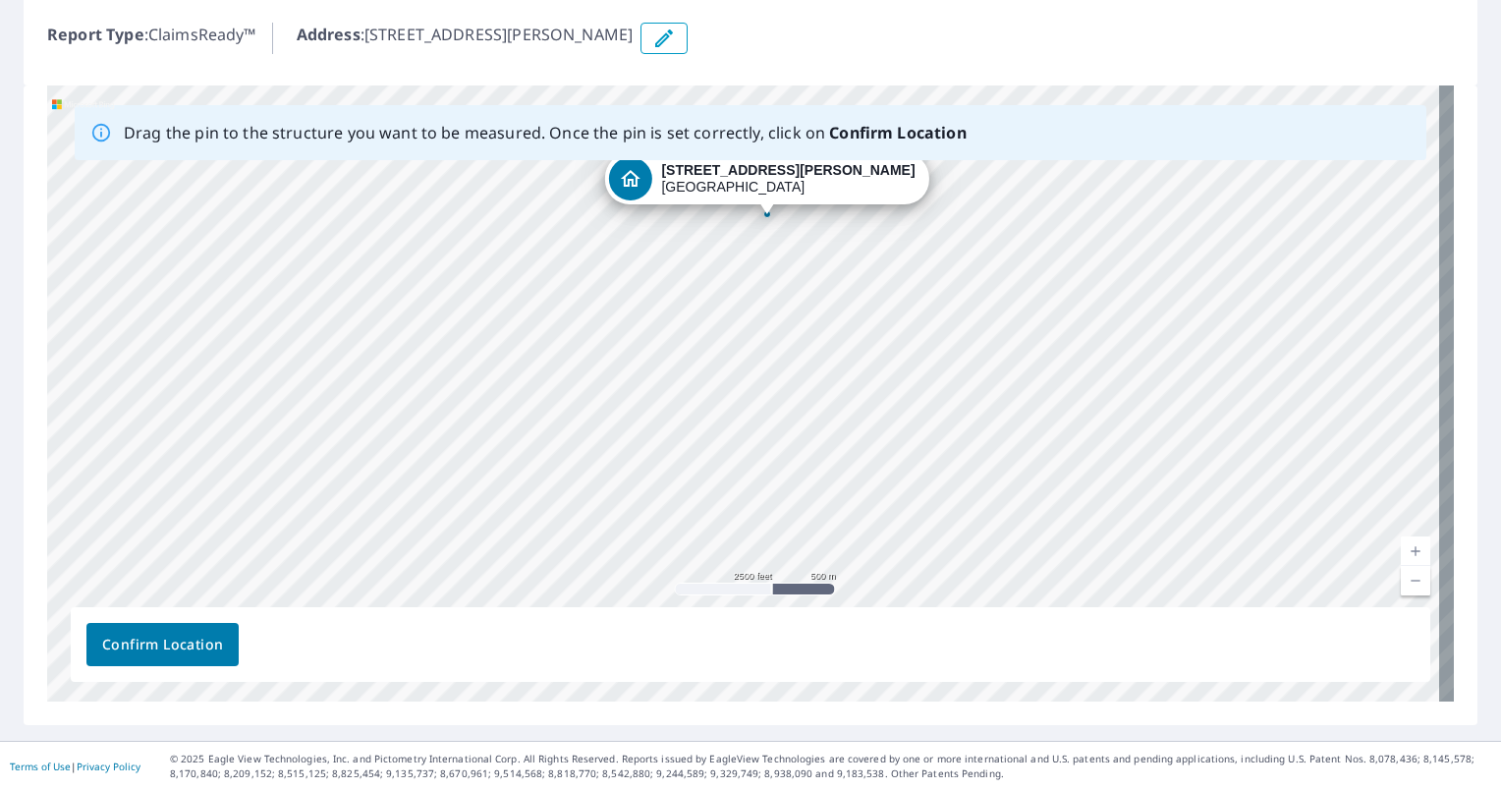
click at [605, 289] on div "[STREET_ADDRESS][PERSON_NAME] [GEOGRAPHIC_DATA], MS 38654" at bounding box center [750, 393] width 1407 height 616
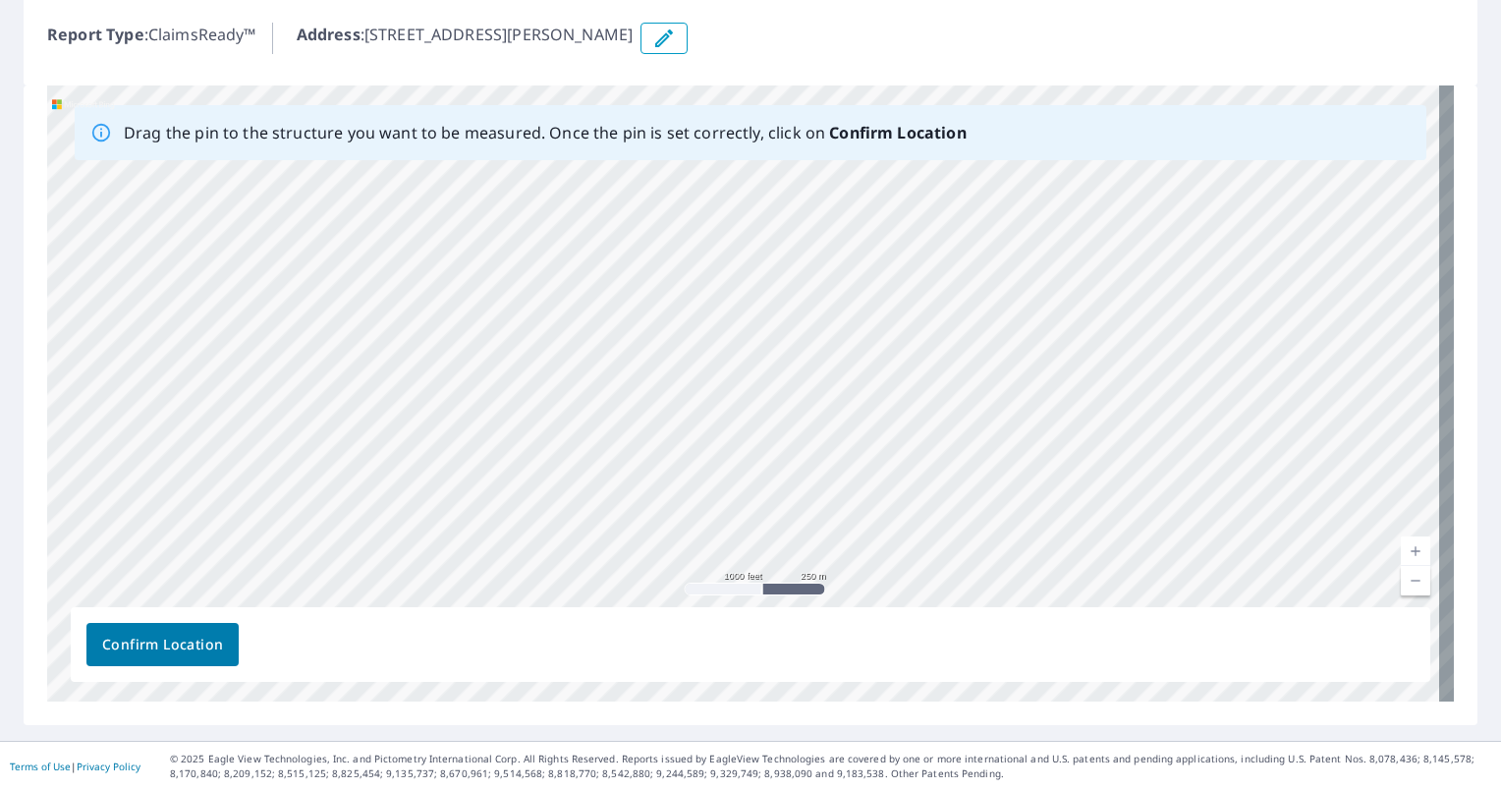
drag, startPoint x: 764, startPoint y: 369, endPoint x: 596, endPoint y: 230, distance: 218.4
click at [596, 230] on div "[STREET_ADDRESS][PERSON_NAME] [GEOGRAPHIC_DATA], MS 38654" at bounding box center [750, 393] width 1407 height 616
drag, startPoint x: 679, startPoint y: 359, endPoint x: 658, endPoint y: 283, distance: 78.4
click at [658, 283] on div "[STREET_ADDRESS][PERSON_NAME] [GEOGRAPHIC_DATA], MS 38654" at bounding box center [750, 393] width 1407 height 616
click at [589, 161] on div "[STREET_ADDRESS][PERSON_NAME] [GEOGRAPHIC_DATA], MS 38654" at bounding box center [642, 142] width 324 height 51
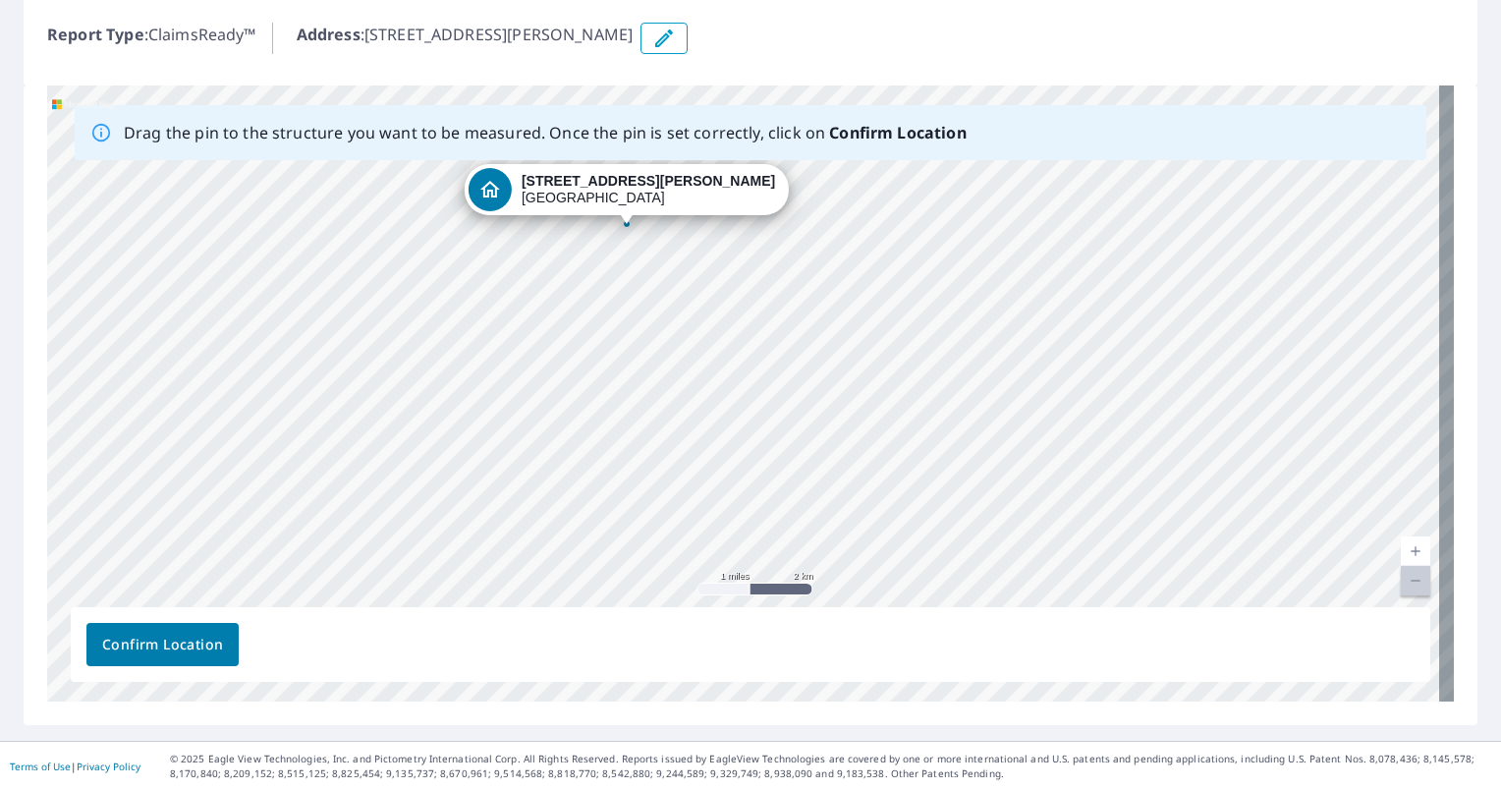
drag, startPoint x: 589, startPoint y: 189, endPoint x: 573, endPoint y: 236, distance: 50.0
click at [573, 236] on div "[STREET_ADDRESS][PERSON_NAME] [GEOGRAPHIC_DATA], MS 38654" at bounding box center [750, 393] width 1407 height 616
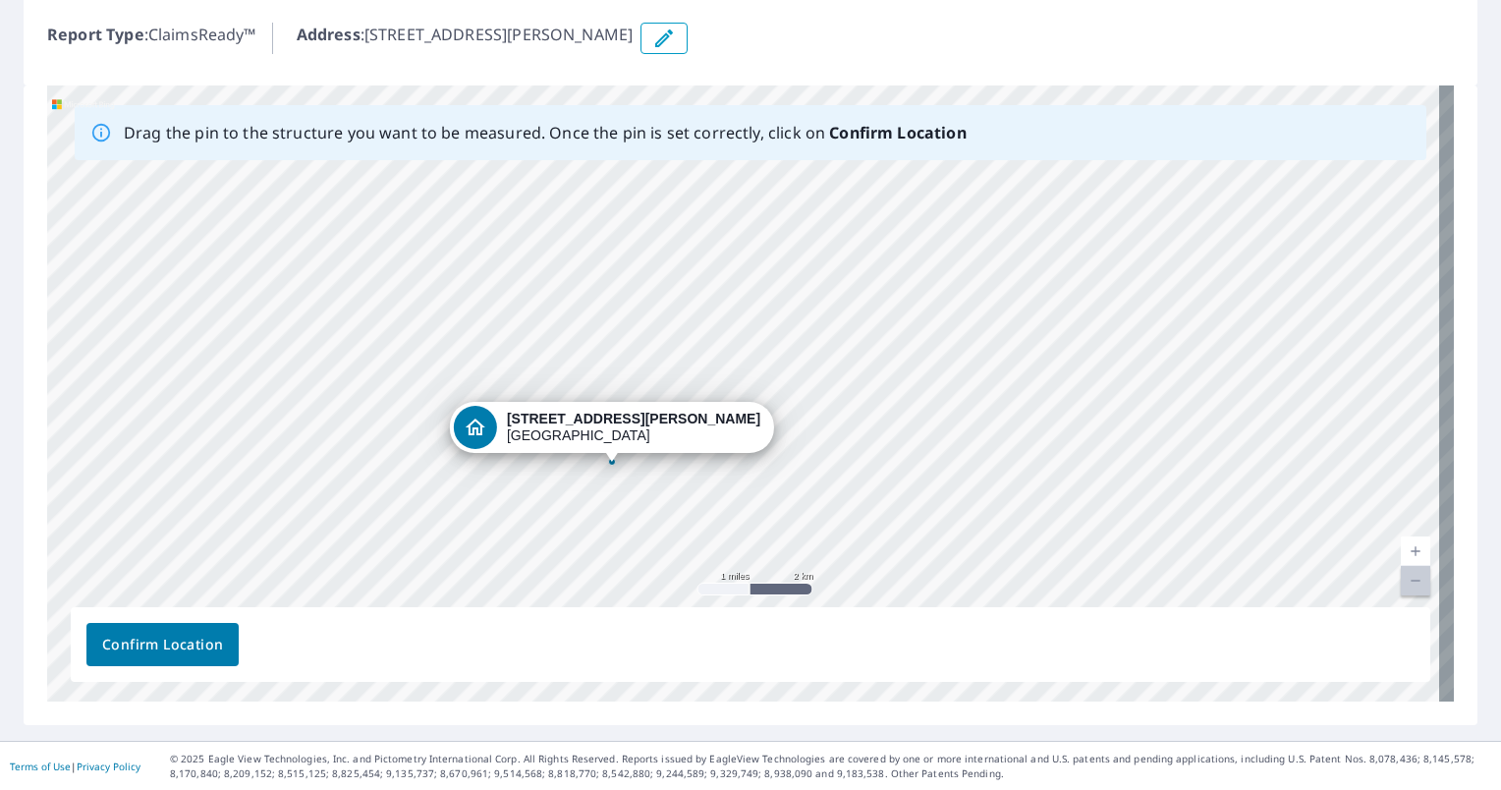
drag, startPoint x: 546, startPoint y: 185, endPoint x: 532, endPoint y: 423, distance: 239.1
click at [532, 423] on div "[STREET_ADDRESS][PERSON_NAME] [GEOGRAPHIC_DATA], MS 38654" at bounding box center [750, 393] width 1407 height 616
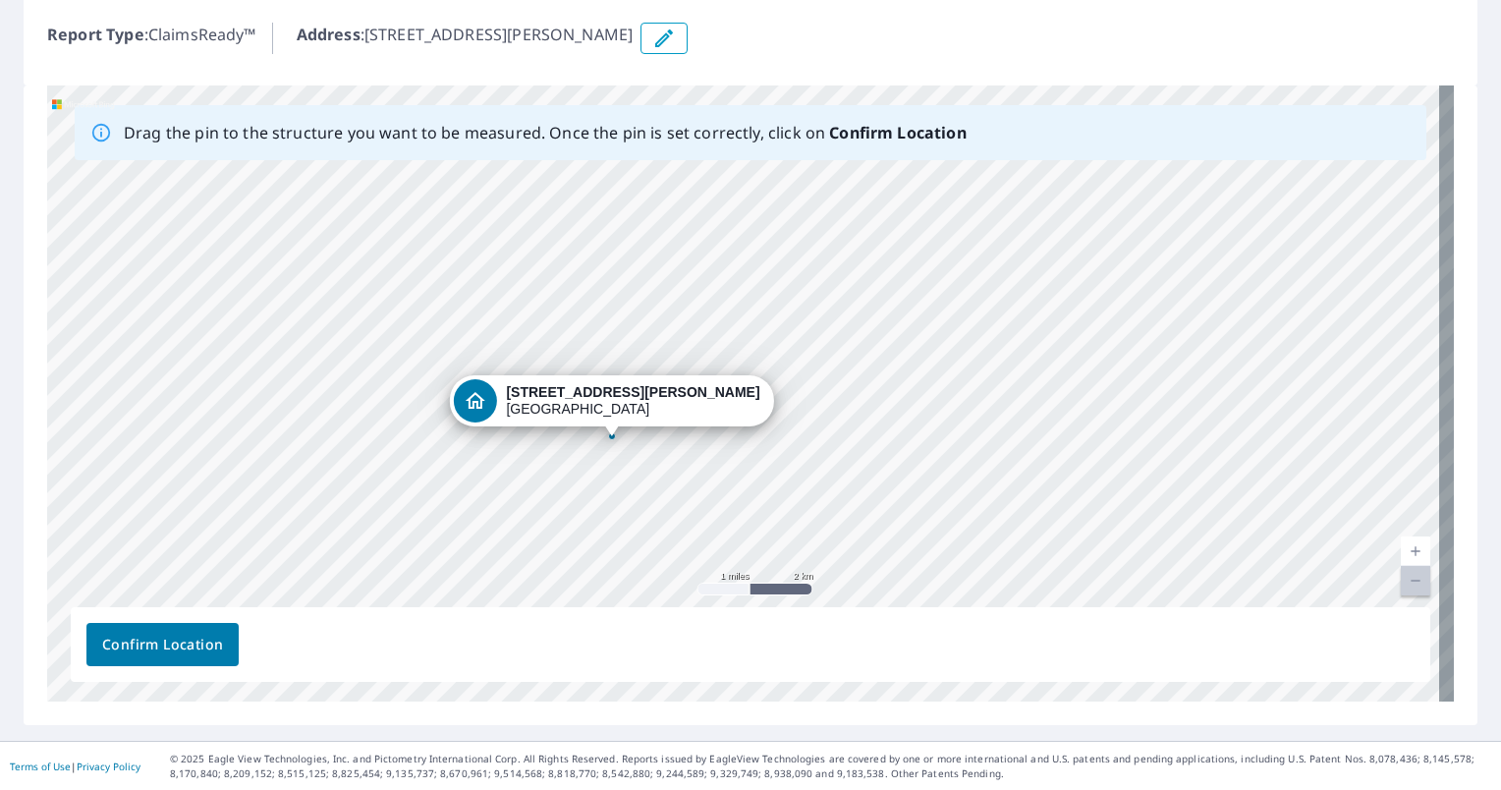
drag, startPoint x: 743, startPoint y: 264, endPoint x: 611, endPoint y: 311, distance: 139.8
click at [611, 311] on div "[STREET_ADDRESS][PERSON_NAME] [GEOGRAPHIC_DATA], MS 38654" at bounding box center [750, 393] width 1407 height 616
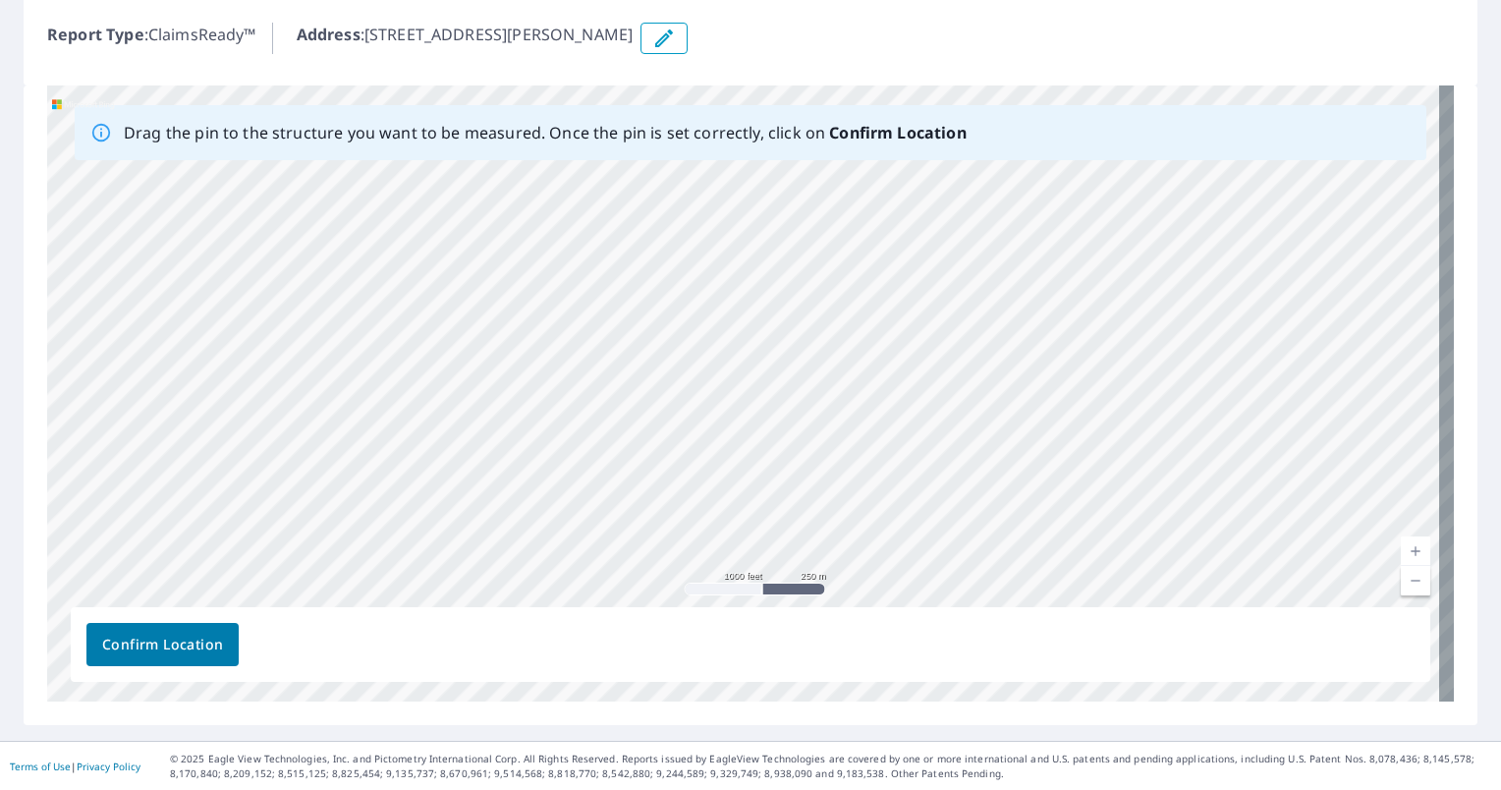
drag, startPoint x: 620, startPoint y: 295, endPoint x: 655, endPoint y: 476, distance: 184.2
click at [655, 476] on div "[STREET_ADDRESS][PERSON_NAME] [GEOGRAPHIC_DATA], MS 38654" at bounding box center [750, 393] width 1407 height 616
click at [448, 322] on div "[STREET_ADDRESS][PERSON_NAME] [GEOGRAPHIC_DATA], MS 38654" at bounding box center [750, 393] width 1407 height 616
drag, startPoint x: 448, startPoint y: 322, endPoint x: 384, endPoint y: 318, distance: 64.0
click at [384, 318] on div "[STREET_ADDRESS][PERSON_NAME] [GEOGRAPHIC_DATA], MS 38654" at bounding box center [750, 393] width 1407 height 616
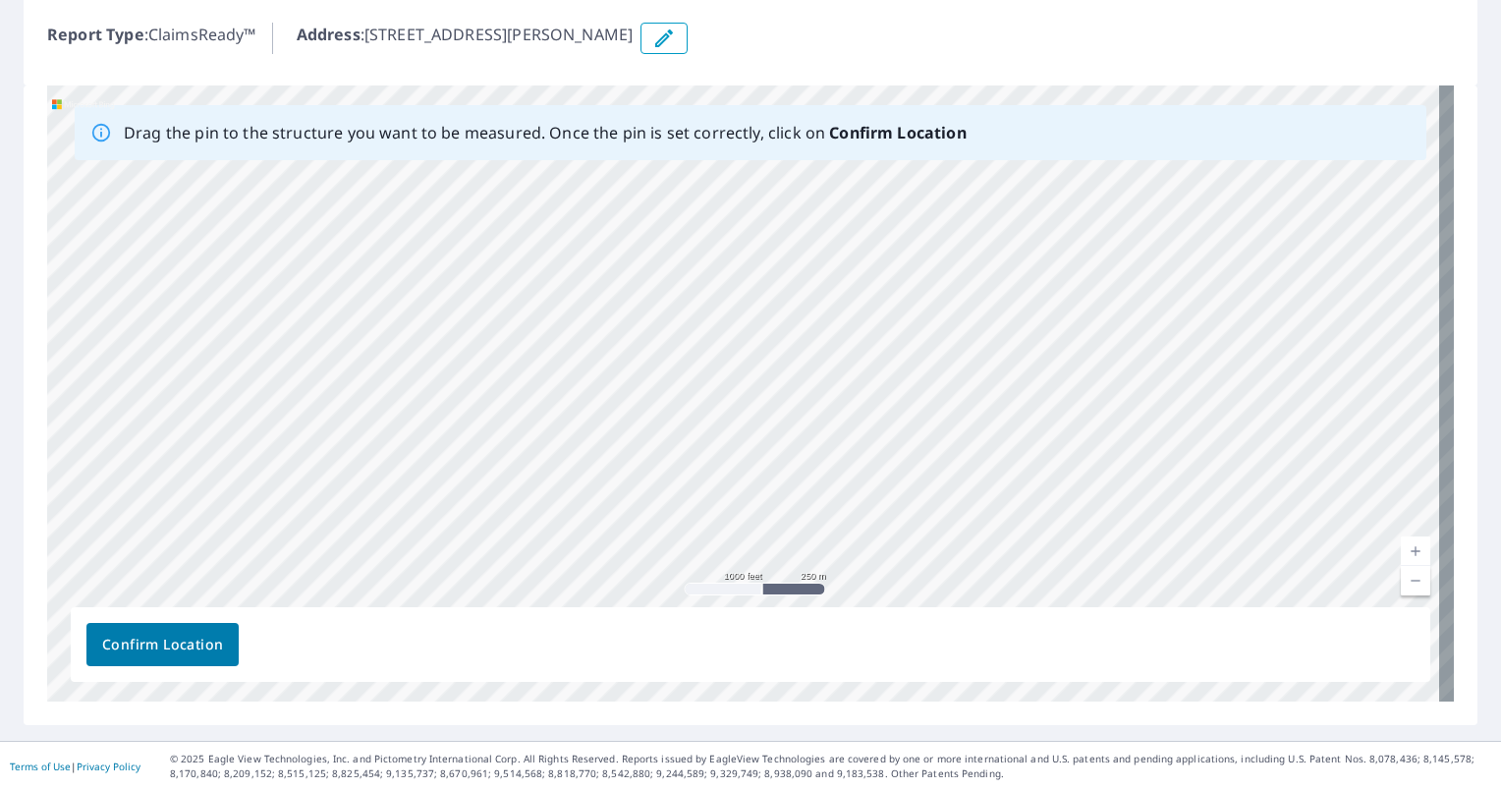
drag, startPoint x: 352, startPoint y: 274, endPoint x: 616, endPoint y: 395, distance: 290.6
click at [616, 395] on div "[STREET_ADDRESS][PERSON_NAME] [GEOGRAPHIC_DATA], MS 38654" at bounding box center [750, 393] width 1407 height 616
drag, startPoint x: 623, startPoint y: 471, endPoint x: 1034, endPoint y: 463, distance: 410.7
click at [1034, 463] on div "[STREET_ADDRESS][PERSON_NAME] [GEOGRAPHIC_DATA], MS 38654" at bounding box center [750, 393] width 1407 height 616
drag, startPoint x: 806, startPoint y: 313, endPoint x: 845, endPoint y: 582, distance: 271.1
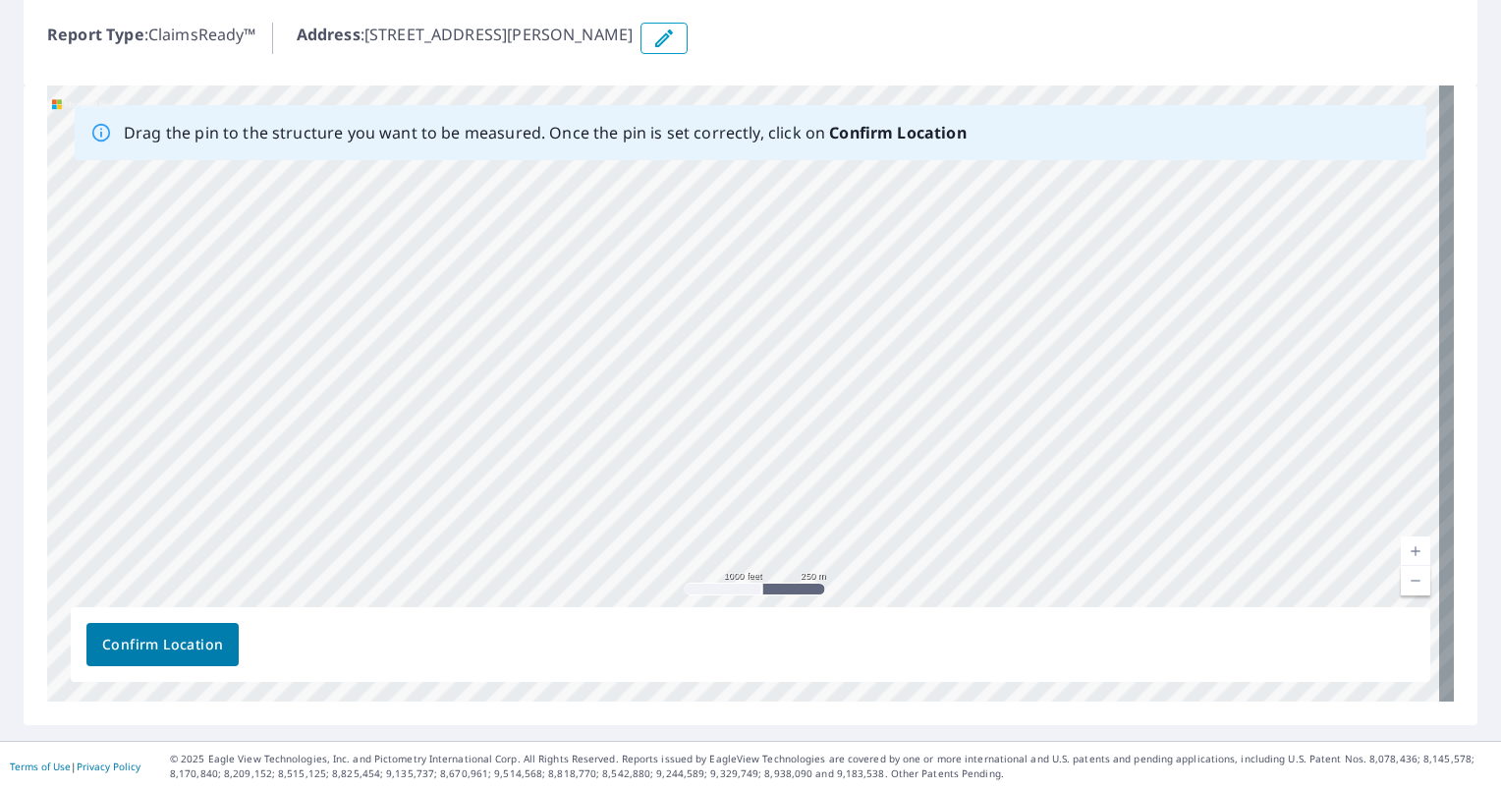
click at [845, 582] on div "[STREET_ADDRESS][PERSON_NAME] [GEOGRAPHIC_DATA], MS 38654" at bounding box center [750, 393] width 1407 height 616
drag, startPoint x: 575, startPoint y: 363, endPoint x: 581, endPoint y: 514, distance: 151.4
click at [581, 514] on div "[STREET_ADDRESS][PERSON_NAME] [GEOGRAPHIC_DATA], MS 38654" at bounding box center [750, 393] width 1407 height 616
drag, startPoint x: 545, startPoint y: 397, endPoint x: 602, endPoint y: 168, distance: 235.9
click at [602, 168] on div "[STREET_ADDRESS][PERSON_NAME] [GEOGRAPHIC_DATA], MS 38654" at bounding box center [750, 393] width 1407 height 616
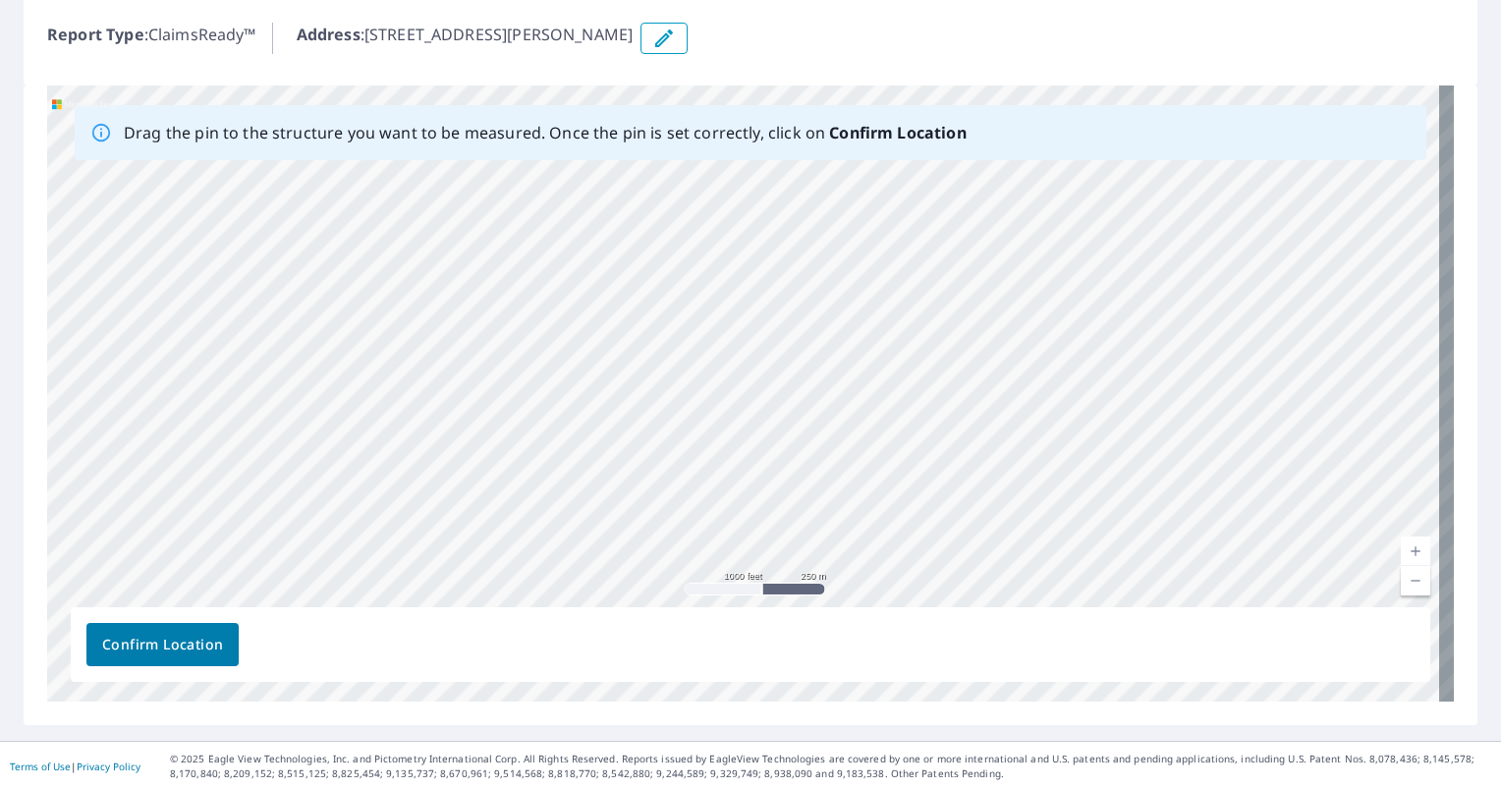
drag, startPoint x: 580, startPoint y: 534, endPoint x: 562, endPoint y: 126, distance: 409.1
click at [562, 126] on div "Drag the pin to the structure you want to be measured. Once the pin is set corr…" at bounding box center [750, 393] width 1407 height 616
click at [536, 487] on div "[STREET_ADDRESS][PERSON_NAME] [GEOGRAPHIC_DATA], MS 38654" at bounding box center [750, 393] width 1407 height 616
drag, startPoint x: 446, startPoint y: 509, endPoint x: 852, endPoint y: 401, distance: 419.9
click at [852, 401] on div "[STREET_ADDRESS][PERSON_NAME] [GEOGRAPHIC_DATA], MS 38654" at bounding box center [750, 393] width 1407 height 616
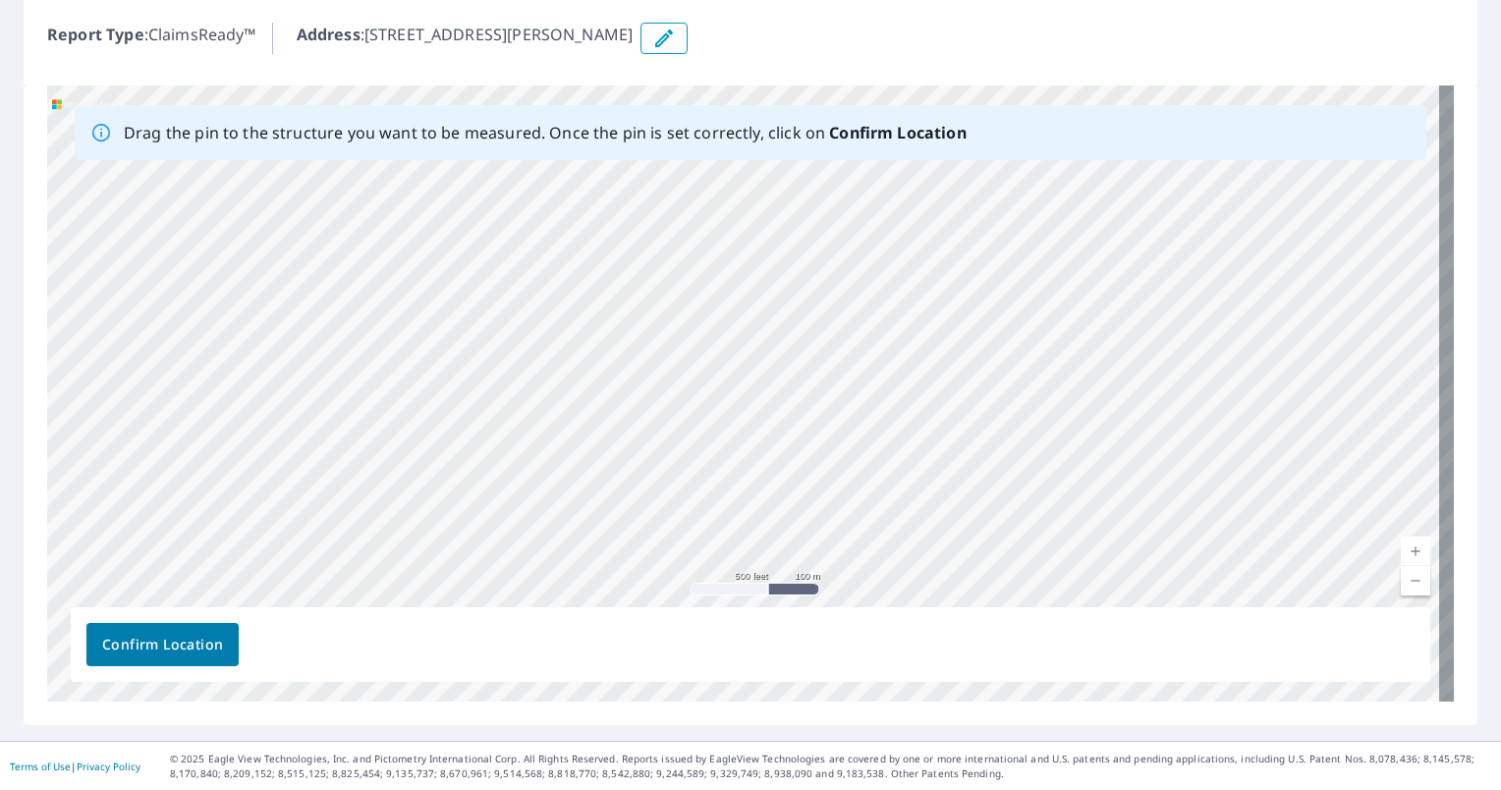
drag, startPoint x: 497, startPoint y: 337, endPoint x: 648, endPoint y: 441, distance: 183.7
click at [648, 441] on div "[STREET_ADDRESS][PERSON_NAME] [GEOGRAPHIC_DATA], MS 38654" at bounding box center [750, 393] width 1407 height 616
drag, startPoint x: 508, startPoint y: 429, endPoint x: 672, endPoint y: 339, distance: 187.3
click at [672, 339] on div "[STREET_ADDRESS][PERSON_NAME] [GEOGRAPHIC_DATA], MS 38654" at bounding box center [750, 393] width 1407 height 616
drag, startPoint x: 590, startPoint y: 361, endPoint x: 557, endPoint y: 321, distance: 51.6
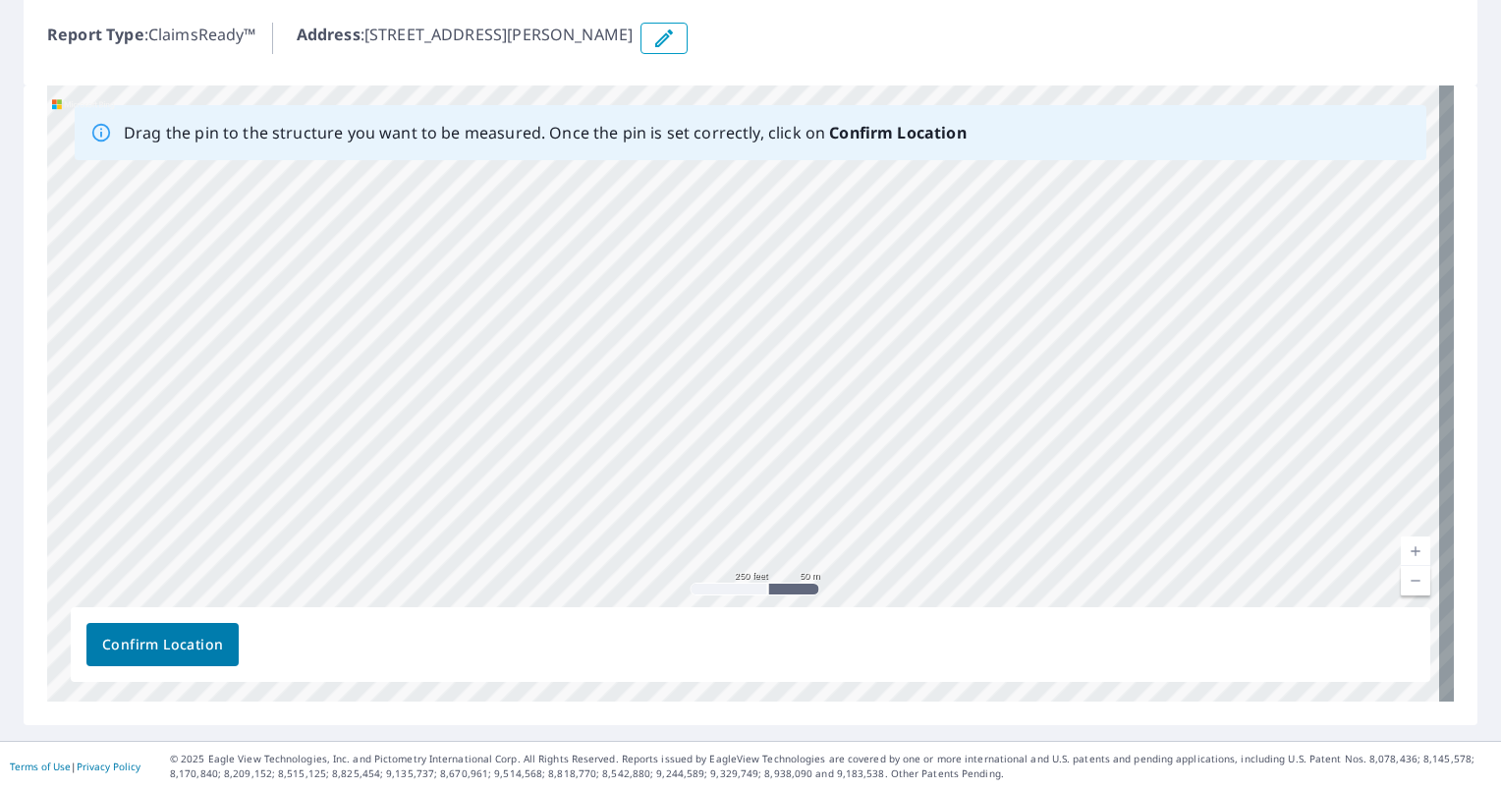
click at [557, 321] on div "[STREET_ADDRESS][PERSON_NAME] [GEOGRAPHIC_DATA], MS 38654" at bounding box center [750, 393] width 1407 height 616
drag, startPoint x: 561, startPoint y: 313, endPoint x: 531, endPoint y: 387, distance: 79.7
click at [531, 387] on div "[STREET_ADDRESS][PERSON_NAME] [GEOGRAPHIC_DATA], MS 38654" at bounding box center [750, 393] width 1407 height 616
drag, startPoint x: 532, startPoint y: 341, endPoint x: 544, endPoint y: 362, distance: 23.8
click at [544, 362] on div "[STREET_ADDRESS][PERSON_NAME] [GEOGRAPHIC_DATA], MS 38654" at bounding box center [750, 393] width 1407 height 616
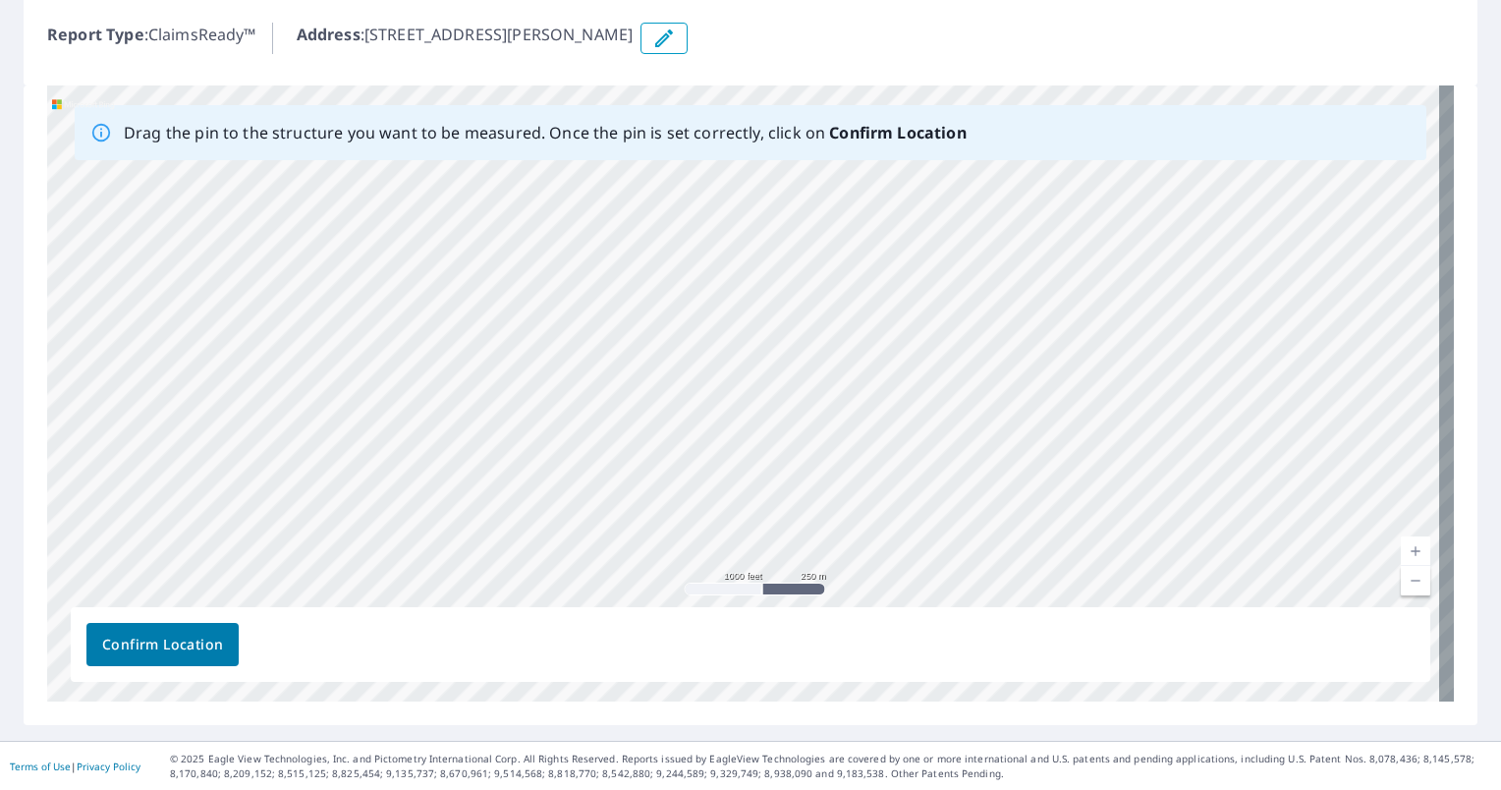
drag, startPoint x: 373, startPoint y: 319, endPoint x: 316, endPoint y: 559, distance: 246.4
click at [316, 559] on div "[STREET_ADDRESS][PERSON_NAME] [GEOGRAPHIC_DATA], MS 38654" at bounding box center [750, 393] width 1407 height 616
drag, startPoint x: 338, startPoint y: 345, endPoint x: 359, endPoint y: 558, distance: 214.2
click at [359, 558] on div "[STREET_ADDRESS][PERSON_NAME] [GEOGRAPHIC_DATA], MS 38654" at bounding box center [750, 393] width 1407 height 616
drag, startPoint x: 385, startPoint y: 342, endPoint x: 364, endPoint y: 472, distance: 131.3
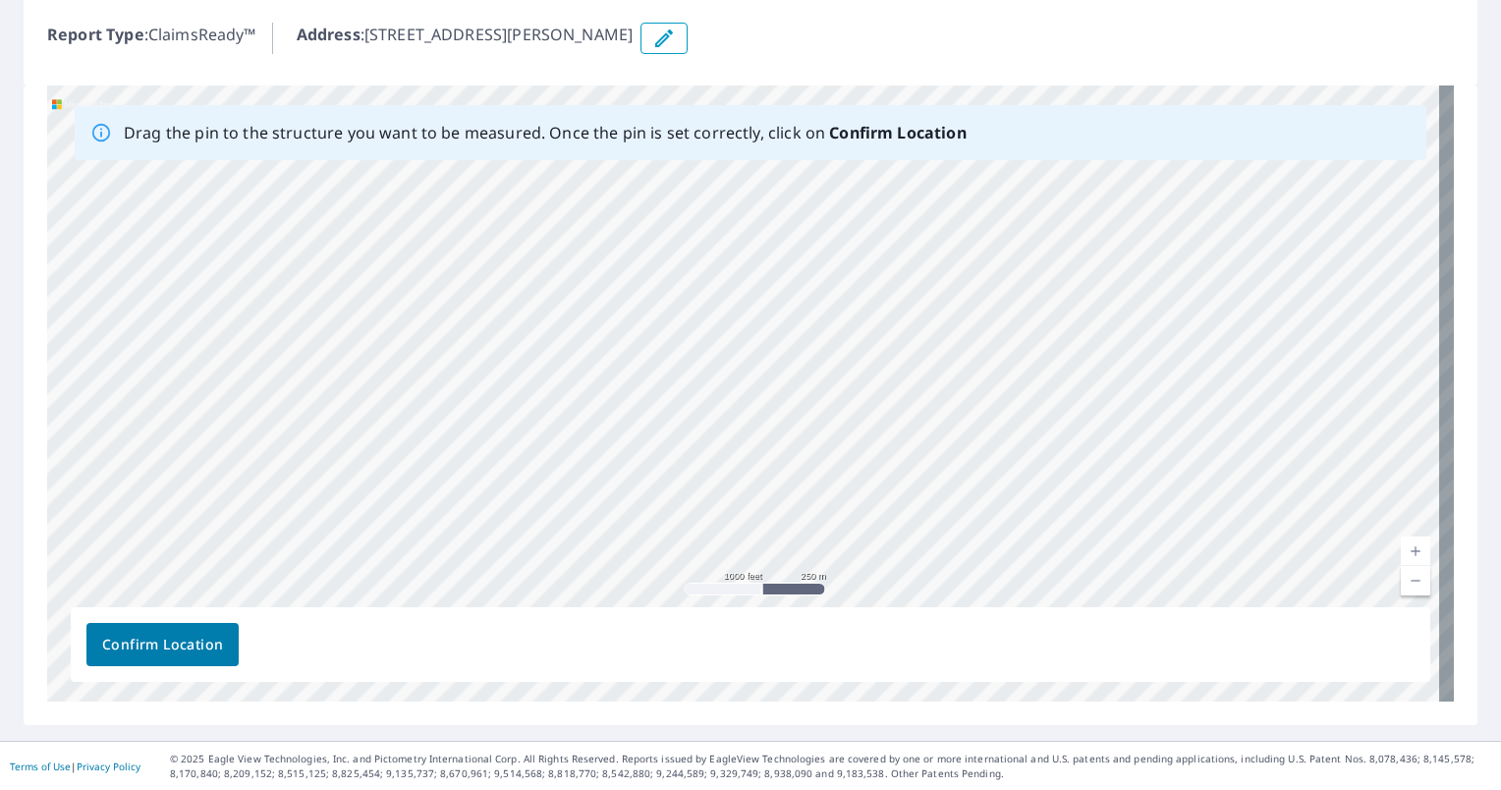
click at [364, 472] on div "[STREET_ADDRESS][PERSON_NAME] [GEOGRAPHIC_DATA], MS 38654" at bounding box center [750, 393] width 1407 height 616
click at [633, 322] on div "[STREET_ADDRESS][PERSON_NAME] [GEOGRAPHIC_DATA], MS 38654" at bounding box center [750, 393] width 1407 height 616
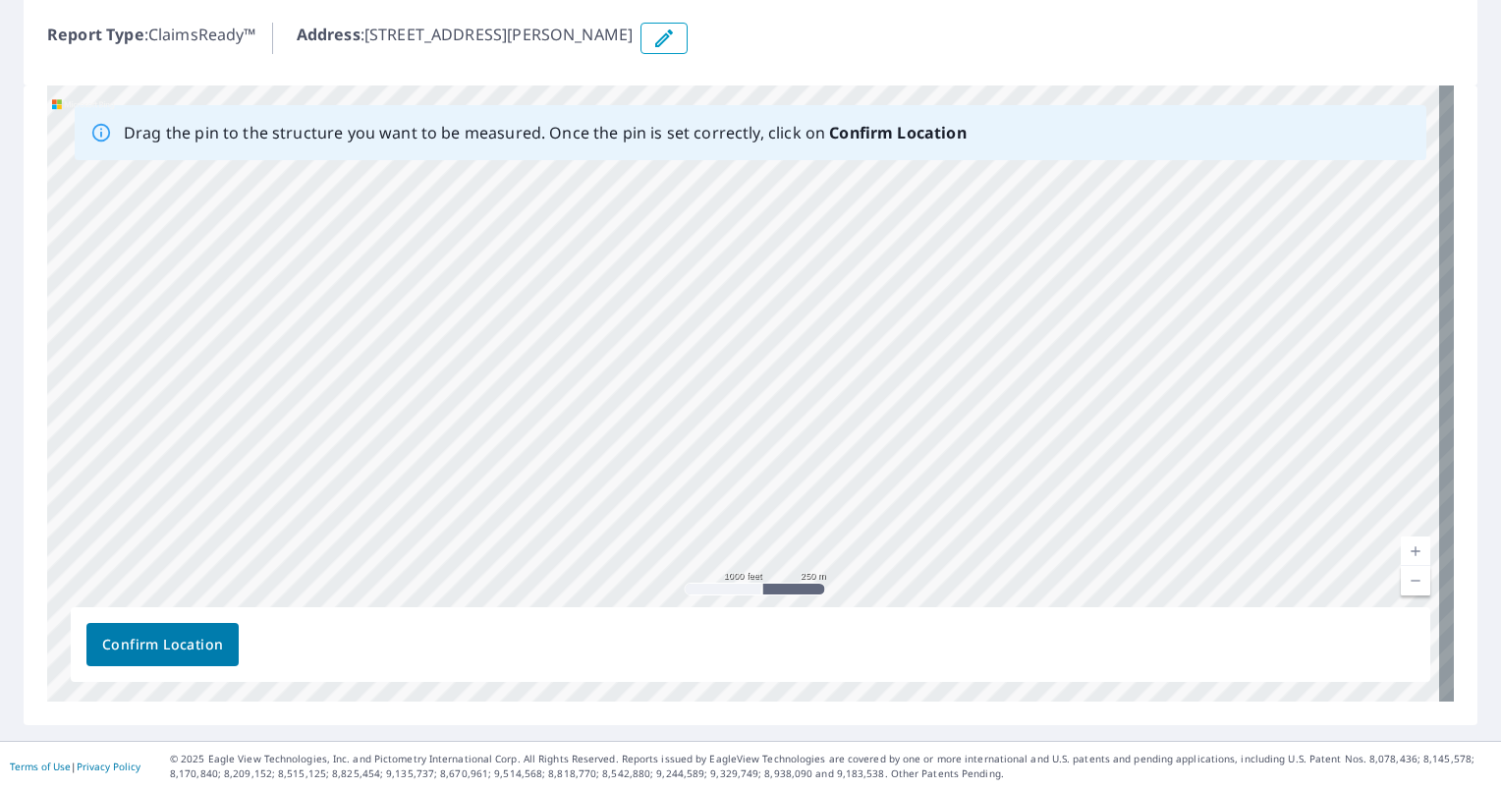
click at [633, 322] on div "[STREET_ADDRESS][PERSON_NAME] [GEOGRAPHIC_DATA], MS 38654" at bounding box center [750, 393] width 1407 height 616
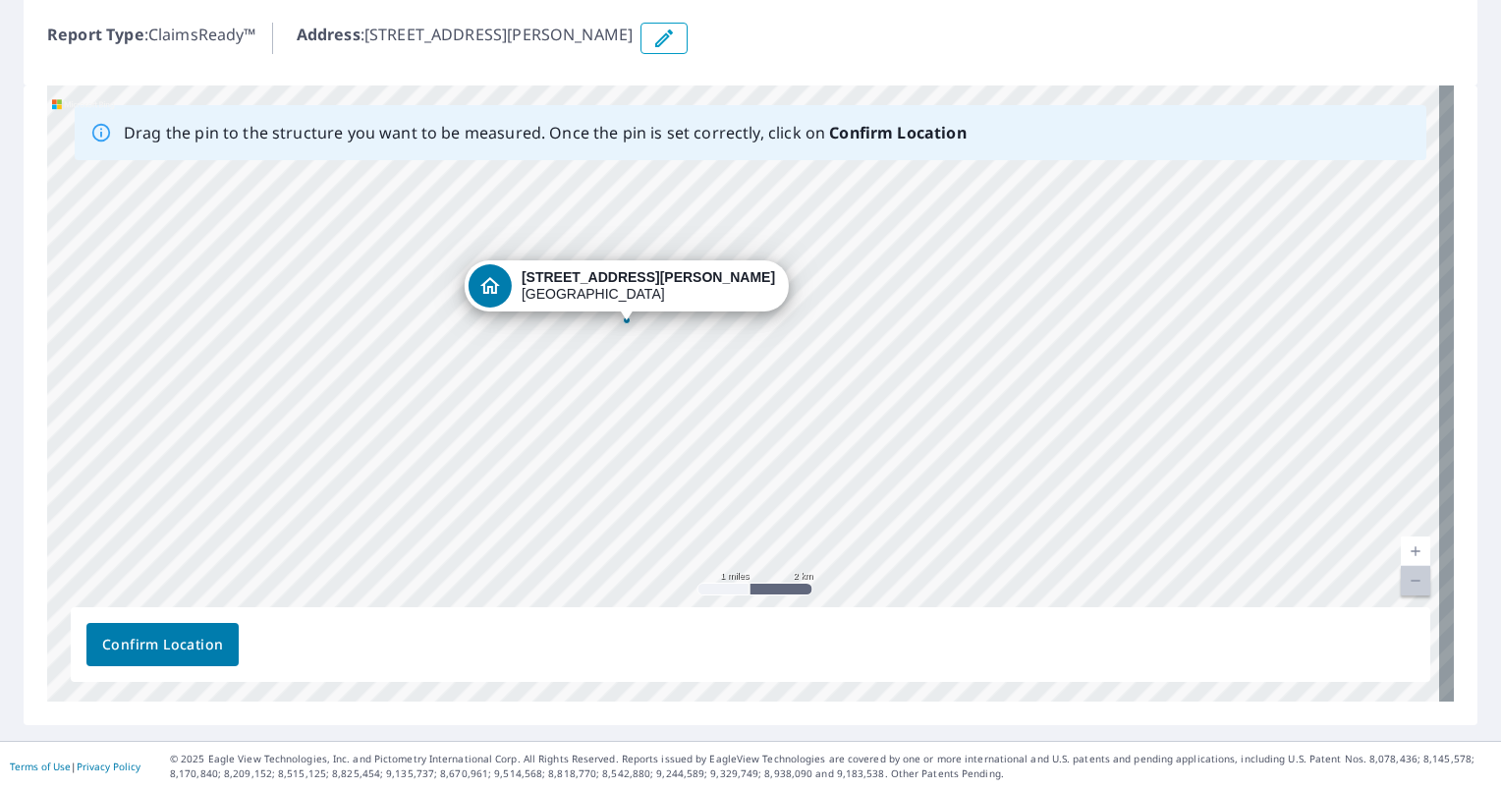
drag, startPoint x: 735, startPoint y: 536, endPoint x: 538, endPoint y: 279, distance: 323.8
click at [538, 279] on div "[STREET_ADDRESS][PERSON_NAME] [GEOGRAPHIC_DATA], MS 38654" at bounding box center [750, 393] width 1407 height 616
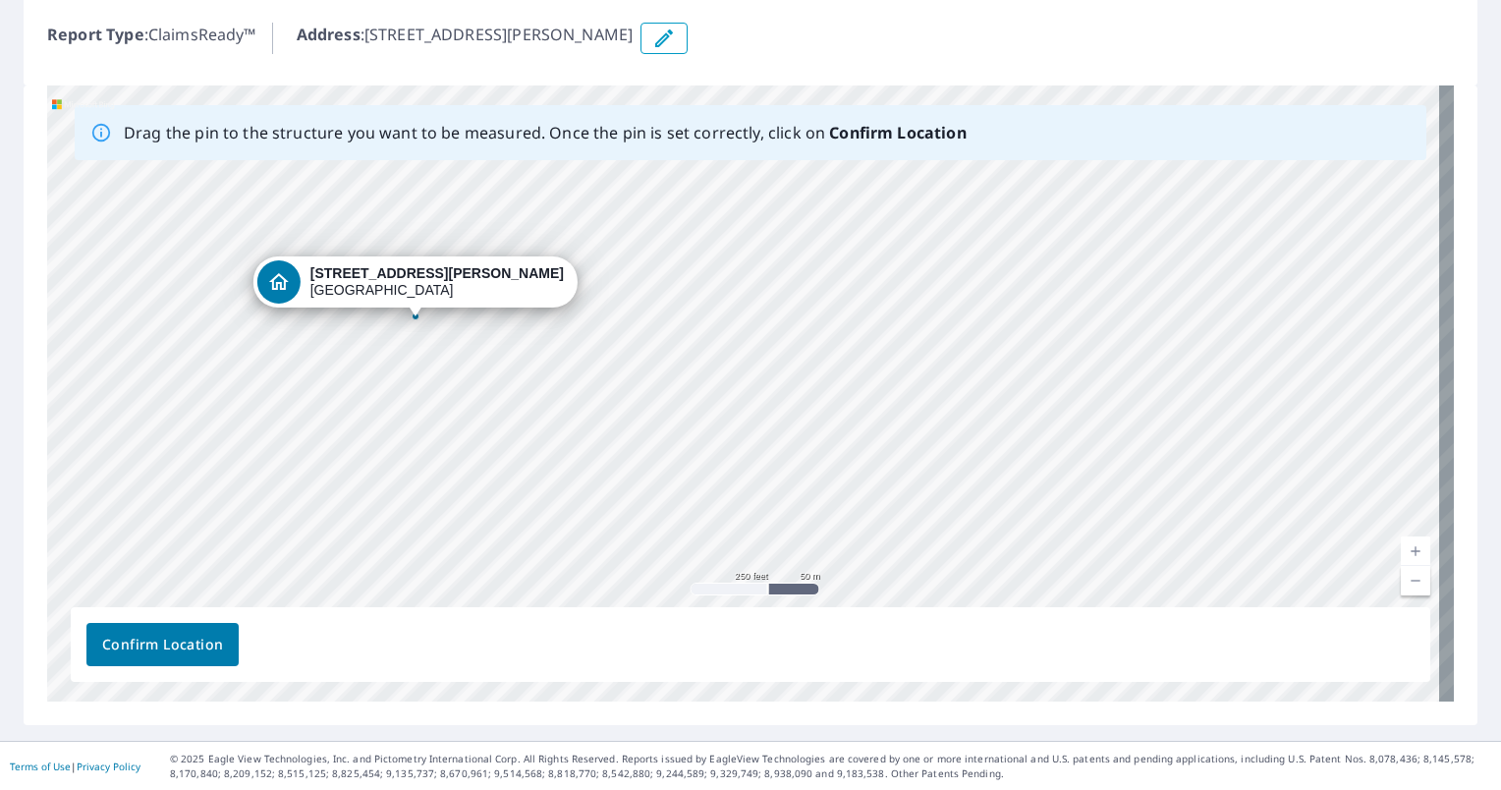
drag, startPoint x: 605, startPoint y: 433, endPoint x: 597, endPoint y: 242, distance: 191.7
click at [597, 242] on div "[STREET_ADDRESS][PERSON_NAME] [GEOGRAPHIC_DATA], MS 38654" at bounding box center [750, 393] width 1407 height 616
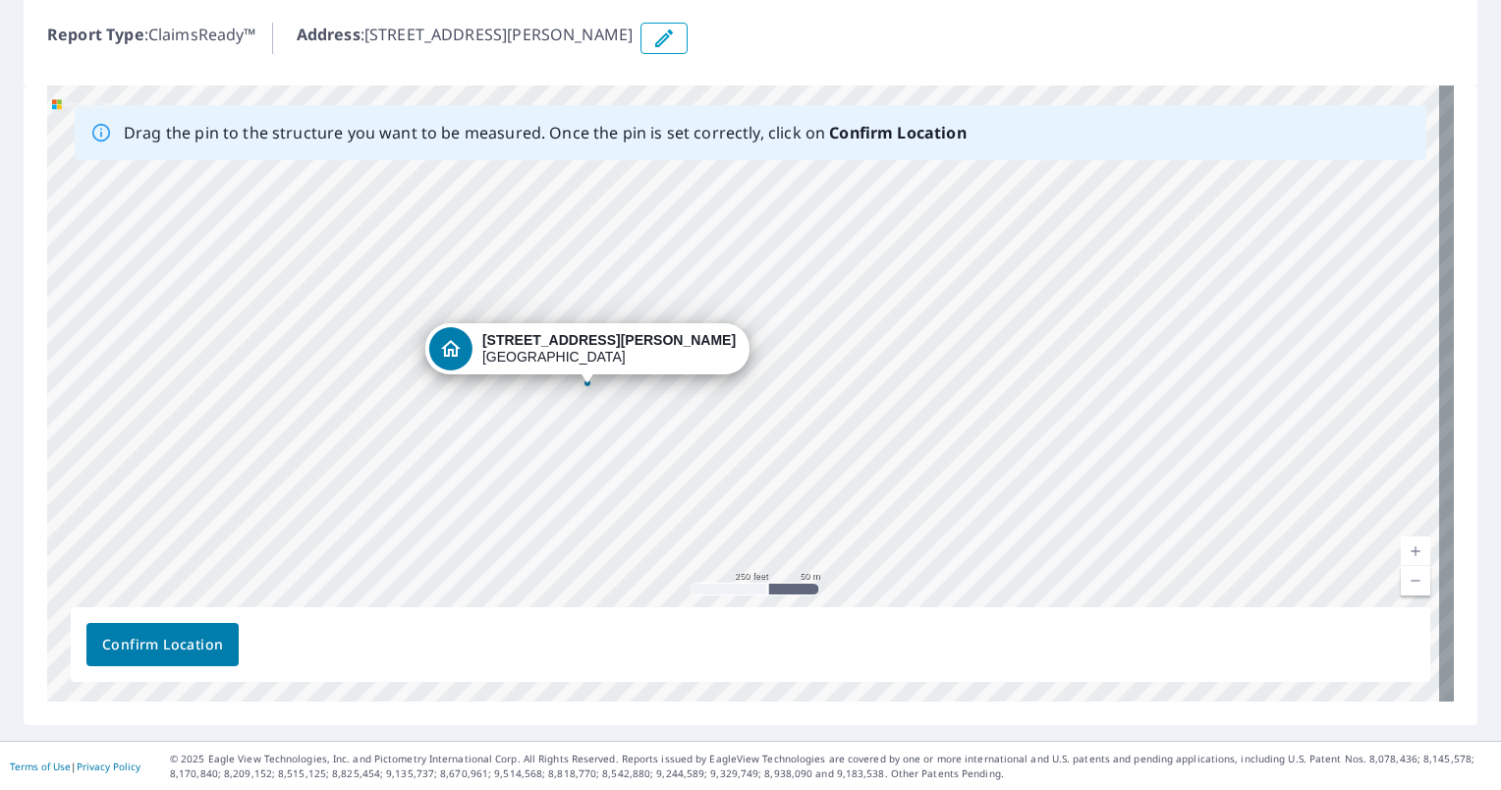
drag, startPoint x: 330, startPoint y: 265, endPoint x: 503, endPoint y: 333, distance: 185.7
click at [503, 333] on div "[STREET_ADDRESS][PERSON_NAME] [GEOGRAPHIC_DATA], MS 38654" at bounding box center [750, 393] width 1407 height 616
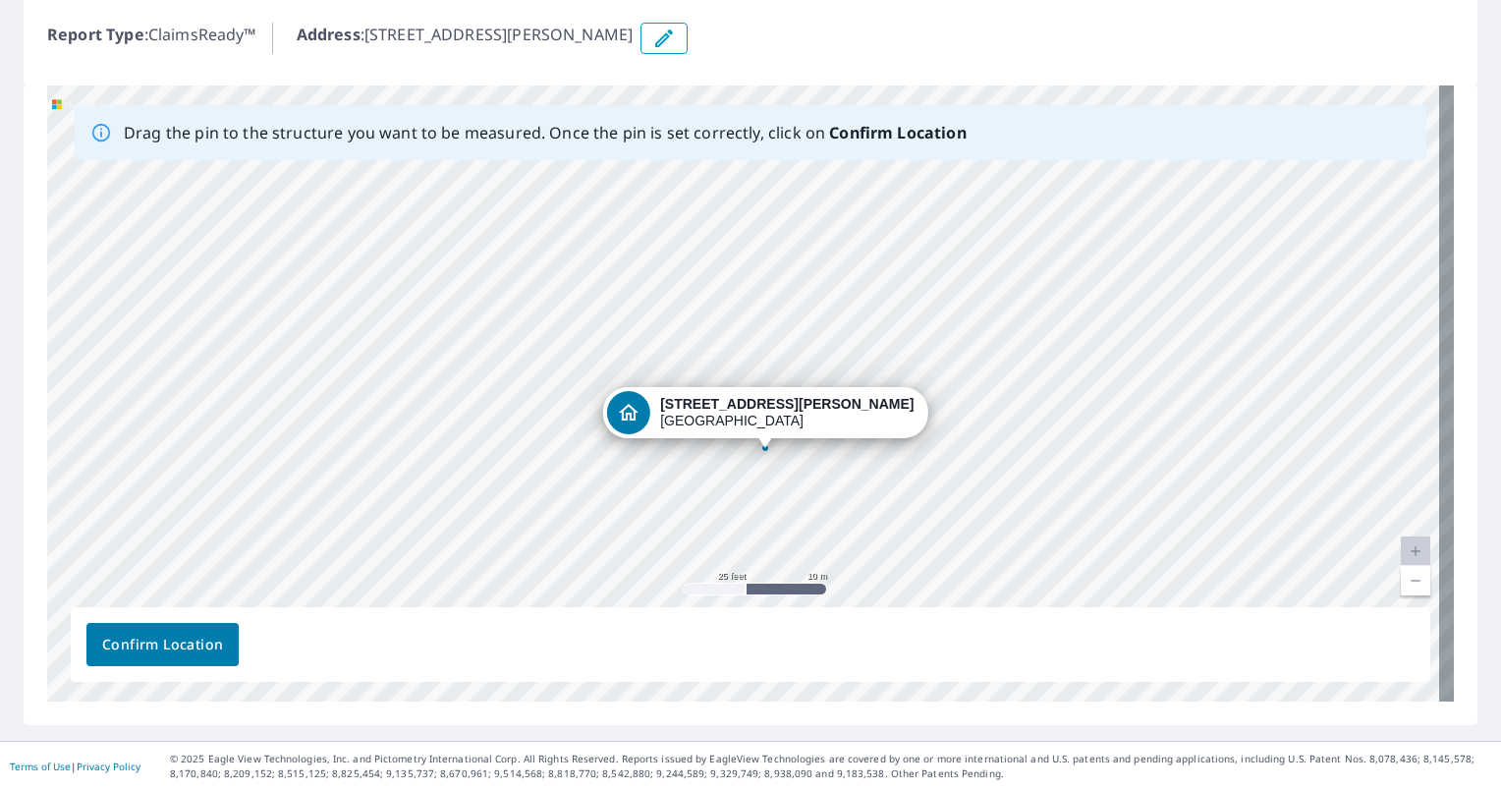
drag, startPoint x: 811, startPoint y: 355, endPoint x: 721, endPoint y: 524, distance: 191.6
click at [721, 524] on div "[STREET_ADDRESS][PERSON_NAME] [GEOGRAPHIC_DATA], MS 38654" at bounding box center [750, 393] width 1407 height 616
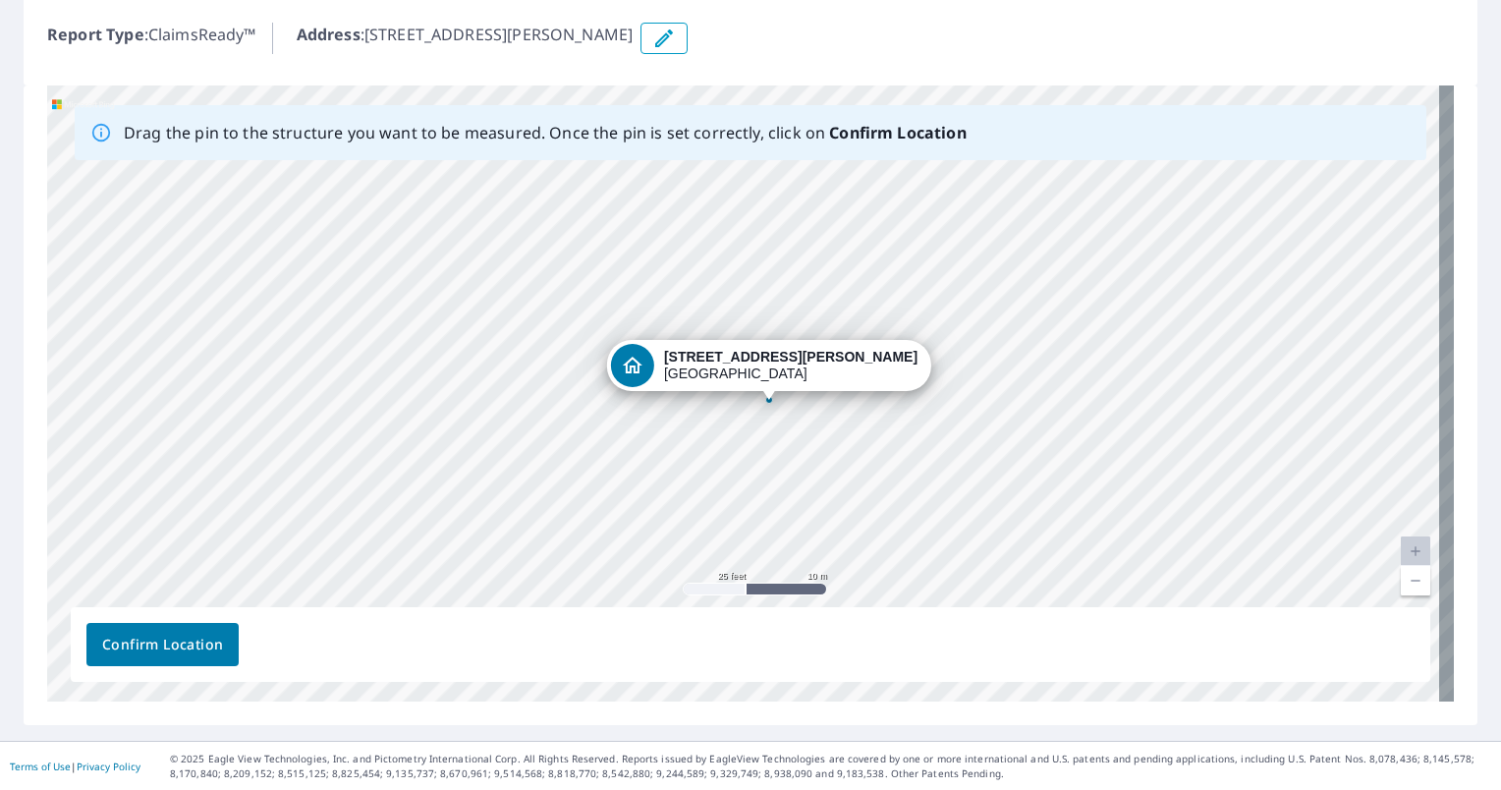
drag, startPoint x: 676, startPoint y: 402, endPoint x: 680, endPoint y: 349, distance: 53.2
click at [680, 349] on div "[STREET_ADDRESS][PERSON_NAME] [GEOGRAPHIC_DATA], MS 38654" at bounding box center [750, 393] width 1407 height 616
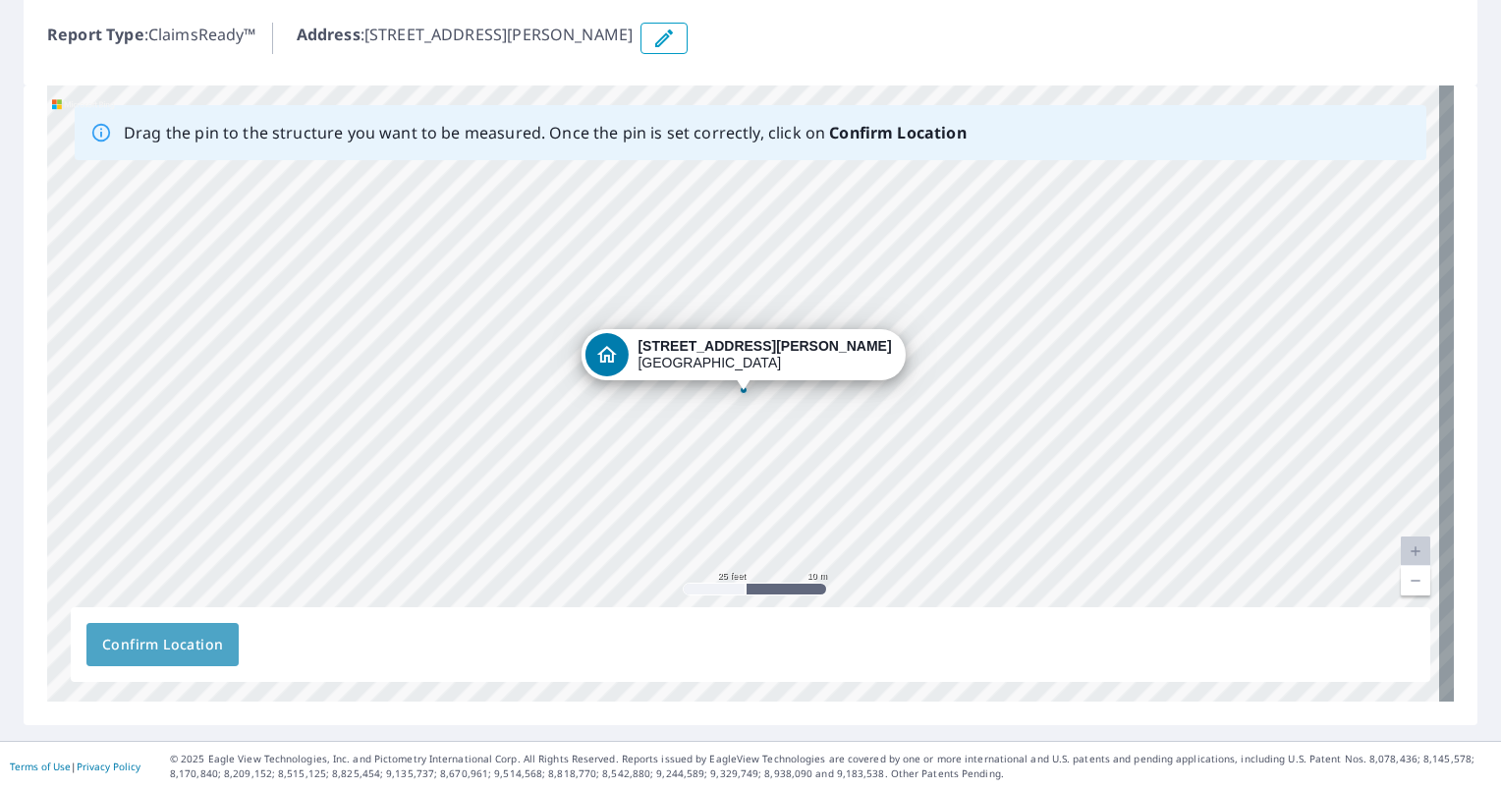
click at [161, 654] on span "Confirm Location" at bounding box center [162, 645] width 121 height 25
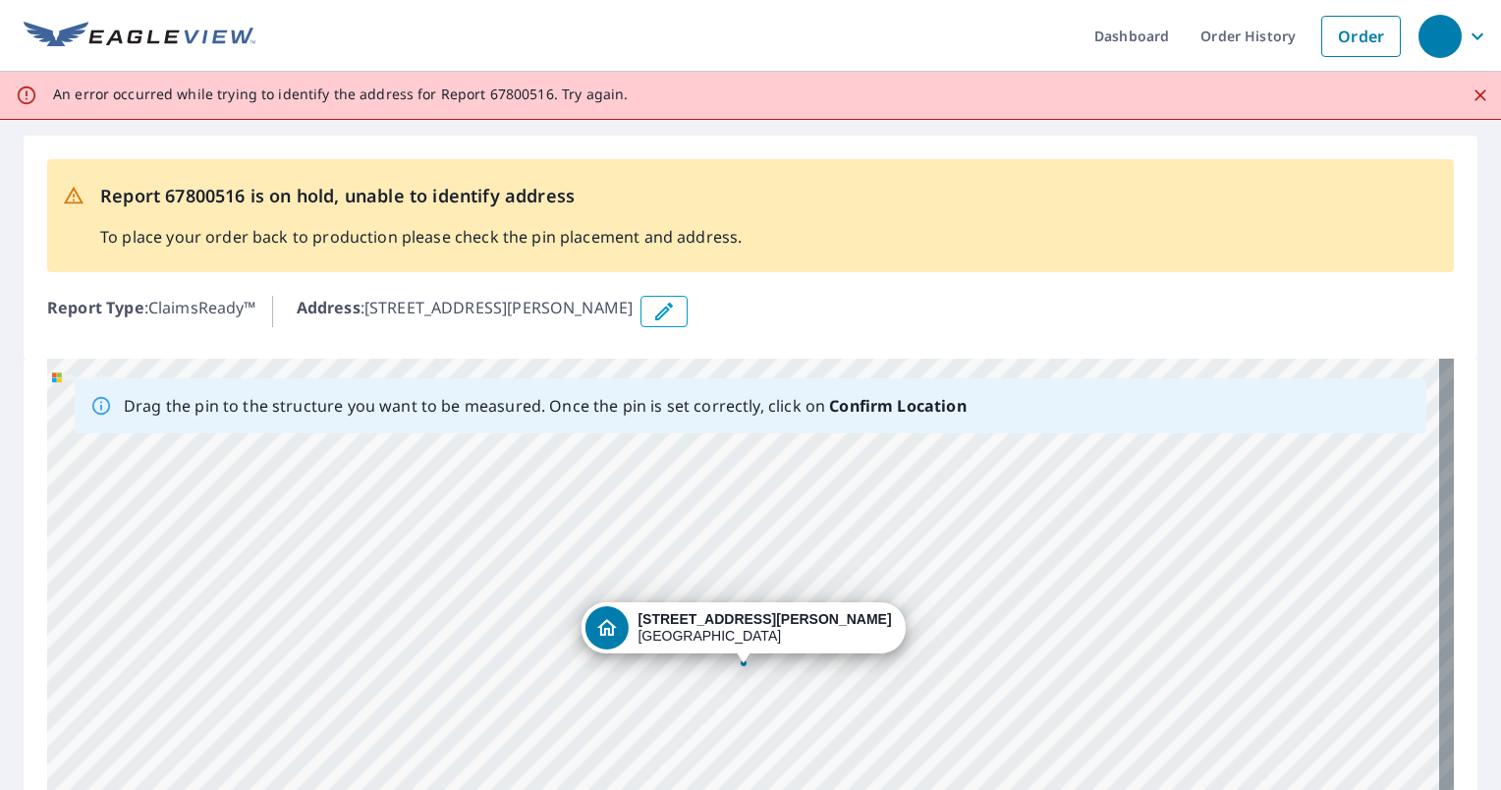
scroll to position [0, 0]
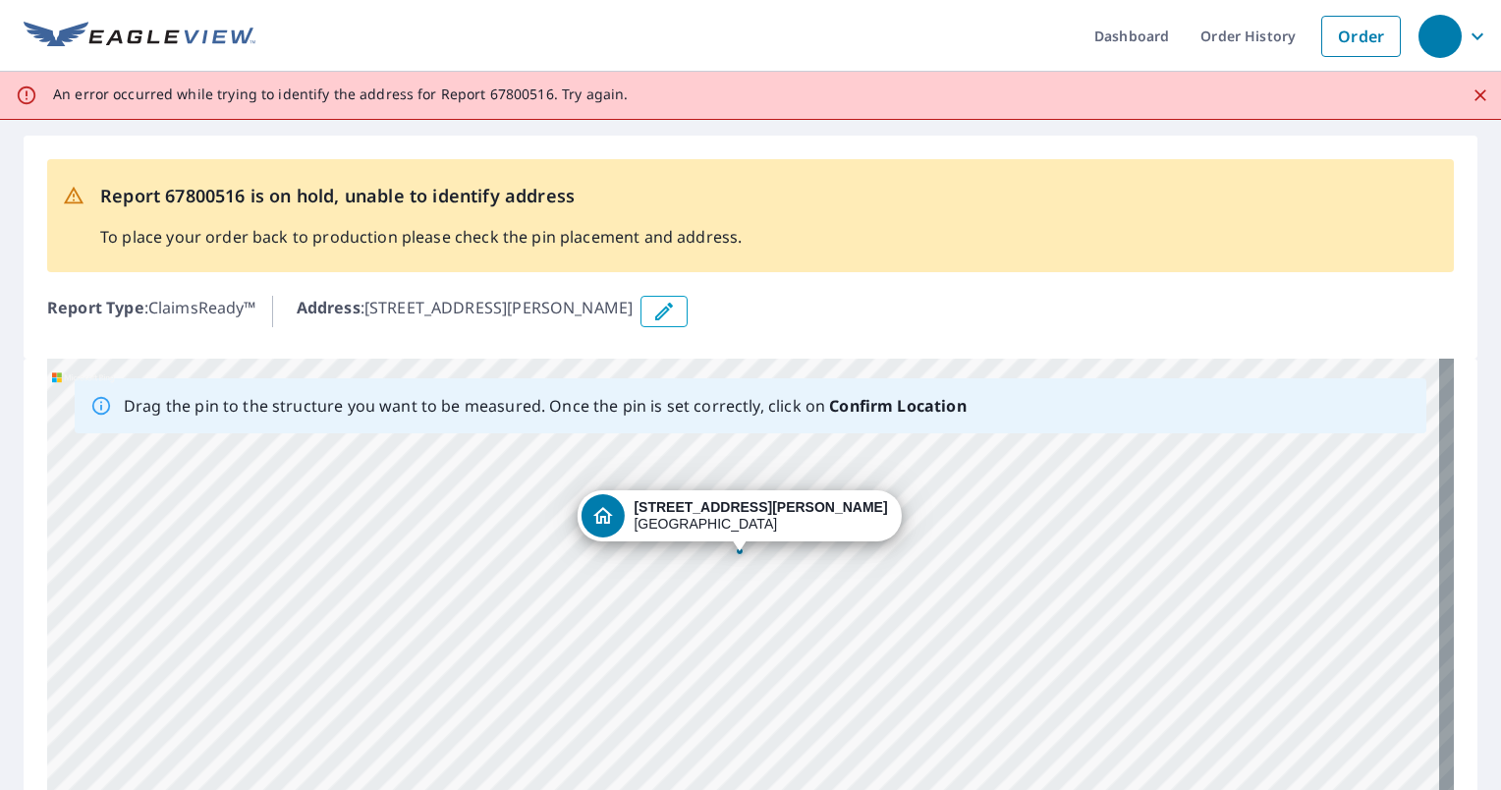
drag, startPoint x: 787, startPoint y: 546, endPoint x: 782, endPoint y: 417, distance: 129.8
click at [782, 417] on div "Drag the pin to the structure you want to be measured. Once the pin is set corr…" at bounding box center [750, 667] width 1407 height 616
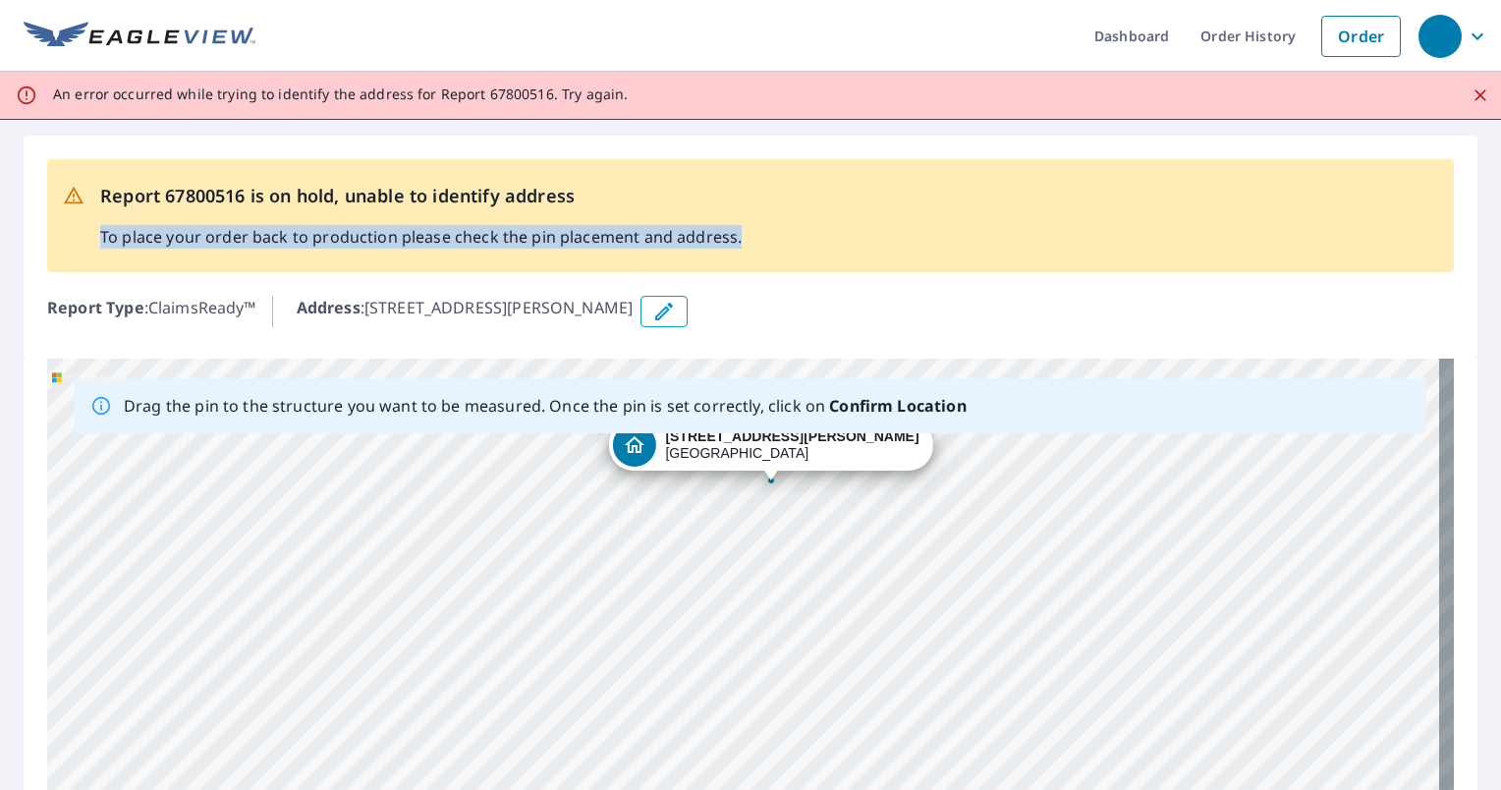
drag, startPoint x: 1085, startPoint y: 231, endPoint x: 1036, endPoint y: 176, distance: 73.1
click at [1036, 176] on div "Report 67800516 is on hold, unable to identify address To place your order back…" at bounding box center [750, 215] width 1407 height 113
drag, startPoint x: 1445, startPoint y: 294, endPoint x: 1396, endPoint y: 172, distance: 131.4
click at [1396, 172] on div "Report 67800516 is on hold, unable to identify address To place your order back…" at bounding box center [751, 247] width 1454 height 223
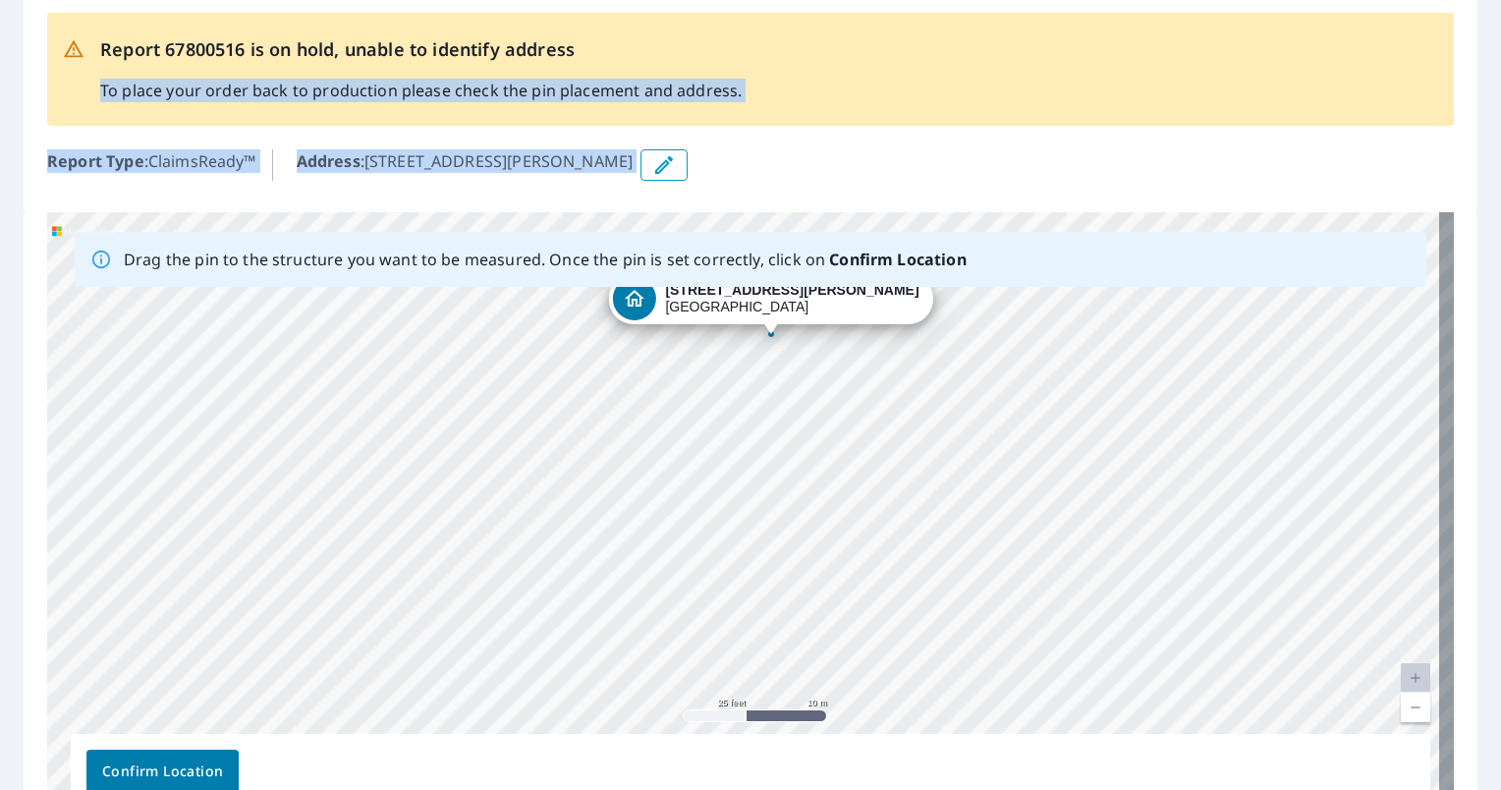
scroll to position [273, 0]
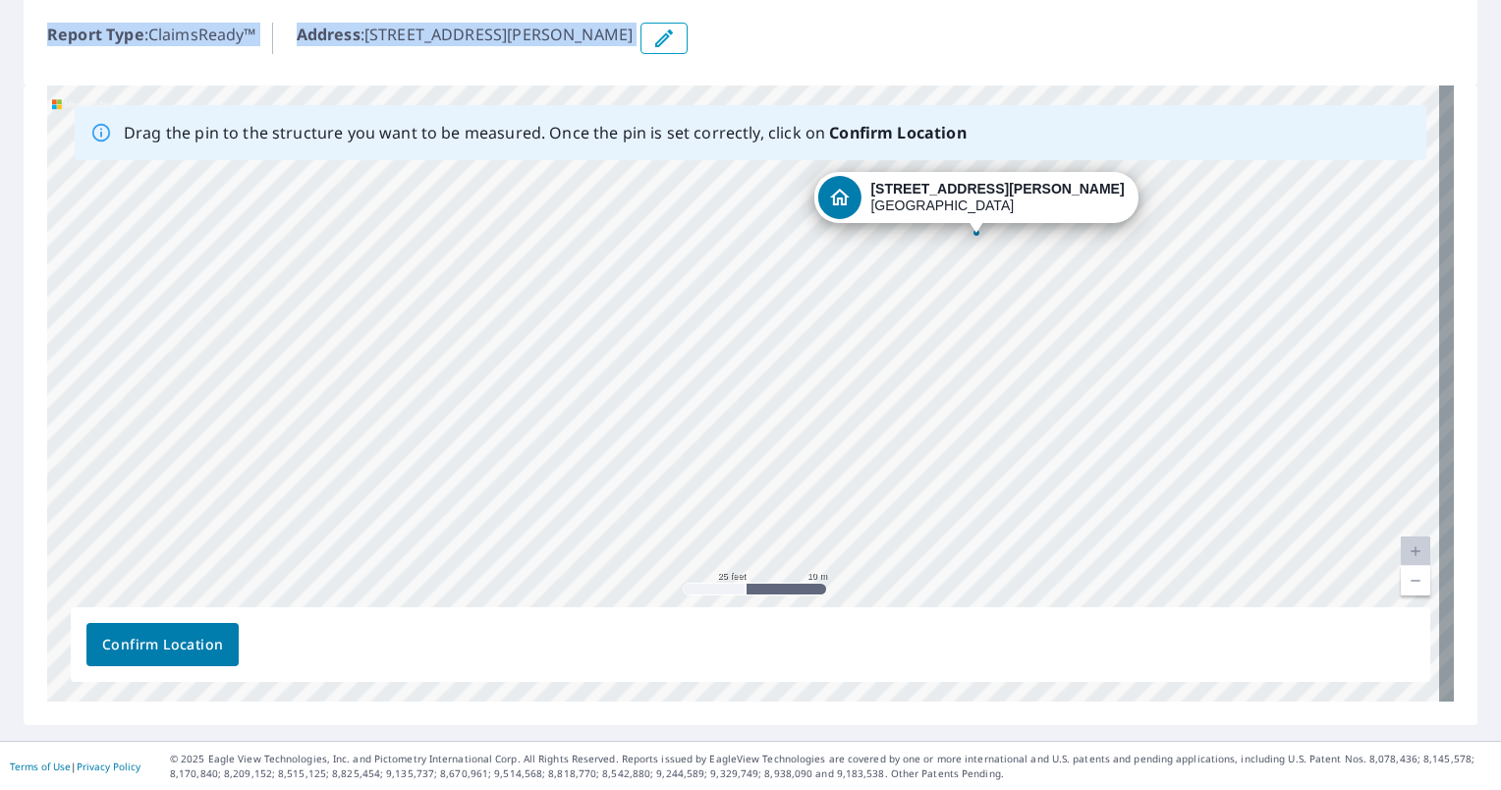
click at [1020, 389] on div "[STREET_ADDRESS][PERSON_NAME] [GEOGRAPHIC_DATA], MS 38654" at bounding box center [750, 393] width 1407 height 616
click at [171, 656] on button "Confirm Location" at bounding box center [162, 644] width 152 height 43
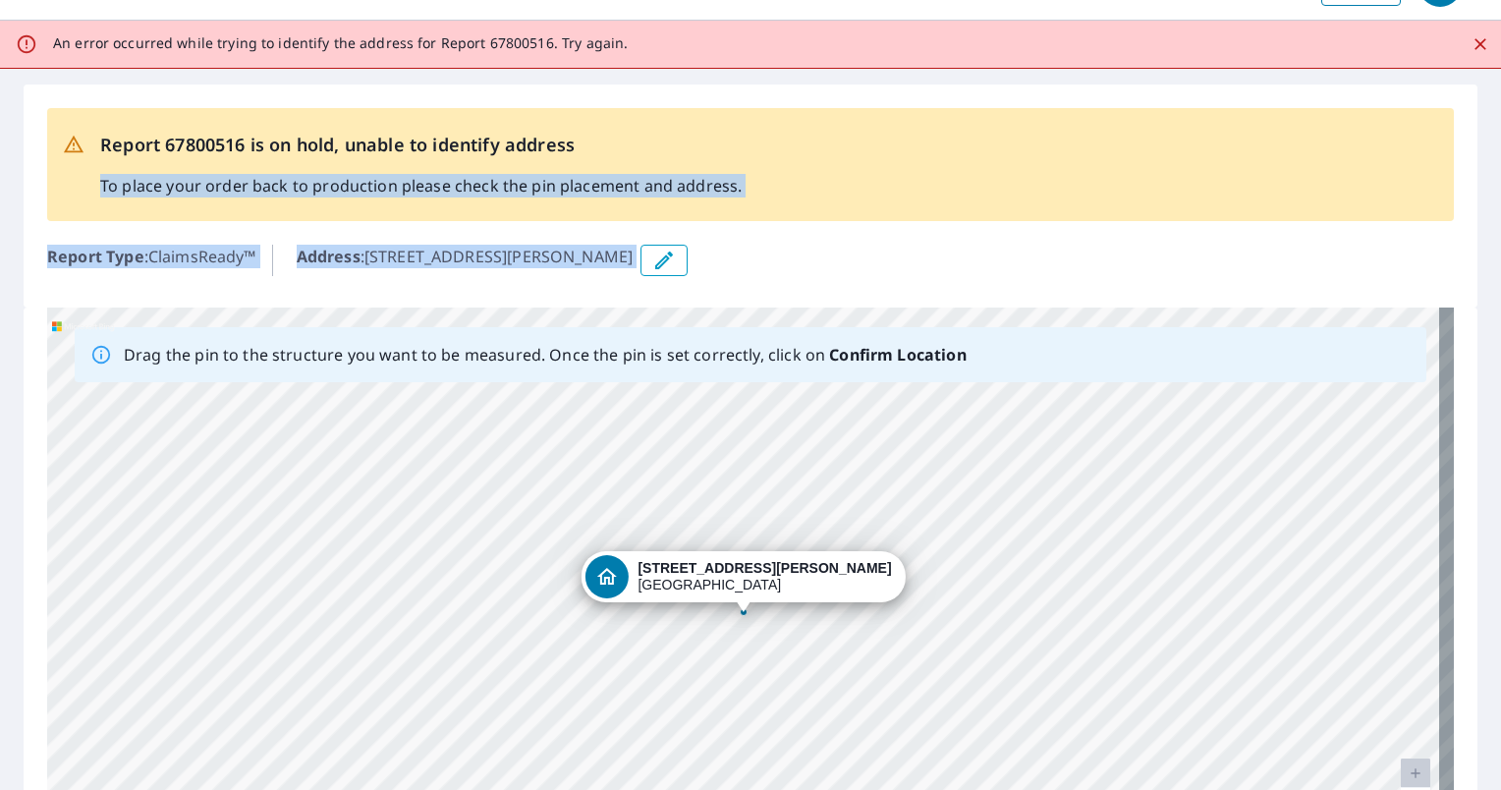
scroll to position [0, 0]
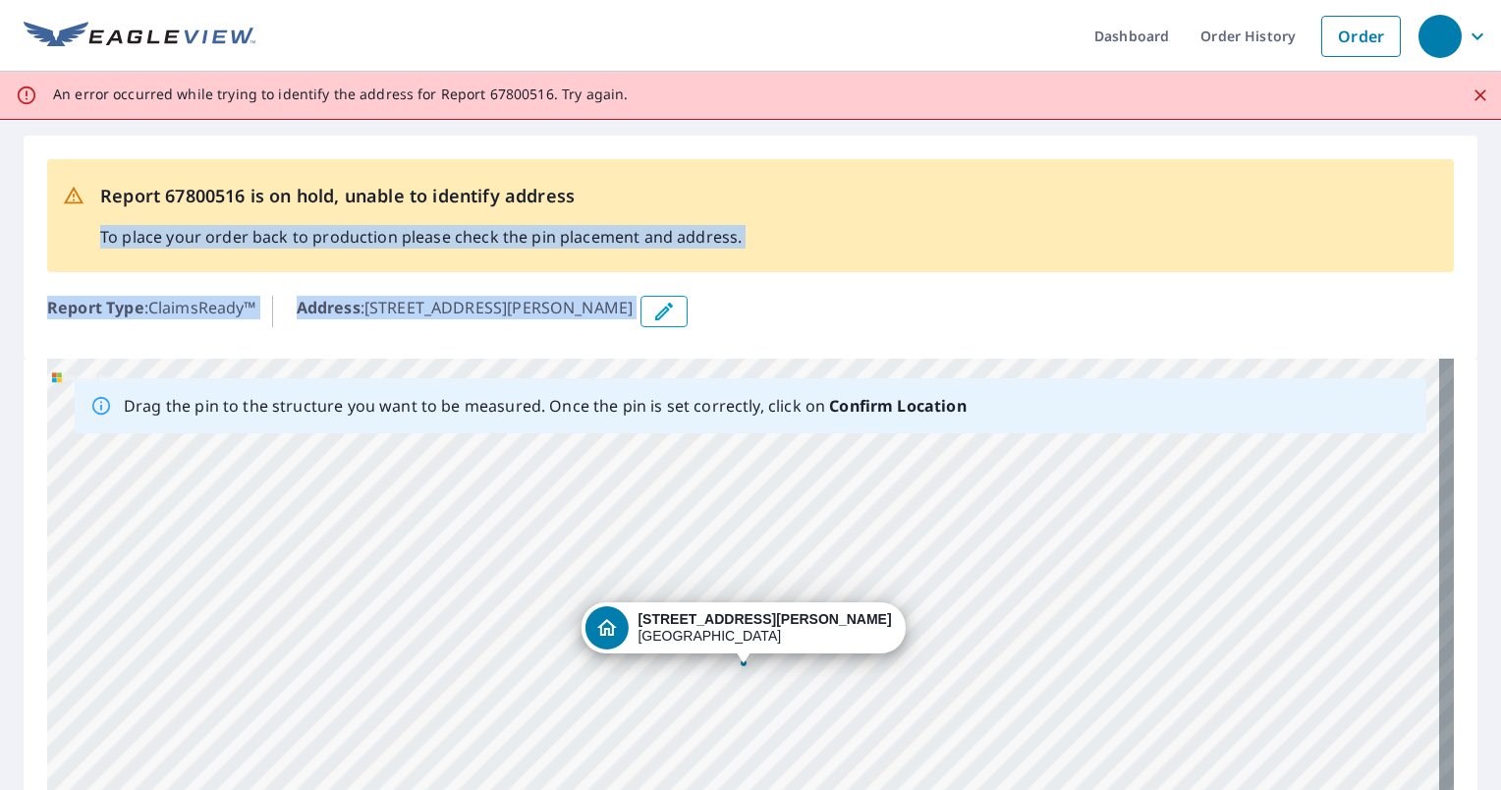
click at [945, 279] on div "Report 67800516 is on hold, unable to identify address To place your order back…" at bounding box center [751, 247] width 1454 height 223
